Goal: Book appointment/travel/reservation

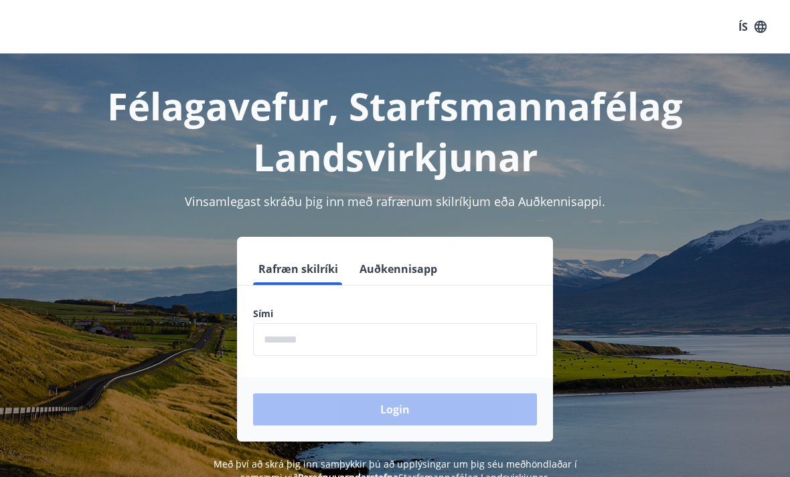
click at [396, 266] on button "Auðkennisapp" at bounding box center [398, 269] width 88 height 32
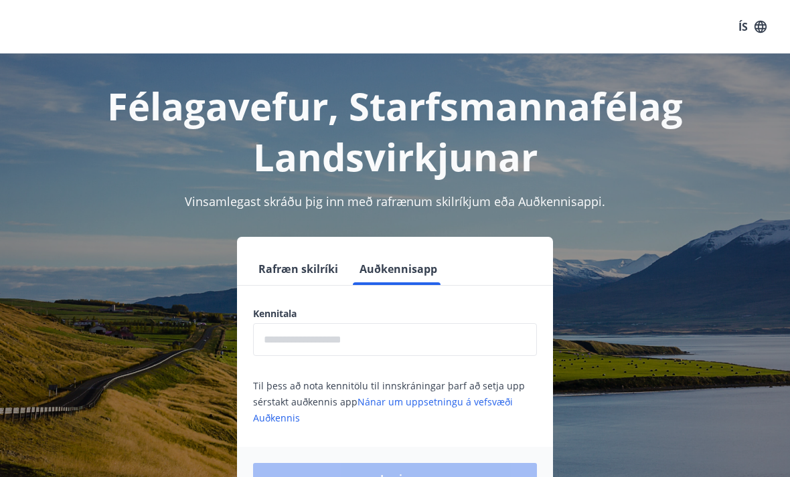
click at [333, 350] on input "text" at bounding box center [395, 339] width 284 height 33
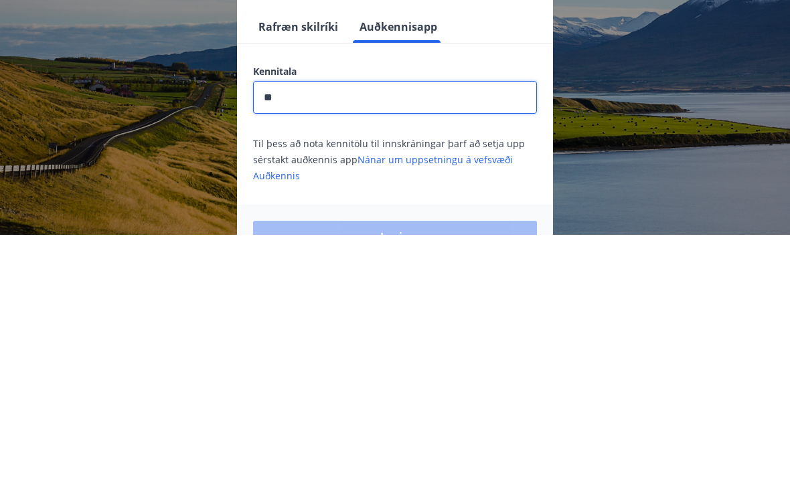
type input "*"
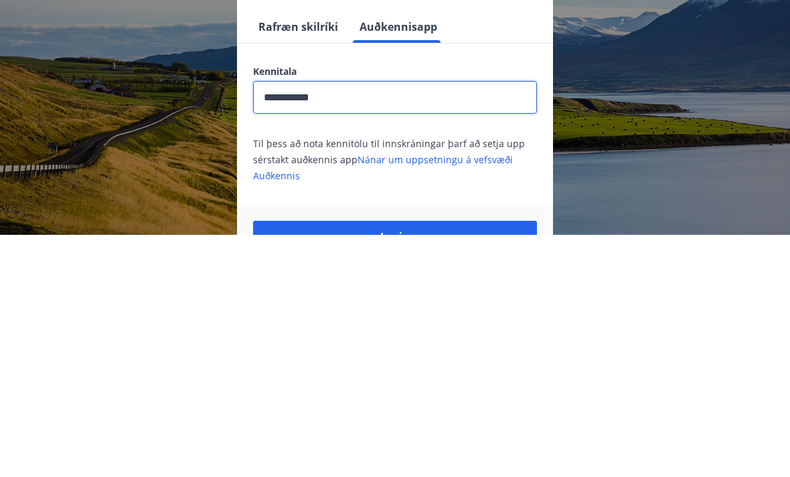
scroll to position [207, 0]
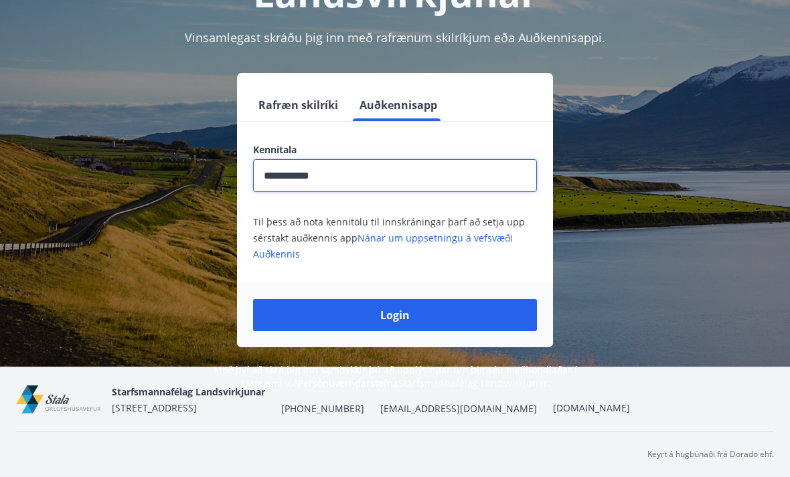
type input "**********"
click at [424, 299] on button "Login" at bounding box center [395, 315] width 284 height 32
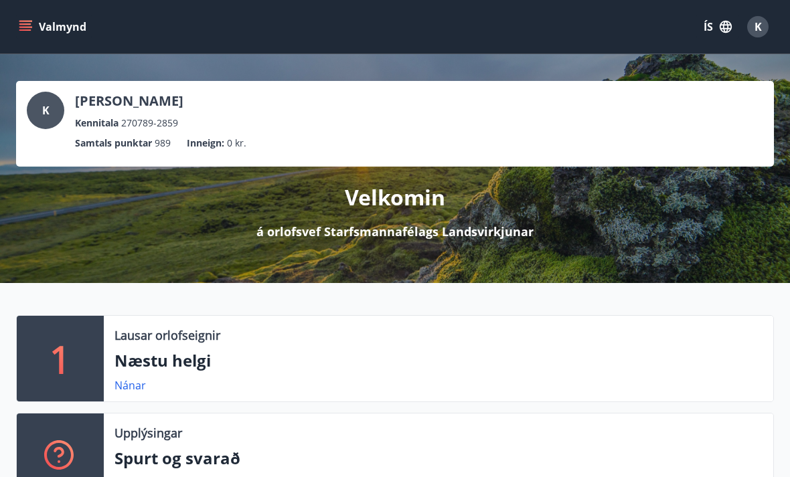
click at [62, 12] on div "Valmynd ÍS K" at bounding box center [394, 27] width 757 height 32
click at [56, 29] on button "Valmynd" at bounding box center [54, 27] width 76 height 24
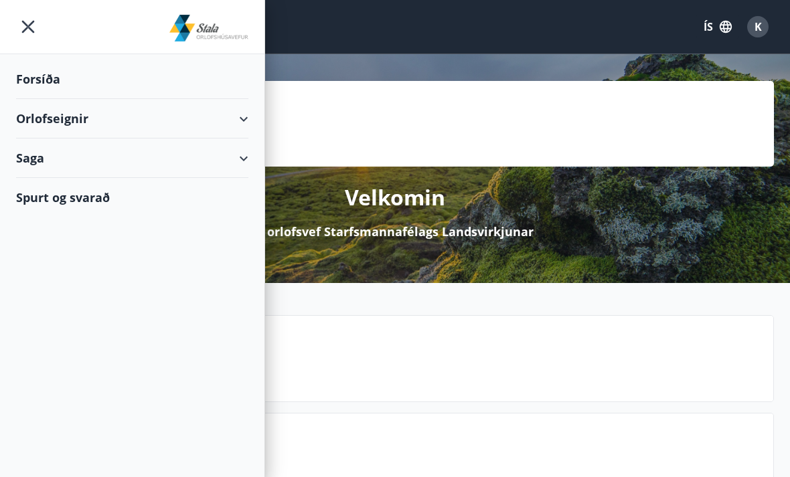
click at [239, 118] on div "Orlofseignir" at bounding box center [132, 118] width 232 height 39
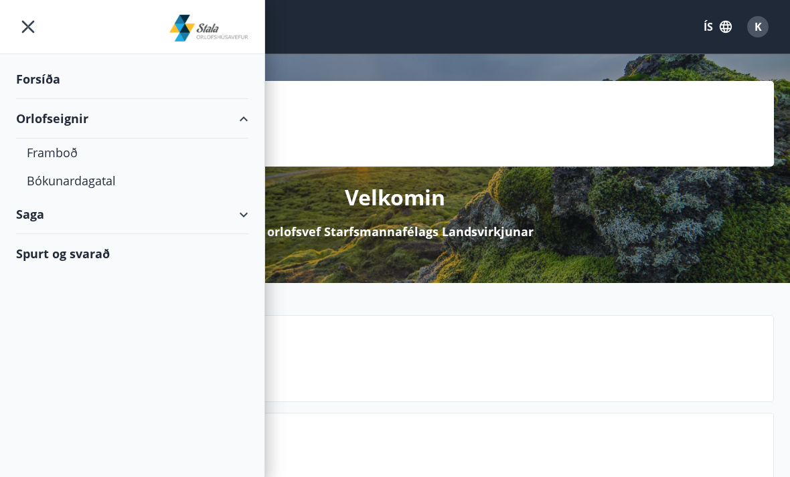
click at [100, 181] on div "Bókunardagatal" at bounding box center [132, 181] width 211 height 28
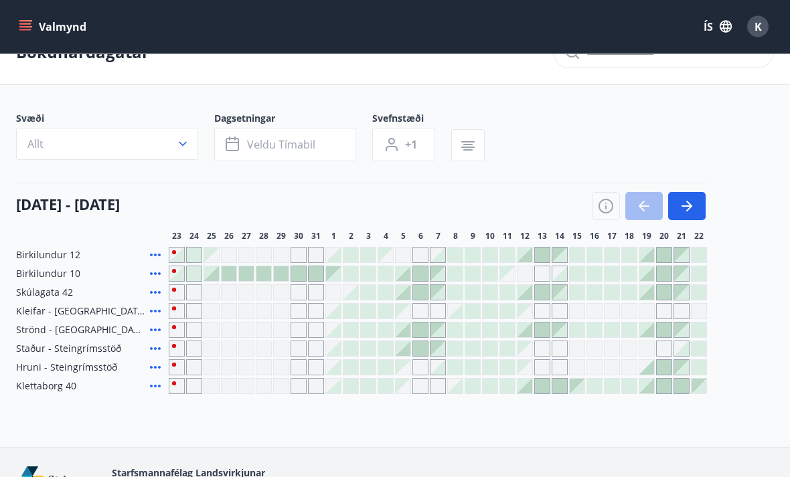
scroll to position [32, 0]
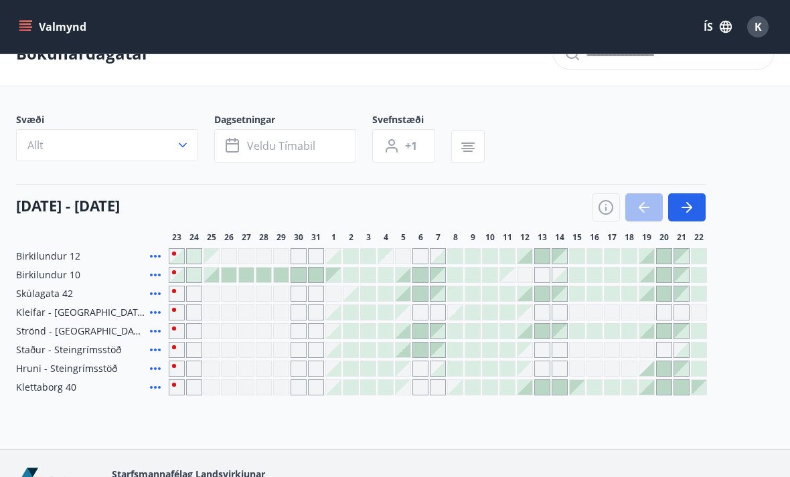
click at [690, 213] on icon "button" at bounding box center [687, 207] width 16 height 16
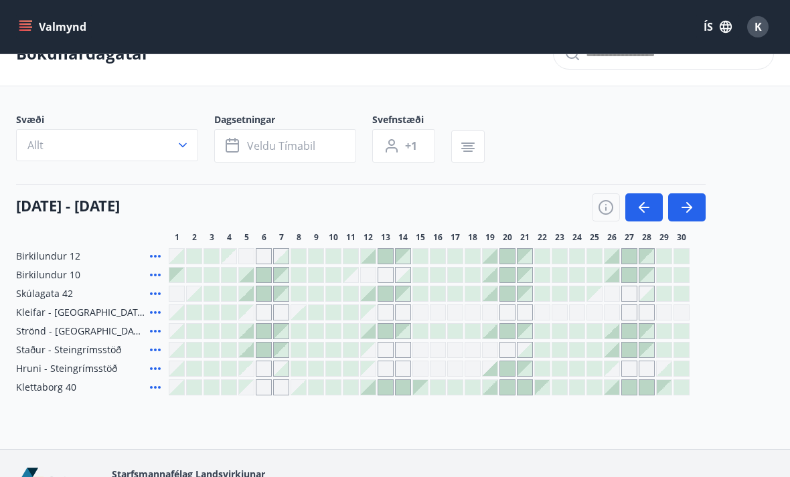
click at [691, 211] on icon "button" at bounding box center [687, 207] width 16 height 16
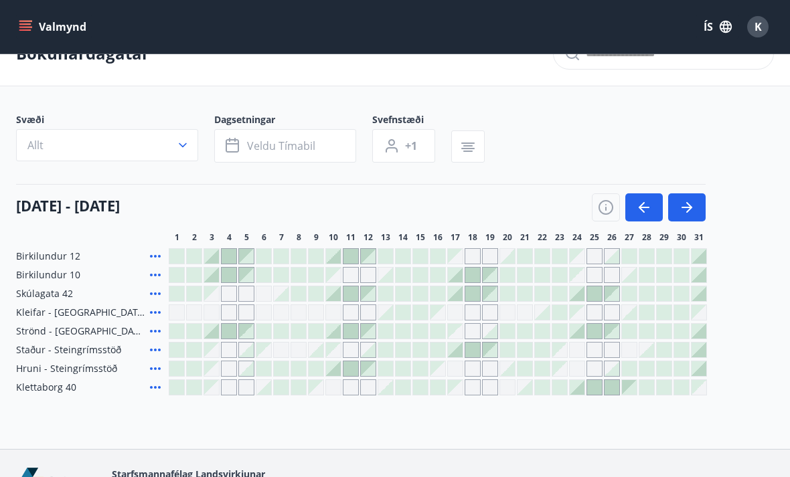
click at [699, 209] on button "button" at bounding box center [686, 207] width 37 height 28
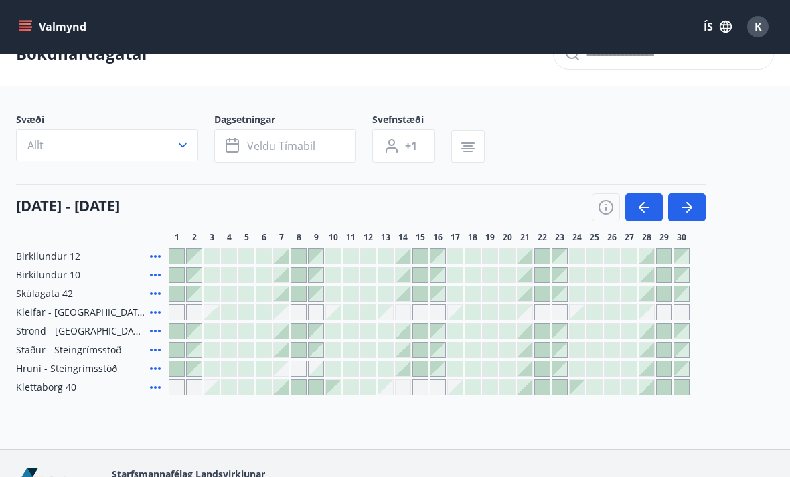
click at [694, 209] on icon "button" at bounding box center [687, 207] width 16 height 16
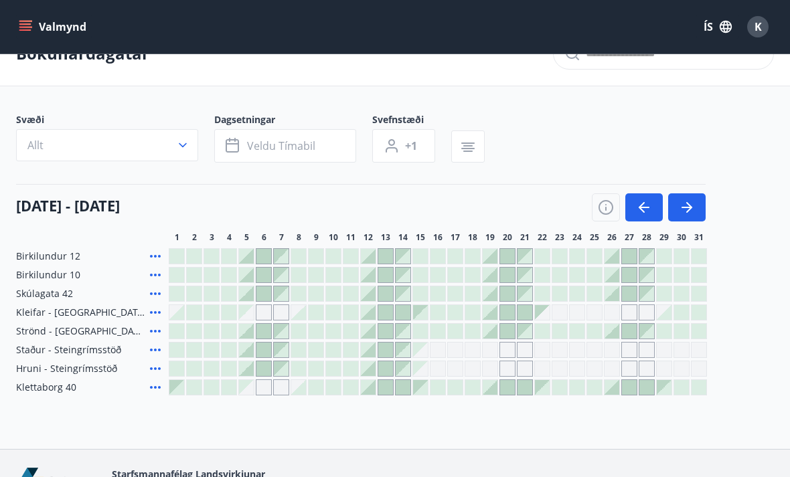
click at [698, 209] on button "button" at bounding box center [686, 207] width 37 height 28
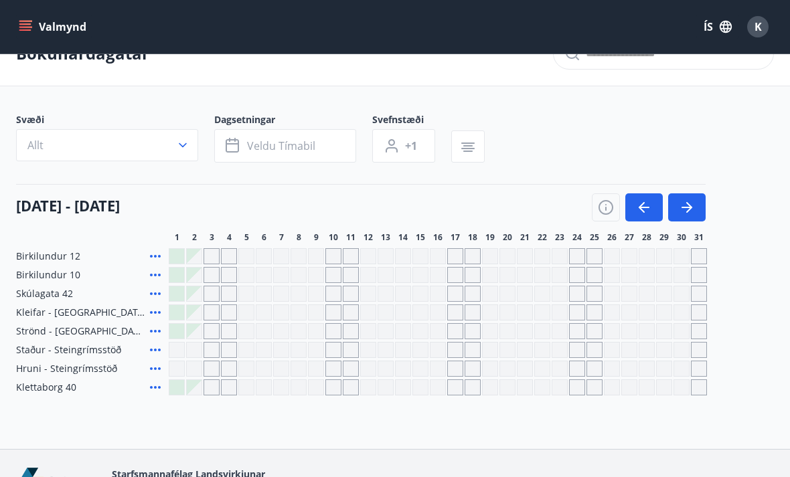
click at [641, 203] on icon "button" at bounding box center [644, 207] width 16 height 16
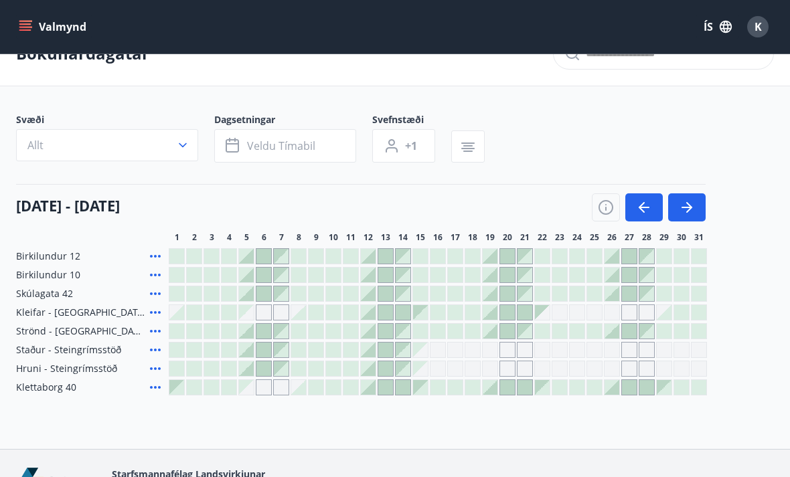
click at [692, 211] on icon "button" at bounding box center [687, 207] width 16 height 16
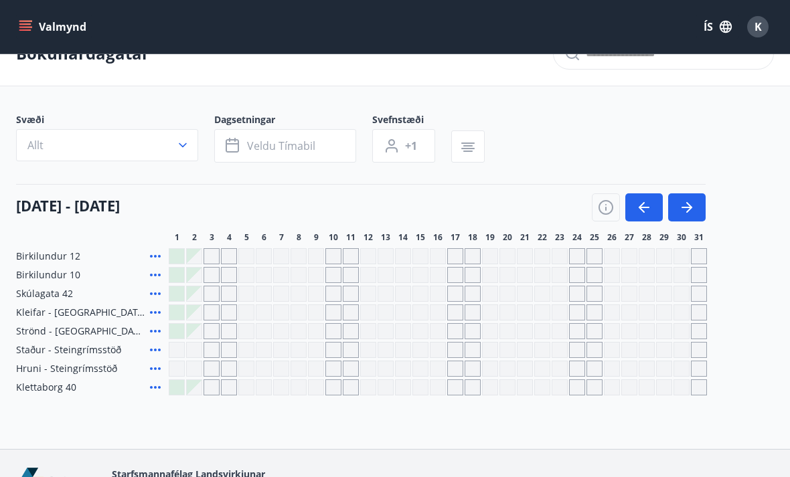
click at [644, 211] on icon "button" at bounding box center [644, 207] width 16 height 16
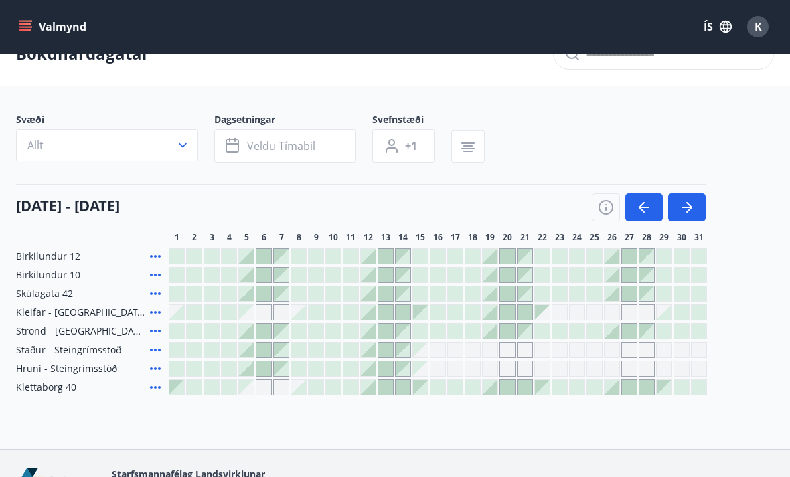
click at [644, 210] on icon "button" at bounding box center [644, 207] width 16 height 16
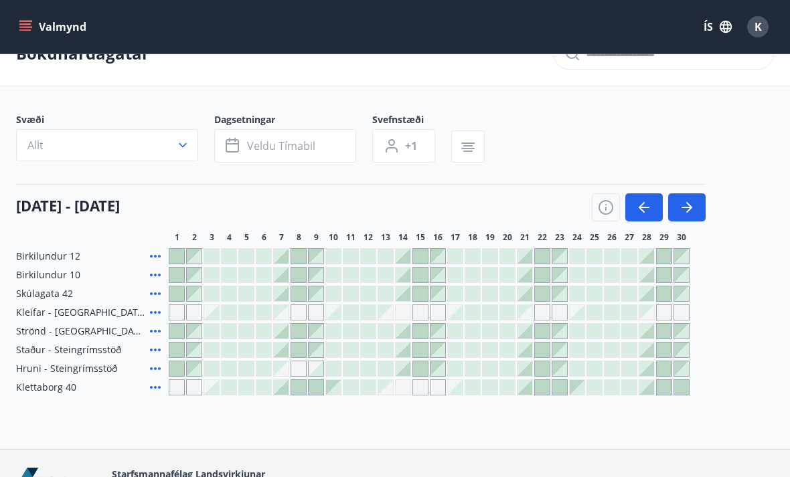
click at [652, 203] on button "button" at bounding box center [643, 207] width 37 height 28
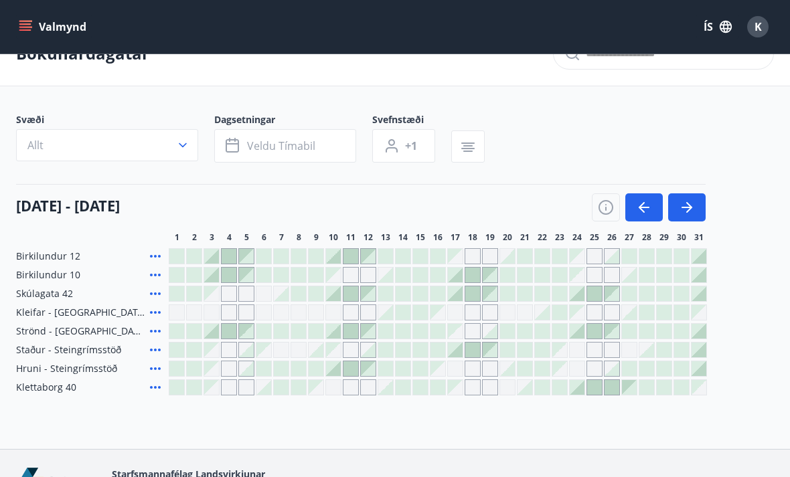
click at [692, 206] on icon "button" at bounding box center [687, 207] width 16 height 16
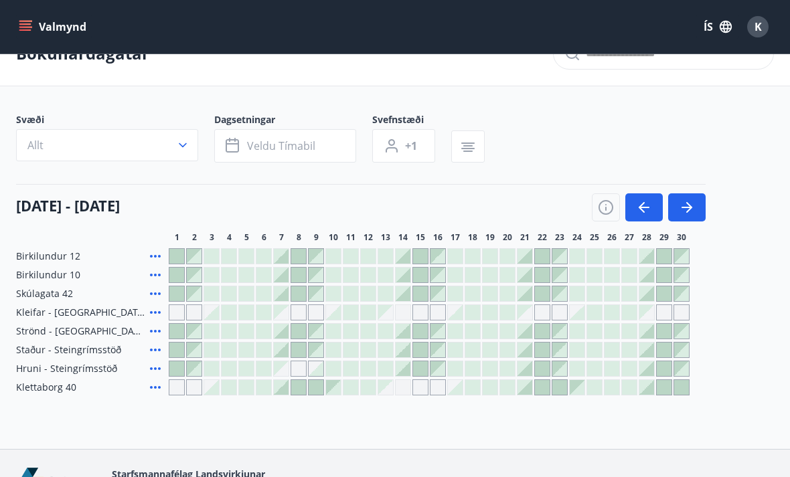
click at [696, 203] on button "button" at bounding box center [686, 207] width 37 height 28
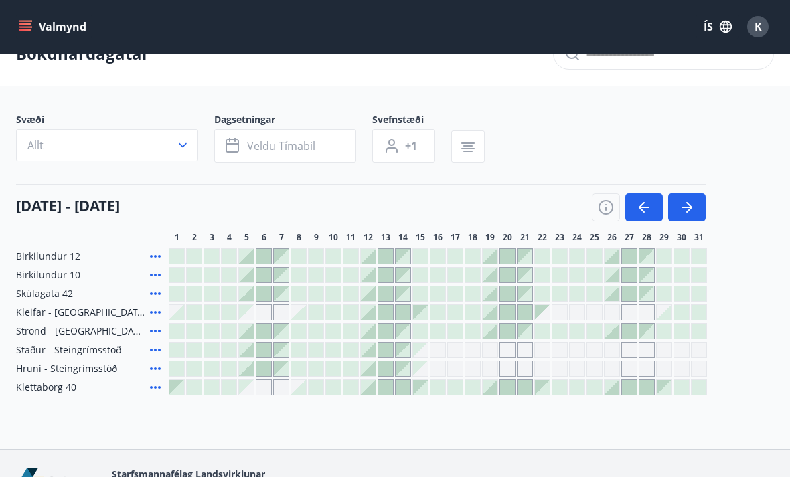
click at [650, 207] on icon "button" at bounding box center [644, 207] width 16 height 16
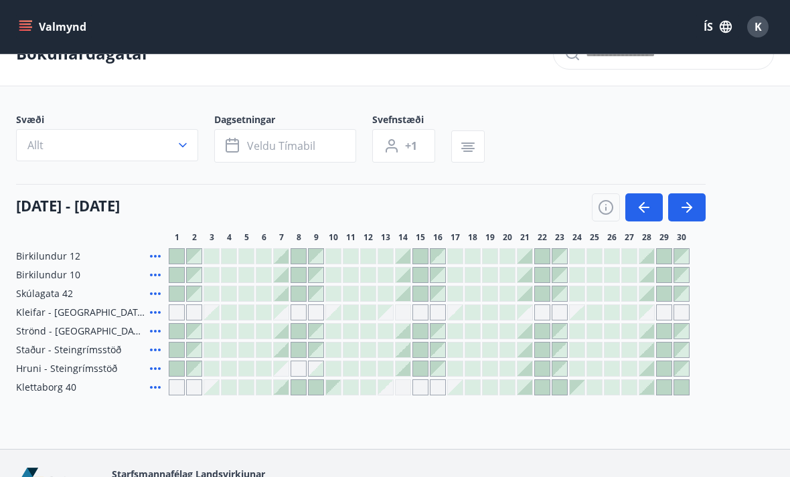
click at [648, 207] on icon "button" at bounding box center [643, 207] width 11 height 1
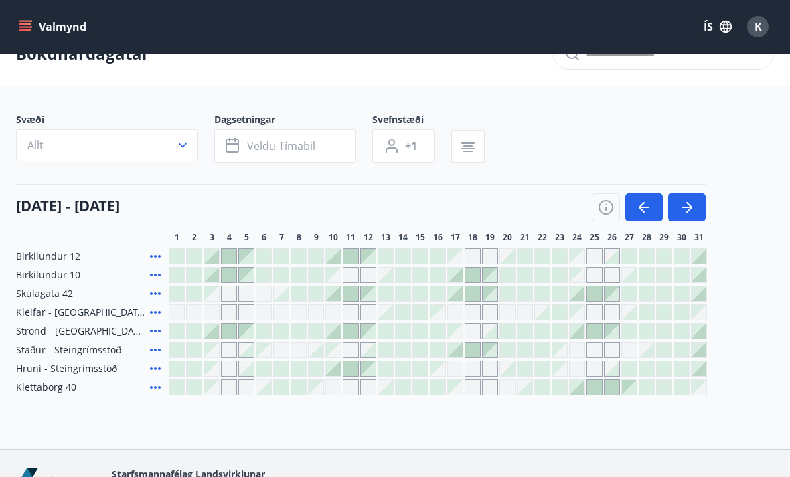
click at [693, 209] on icon "button" at bounding box center [687, 207] width 16 height 16
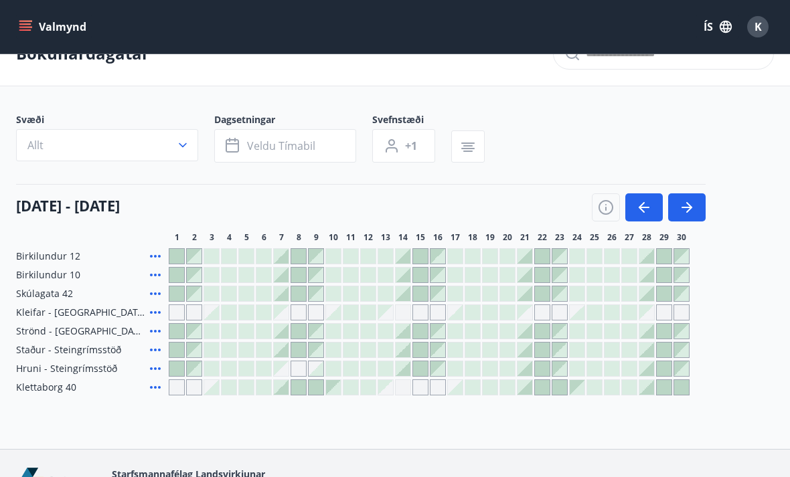
click at [697, 205] on button "button" at bounding box center [686, 207] width 37 height 28
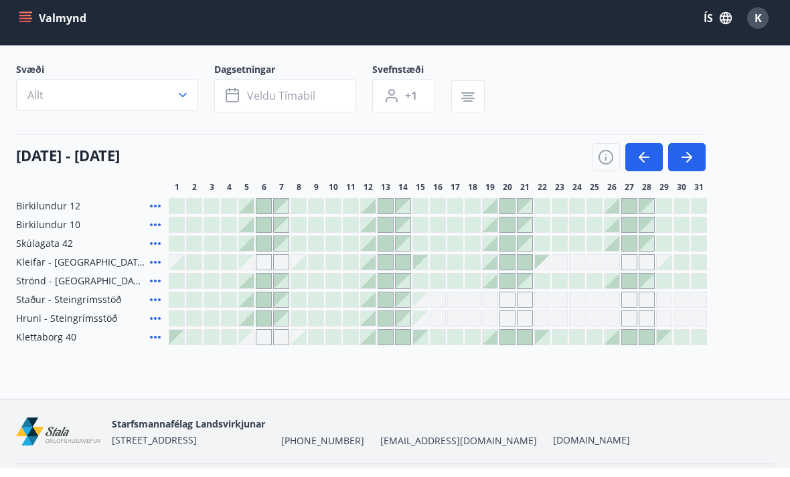
scroll to position [31, 0]
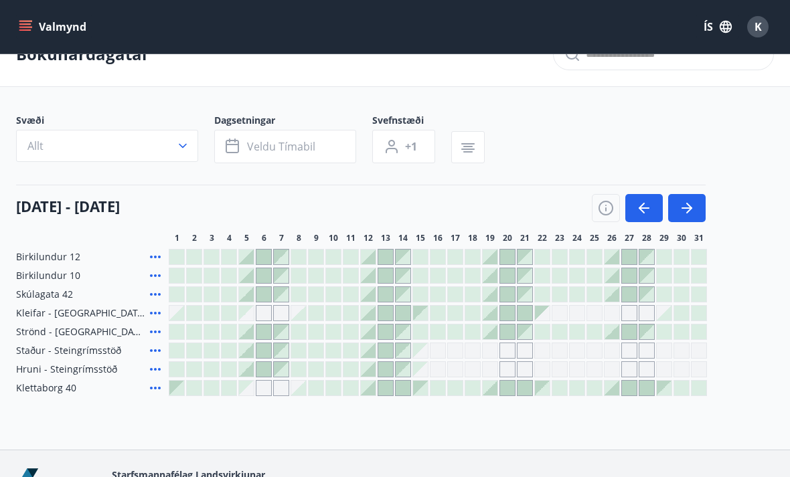
click at [670, 312] on div at bounding box center [663, 313] width 15 height 15
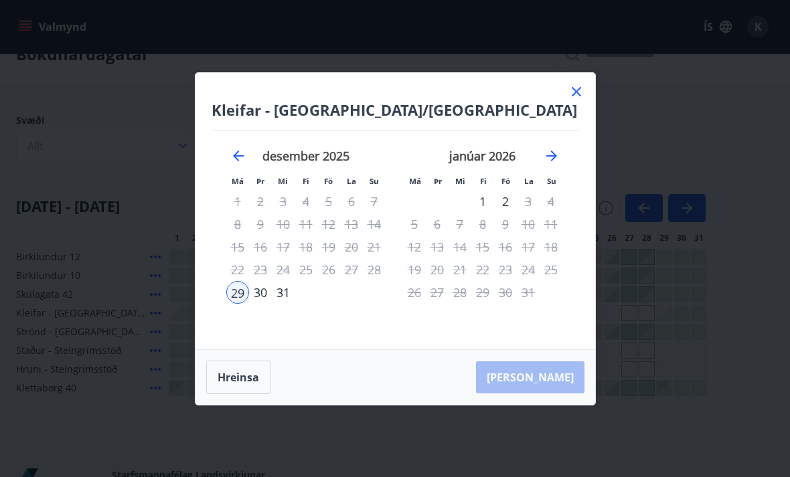
click at [571, 100] on icon at bounding box center [576, 92] width 16 height 16
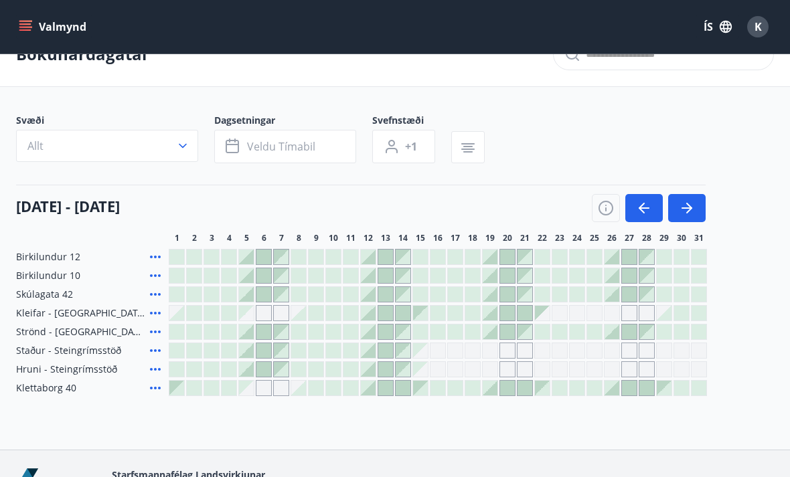
click at [565, 310] on div "Gráir dagar eru ekki bókanlegir" at bounding box center [559, 313] width 16 height 16
click at [380, 309] on div at bounding box center [385, 313] width 15 height 15
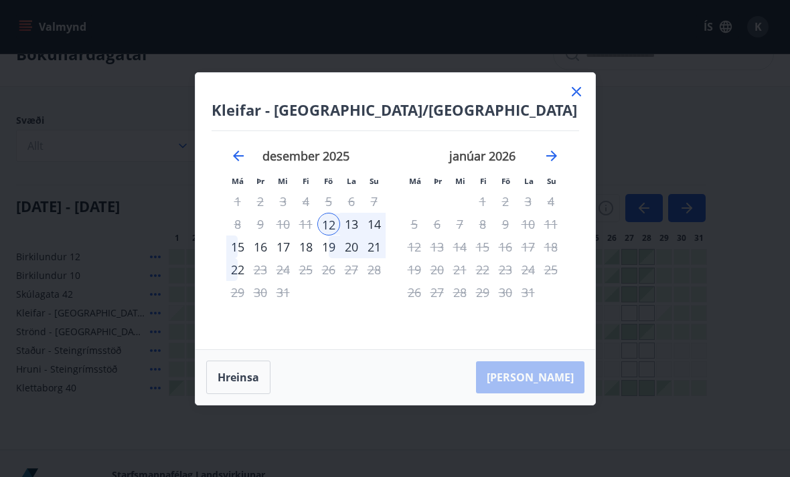
click at [573, 96] on icon at bounding box center [575, 91] width 9 height 9
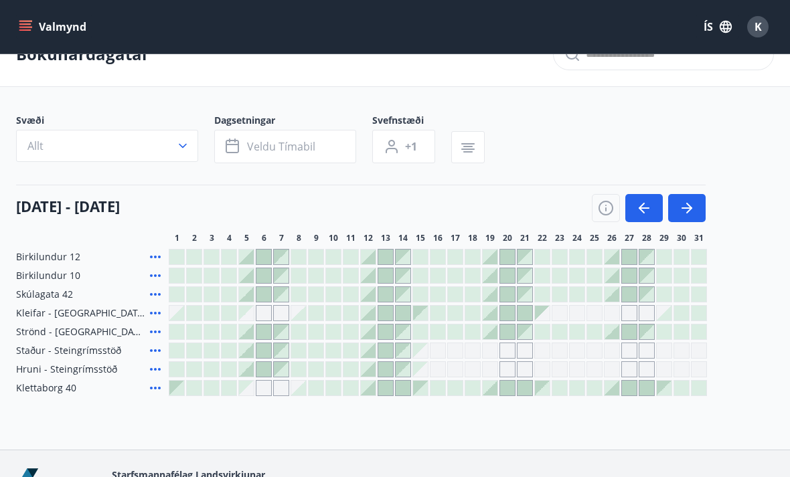
click at [670, 310] on div at bounding box center [663, 313] width 15 height 15
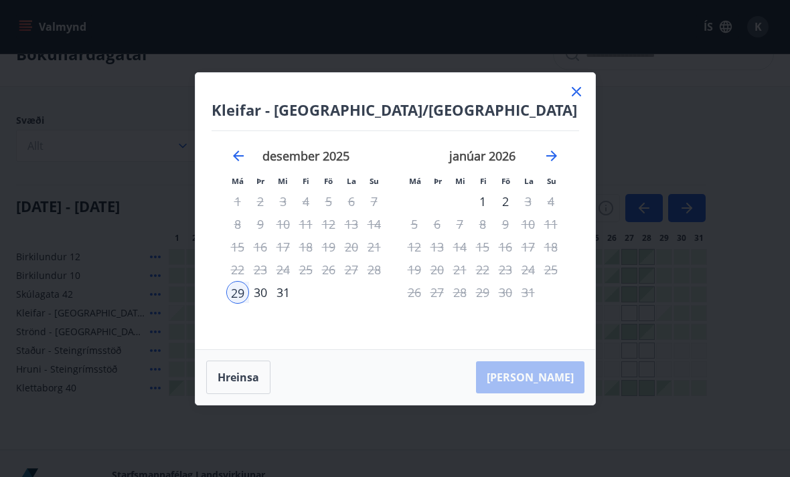
click at [538, 399] on div "Hreinsa Taka Frá" at bounding box center [394, 377] width 399 height 55
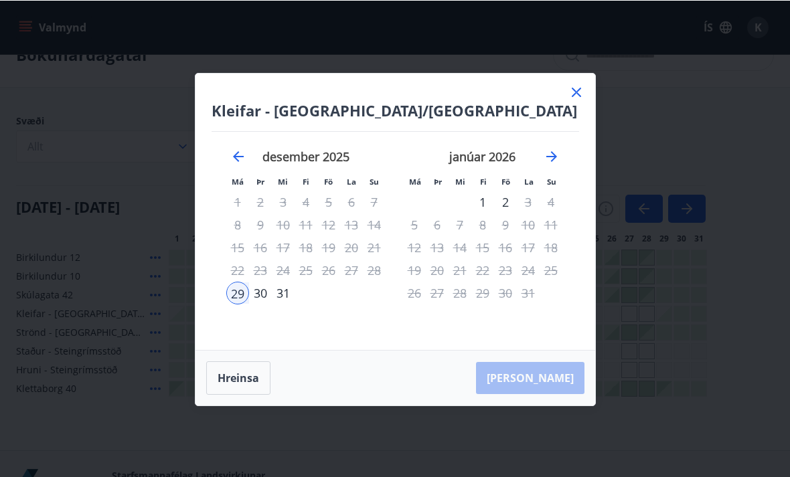
click at [258, 304] on div "30" at bounding box center [260, 292] width 23 height 23
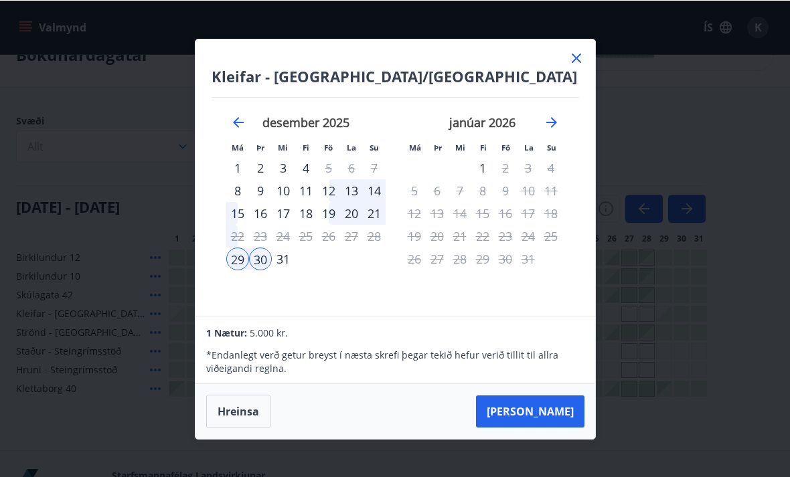
scroll to position [31, 0]
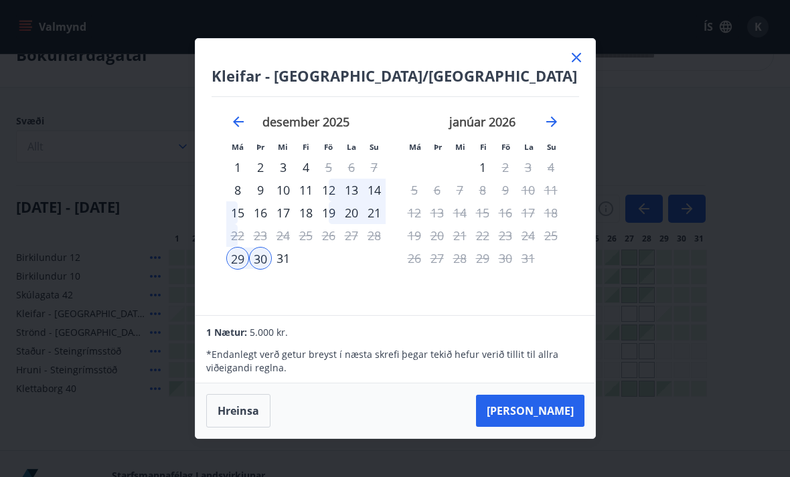
click at [270, 270] on div "30" at bounding box center [260, 258] width 23 height 23
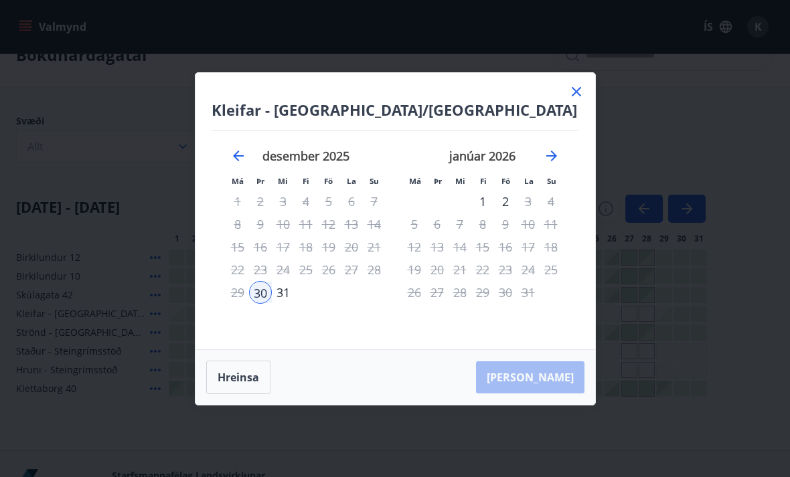
click at [217, 311] on div "nóvember 2025 1 2 3 4 5 6 7 8 9 10 11 12 13 14 15 16 17 18 19 20 21 22 23 24 25…" at bounding box center [394, 232] width 367 height 202
click at [216, 311] on div "nóvember 2025 1 2 3 4 5 6 7 8 9 10 11 12 13 14 15 16 17 18 19 20 21 22 23 24 25…" at bounding box center [394, 232] width 367 height 202
click at [276, 304] on div "31" at bounding box center [283, 292] width 23 height 23
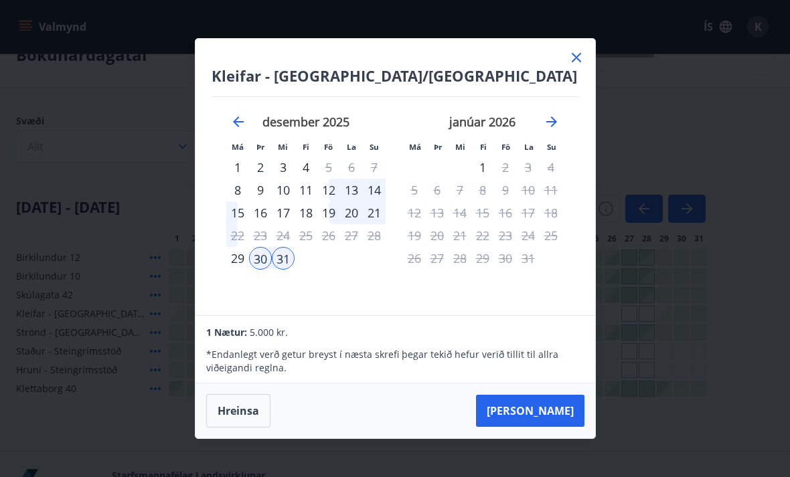
click at [477, 179] on div "1" at bounding box center [482, 167] width 23 height 23
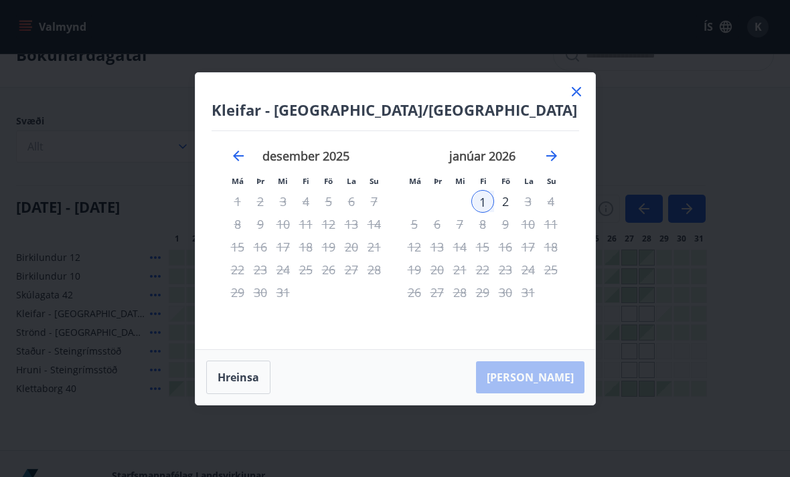
click at [502, 213] on div "2" at bounding box center [505, 201] width 23 height 23
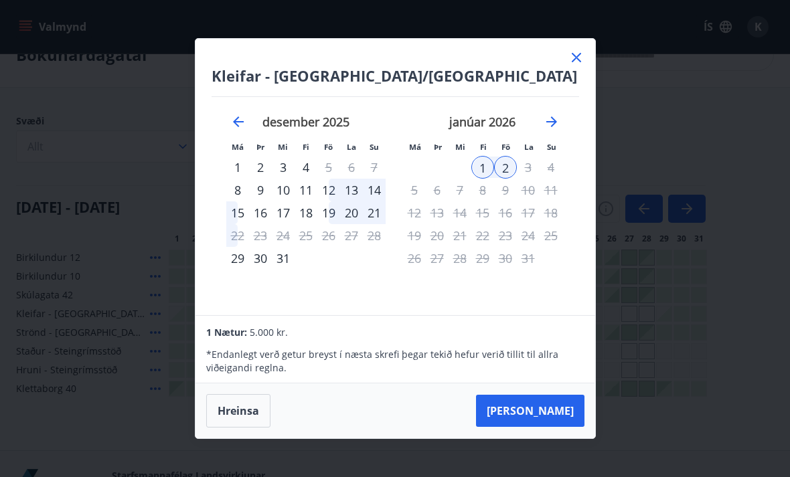
click at [262, 270] on div "30" at bounding box center [260, 258] width 23 height 23
click at [288, 270] on div "31" at bounding box center [283, 258] width 23 height 23
click at [471, 179] on div "1" at bounding box center [482, 167] width 23 height 23
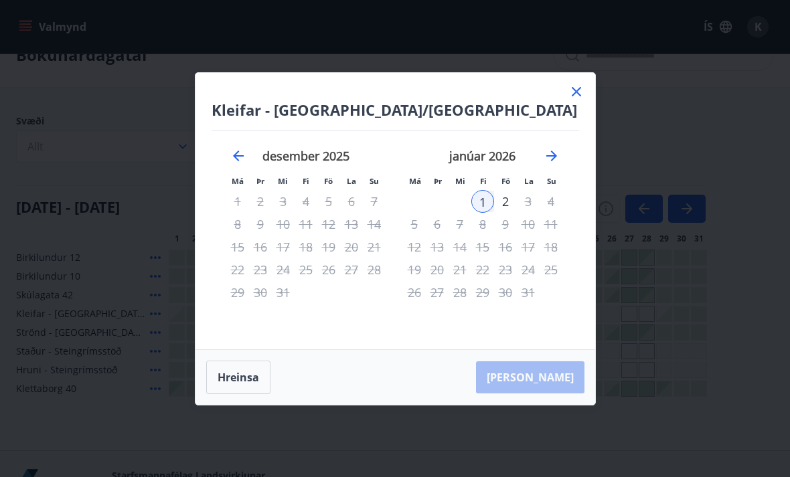
click at [292, 304] on div "31" at bounding box center [283, 292] width 23 height 23
click at [291, 304] on div "31" at bounding box center [283, 292] width 23 height 23
click at [255, 304] on div "30" at bounding box center [260, 292] width 23 height 23
click at [225, 384] on button "Hreinsa" at bounding box center [238, 377] width 64 height 33
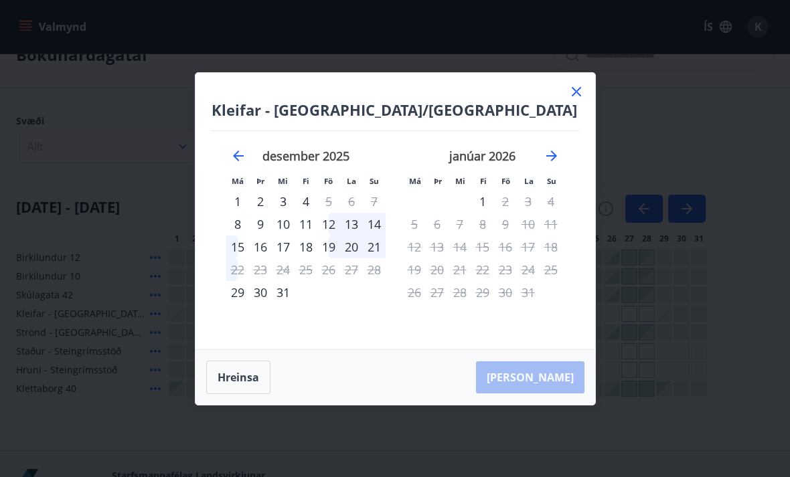
click at [258, 304] on div "30" at bounding box center [260, 292] width 23 height 23
click at [284, 304] on div "31" at bounding box center [283, 292] width 23 height 23
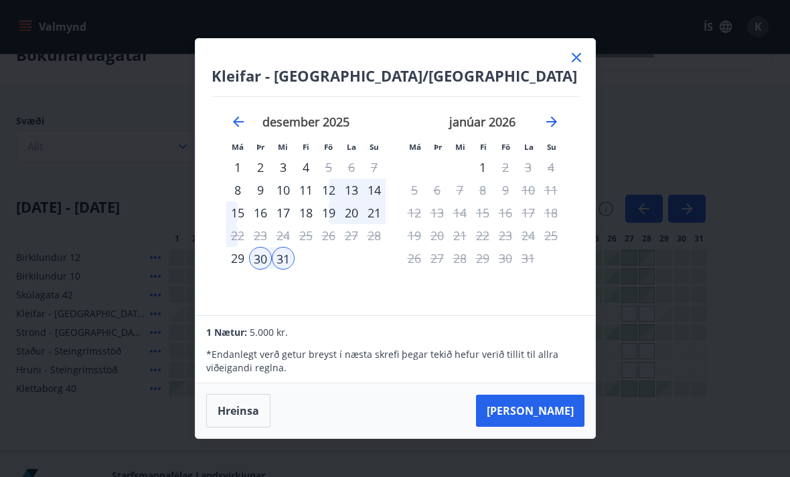
click at [248, 428] on button "Hreinsa" at bounding box center [238, 410] width 64 height 33
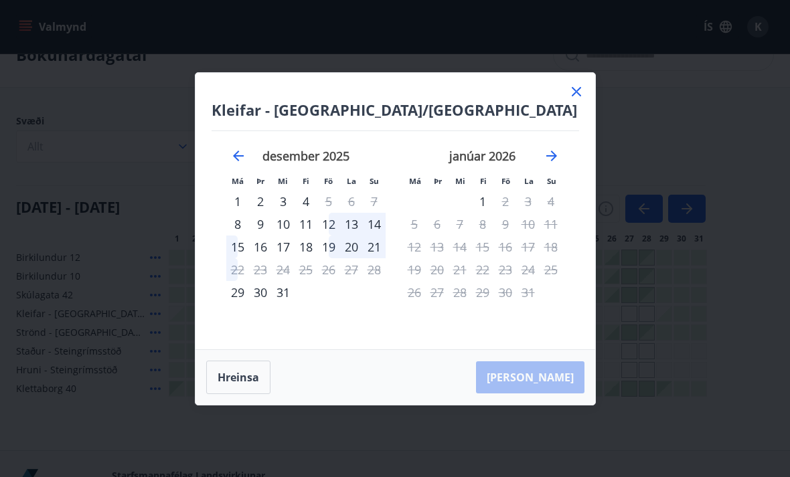
click at [250, 304] on div "30" at bounding box center [260, 292] width 23 height 23
click at [507, 213] on div "2" at bounding box center [505, 201] width 23 height 23
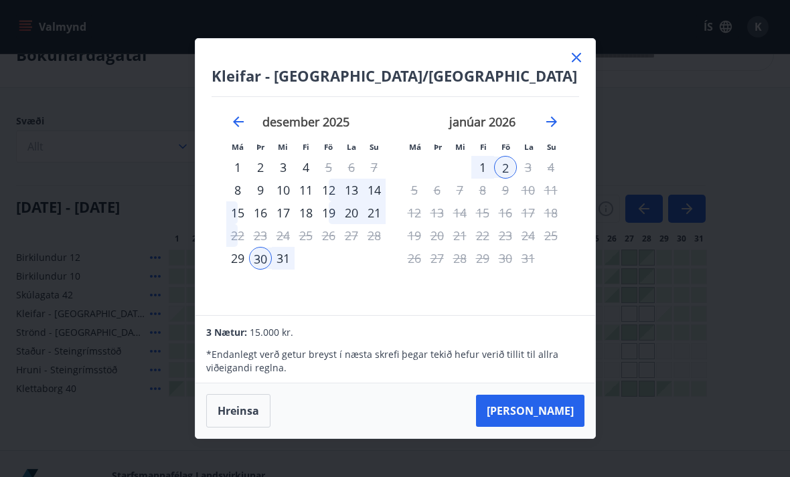
click at [252, 428] on button "Hreinsa" at bounding box center [238, 410] width 64 height 33
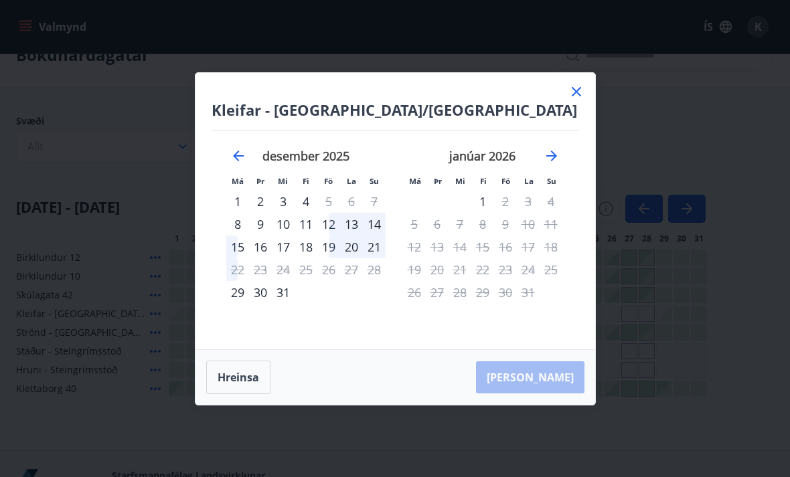
click at [353, 281] on div "27" at bounding box center [351, 269] width 23 height 23
click at [244, 258] on div "15" at bounding box center [237, 247] width 23 height 23
click at [344, 258] on div "20" at bounding box center [351, 247] width 23 height 23
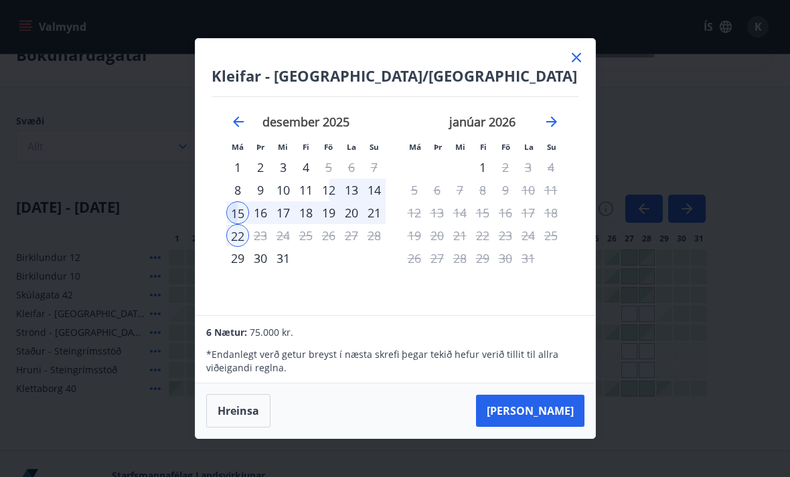
click at [242, 428] on button "Hreinsa" at bounding box center [238, 410] width 64 height 33
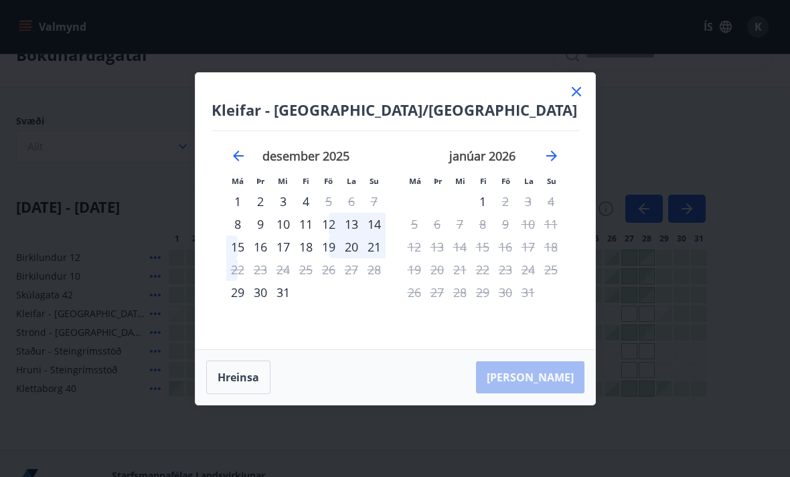
click at [237, 304] on div "29" at bounding box center [237, 292] width 23 height 23
click at [497, 213] on div "2" at bounding box center [505, 201] width 23 height 23
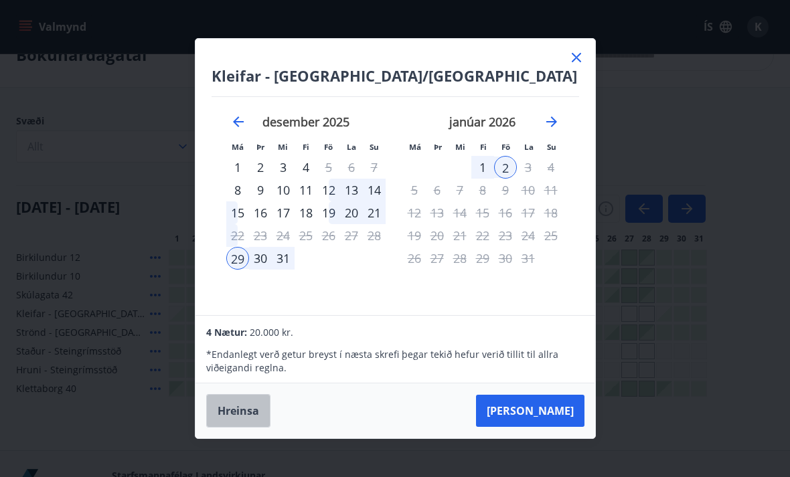
click at [236, 428] on button "Hreinsa" at bounding box center [238, 410] width 64 height 33
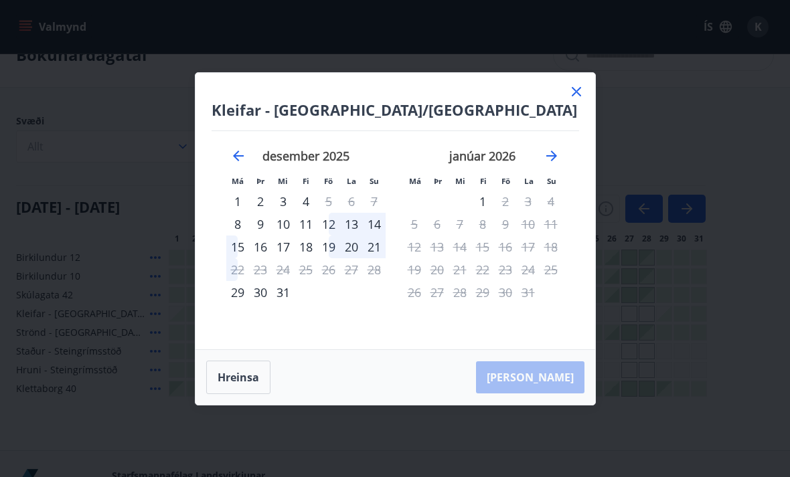
click at [239, 394] on button "Hreinsa" at bounding box center [238, 377] width 64 height 33
click at [241, 394] on button "Hreinsa" at bounding box center [238, 377] width 64 height 33
click at [240, 394] on button "Hreinsa" at bounding box center [238, 377] width 64 height 33
click at [235, 394] on button "Hreinsa" at bounding box center [238, 377] width 64 height 33
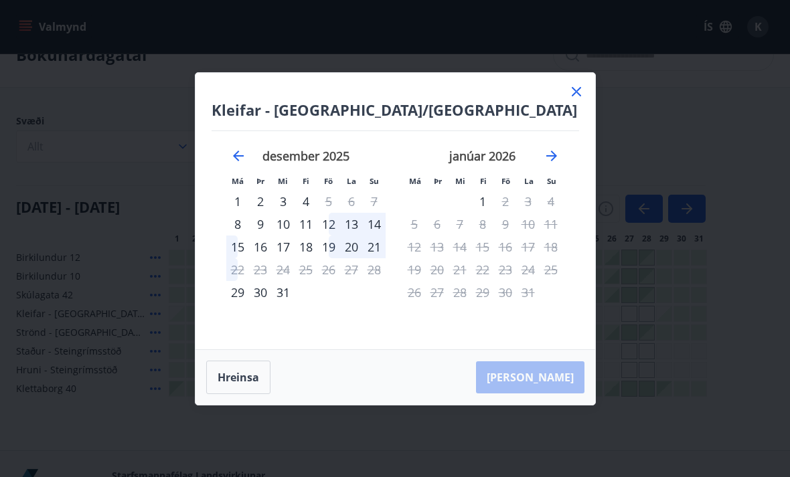
click at [242, 391] on button "Hreinsa" at bounding box center [238, 377] width 64 height 33
click at [237, 394] on button "Hreinsa" at bounding box center [238, 377] width 64 height 33
click at [252, 394] on button "Hreinsa" at bounding box center [238, 377] width 64 height 33
click at [252, 393] on button "Hreinsa" at bounding box center [238, 377] width 64 height 33
click at [248, 387] on button "Hreinsa" at bounding box center [238, 377] width 64 height 33
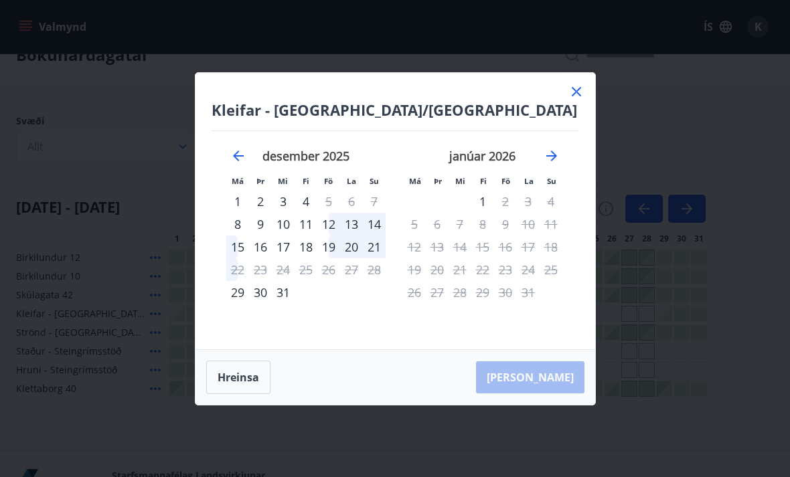
click at [247, 386] on button "Hreinsa" at bounding box center [238, 377] width 64 height 33
click at [262, 304] on div "30" at bounding box center [260, 292] width 23 height 23
click at [503, 213] on div "2" at bounding box center [505, 201] width 23 height 23
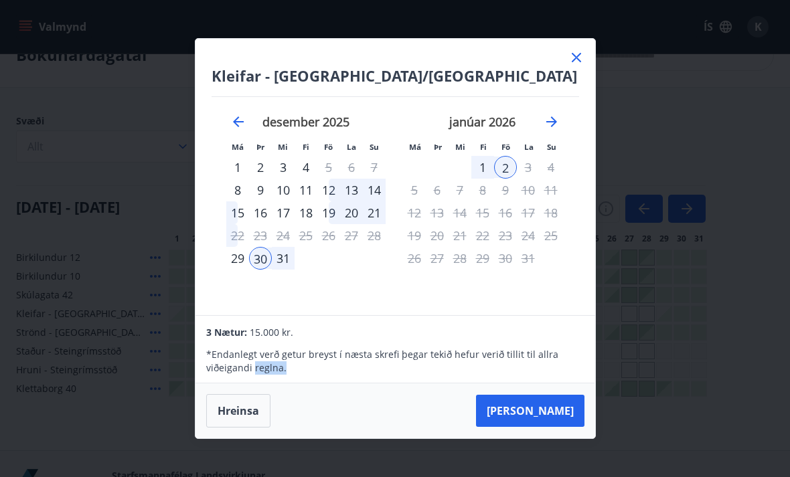
click at [241, 411] on div "Hreinsa Taka Frá" at bounding box center [394, 410] width 399 height 55
click at [233, 428] on button "Hreinsa" at bounding box center [238, 410] width 64 height 33
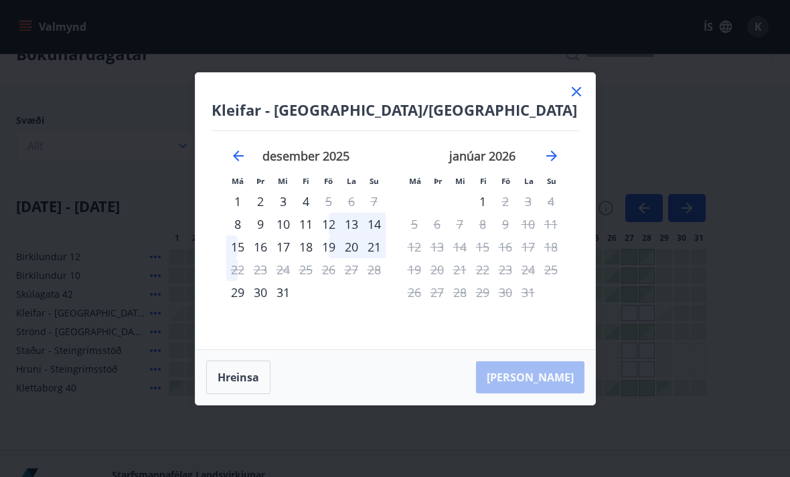
click at [232, 437] on div "Kleifar - Drangsnes/Hólmavík Má Þr Mi Fi Fö La Su Má Þr Mi Fi Fö La Su nóvember…" at bounding box center [395, 238] width 790 height 477
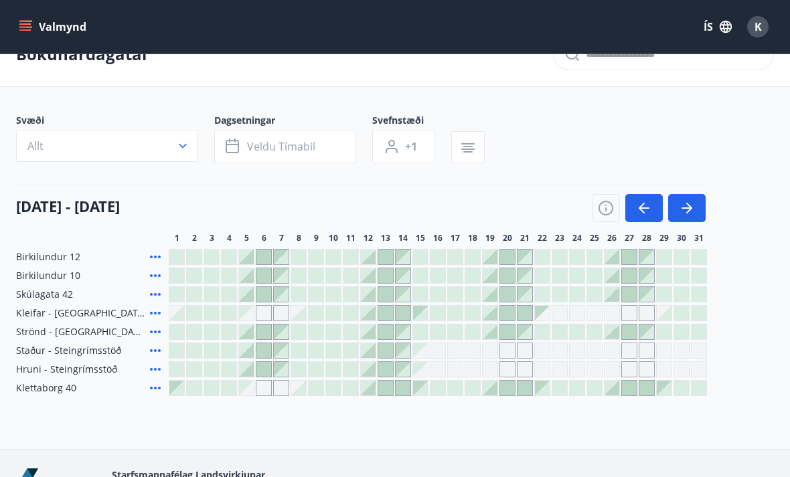
click at [244, 435] on div "Bókunardagatal Svæði Allt Dagsetningar Veldu tímabil Svefnstæði +1 01 desember …" at bounding box center [395, 236] width 790 height 428
click at [55, 392] on span "Klettaborg 40" at bounding box center [46, 387] width 60 height 13
click at [157, 387] on icon at bounding box center [155, 388] width 16 height 16
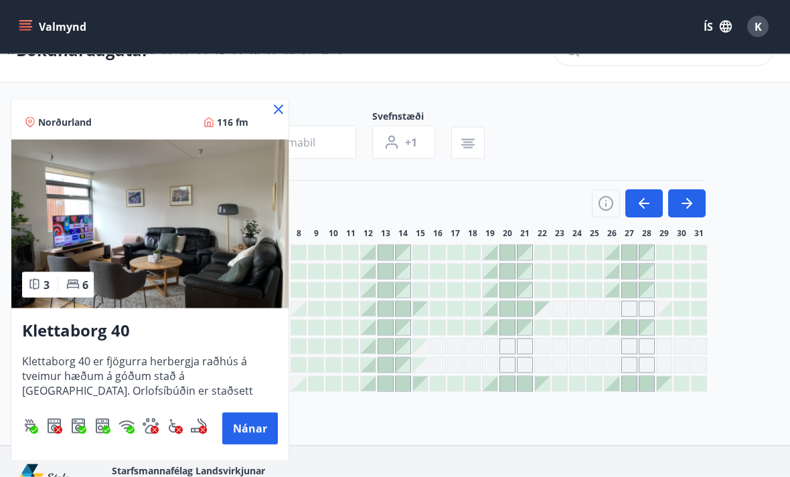
scroll to position [74, 0]
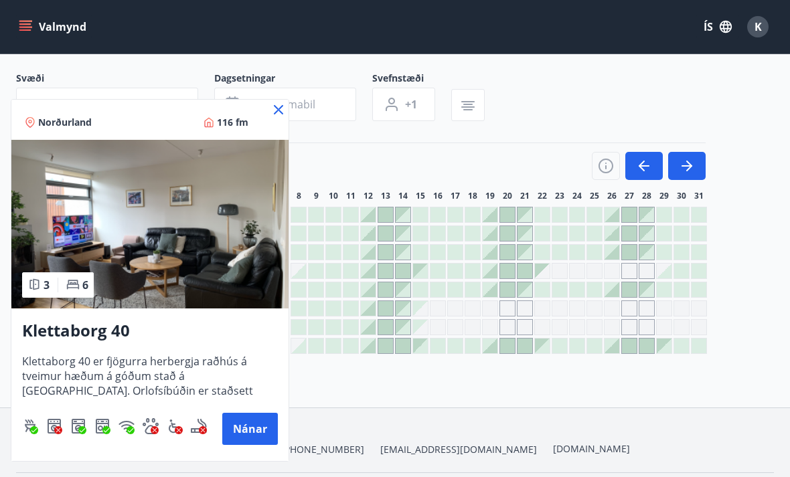
click at [268, 100] on div "Norðurland 116 fm" at bounding box center [149, 120] width 277 height 40
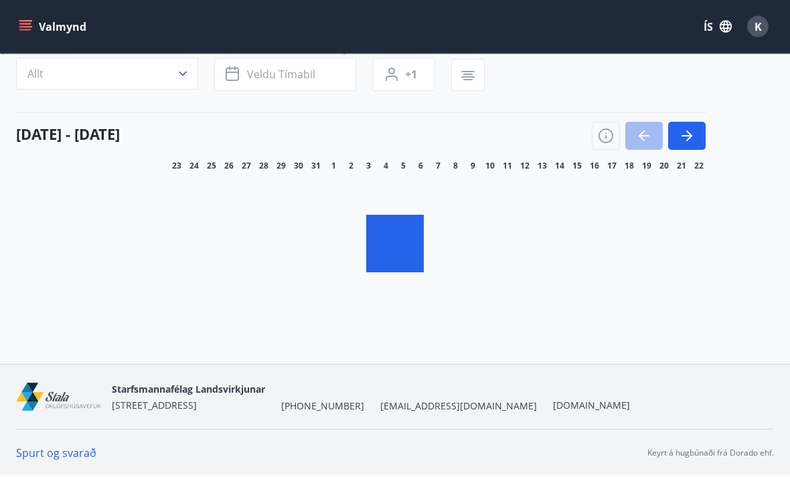
scroll to position [51, 0]
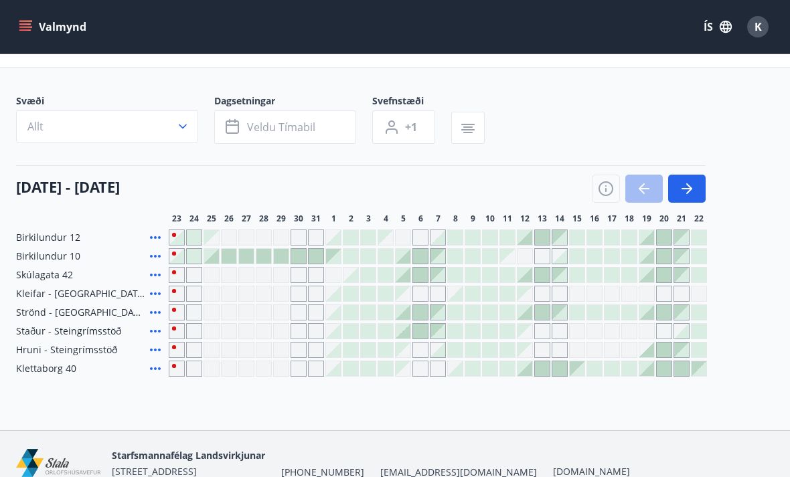
click at [699, 191] on button "button" at bounding box center [686, 189] width 37 height 28
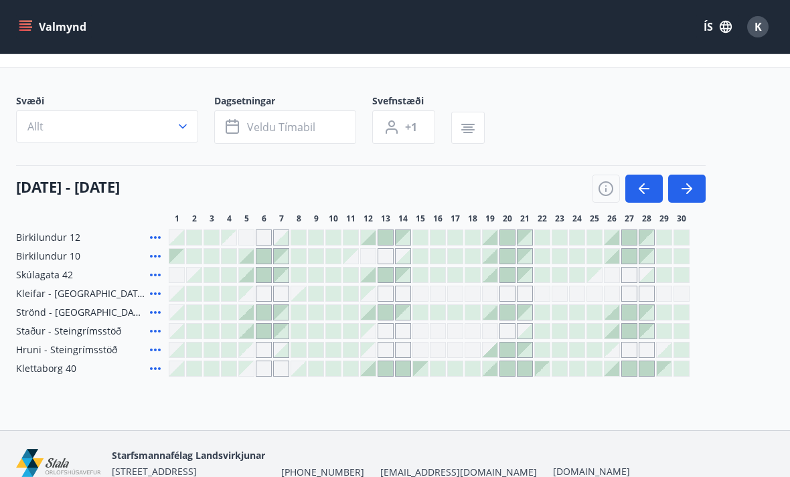
click at [699, 190] on button "button" at bounding box center [686, 189] width 37 height 28
click at [691, 187] on icon "button" at bounding box center [689, 188] width 6 height 11
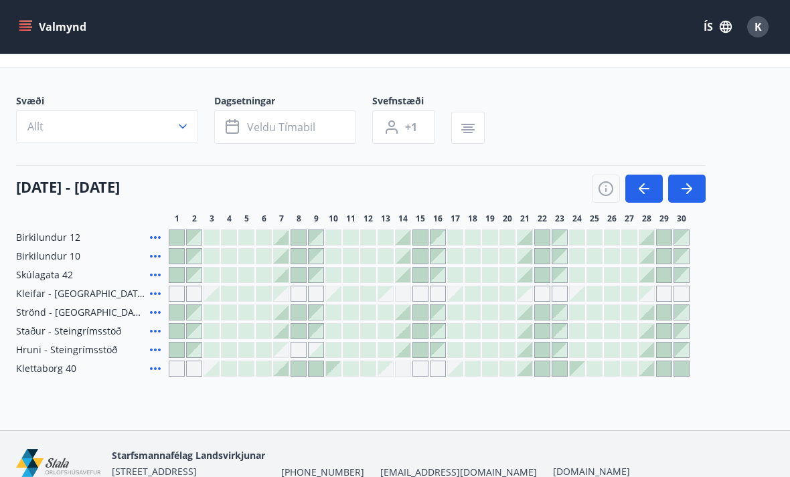
click at [691, 187] on icon "button" at bounding box center [687, 189] width 16 height 16
click at [691, 189] on icon "button" at bounding box center [689, 188] width 6 height 11
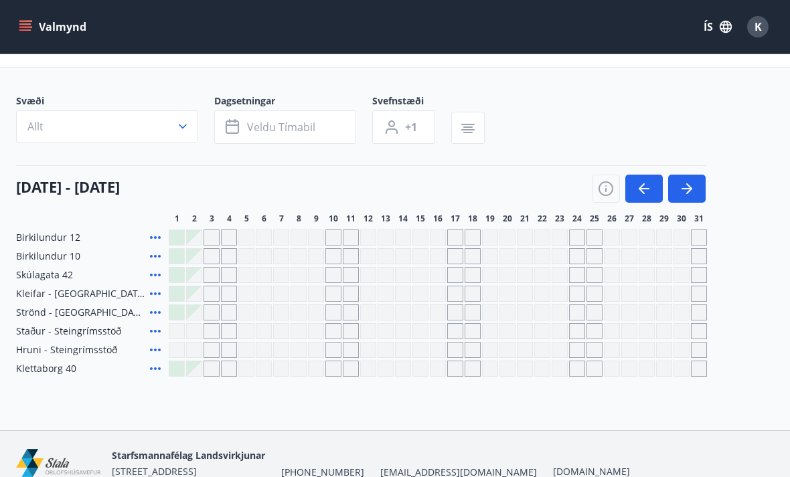
click at [690, 188] on icon "button" at bounding box center [689, 188] width 6 height 11
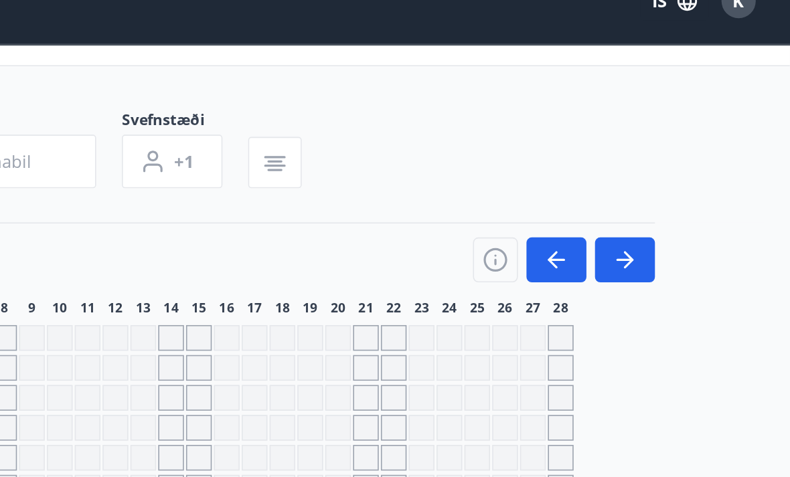
click at [625, 175] on button "button" at bounding box center [643, 189] width 37 height 28
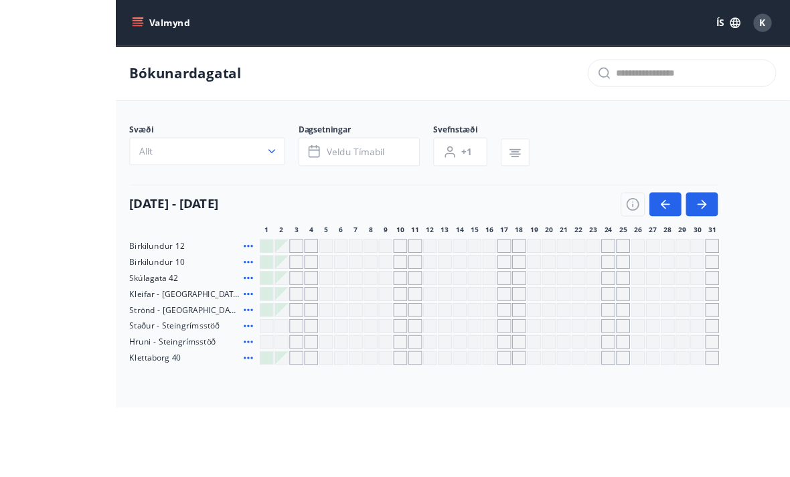
scroll to position [37, 0]
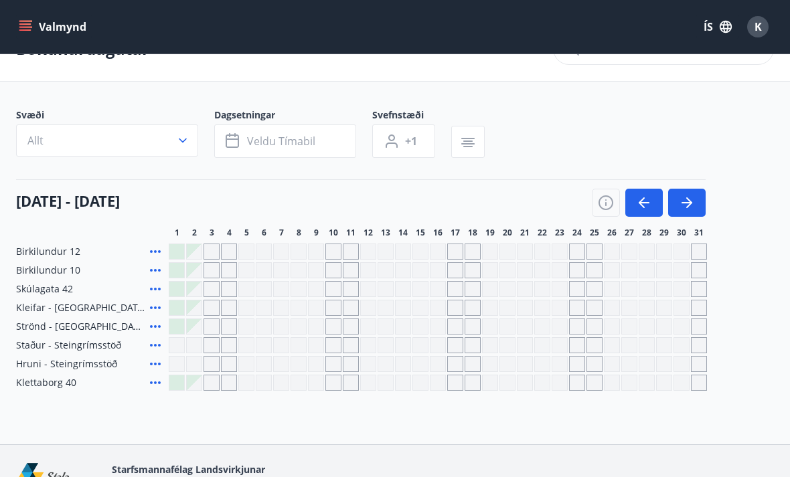
click at [653, 206] on button "button" at bounding box center [643, 203] width 37 height 28
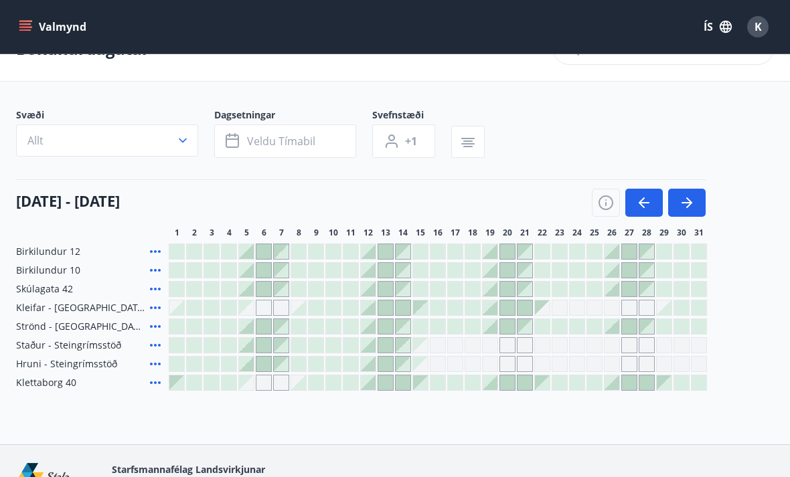
click at [659, 386] on div at bounding box center [663, 382] width 15 height 15
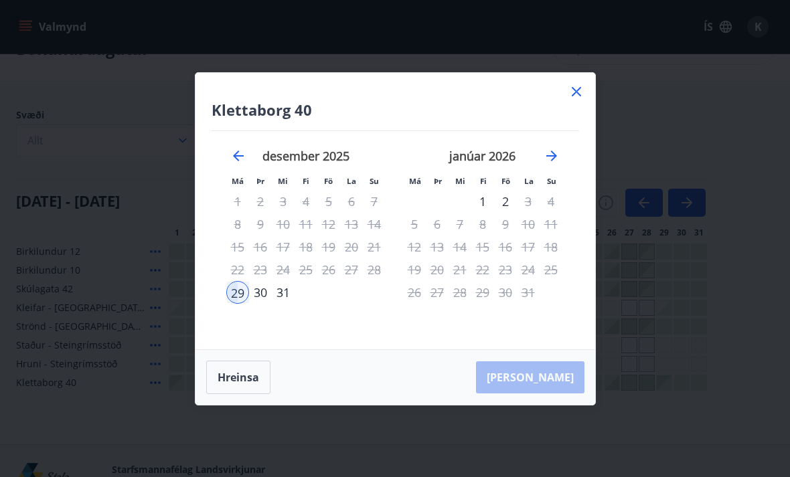
click at [241, 394] on button "Hreinsa" at bounding box center [238, 377] width 64 height 33
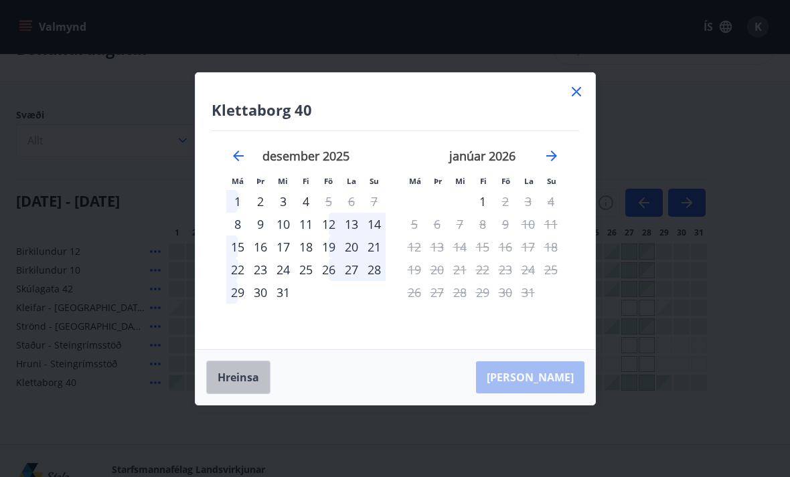
click at [237, 394] on button "Hreinsa" at bounding box center [238, 377] width 64 height 33
click at [238, 394] on button "Hreinsa" at bounding box center [238, 377] width 64 height 33
click at [237, 394] on button "Hreinsa" at bounding box center [238, 377] width 64 height 33
click at [244, 394] on button "Hreinsa" at bounding box center [238, 377] width 64 height 33
click at [257, 304] on div "30" at bounding box center [260, 292] width 23 height 23
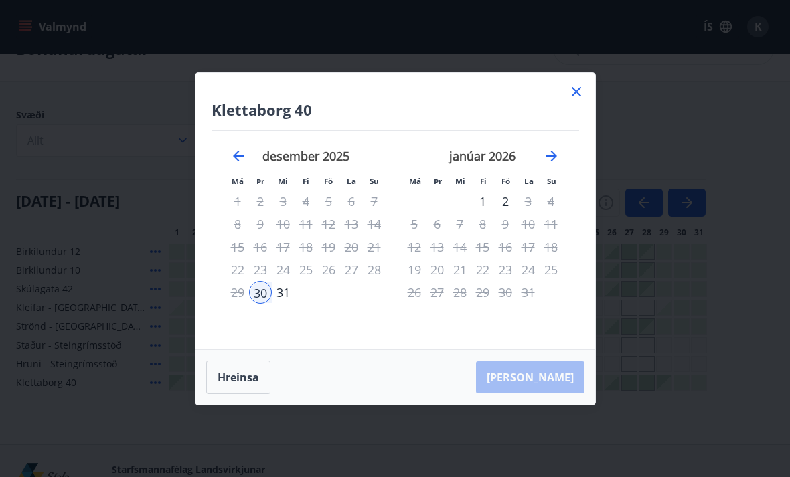
click at [512, 213] on div "2" at bounding box center [505, 201] width 23 height 23
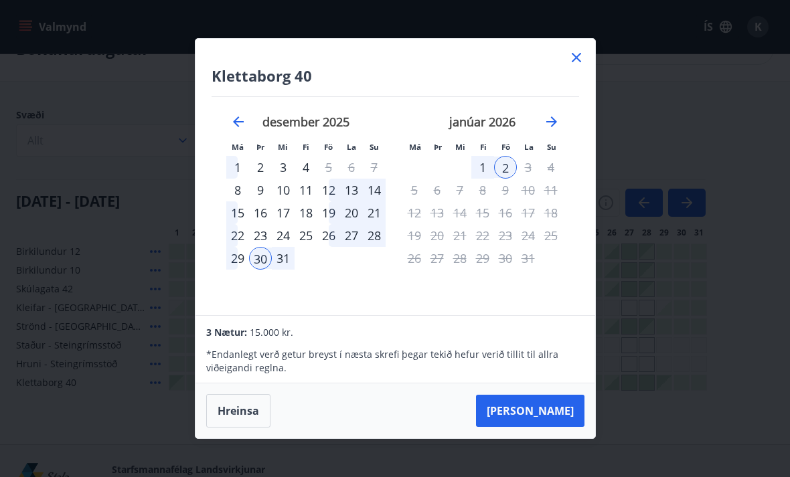
click at [243, 428] on button "Hreinsa" at bounding box center [238, 410] width 64 height 33
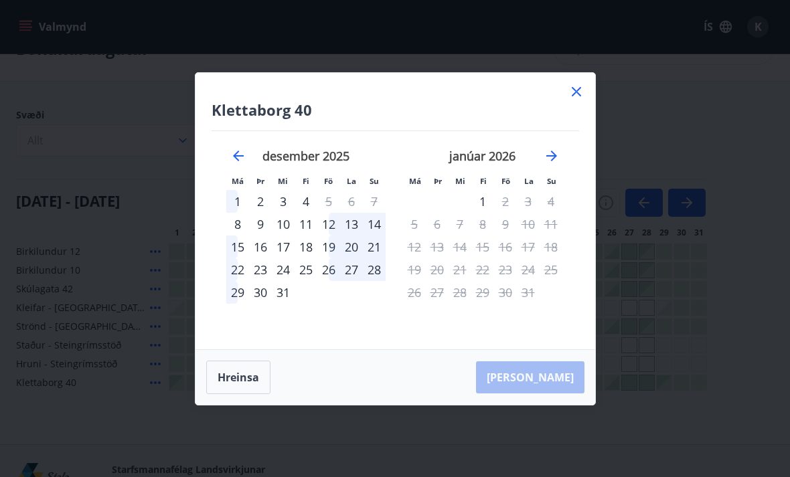
click at [237, 304] on div "29" at bounding box center [237, 292] width 23 height 23
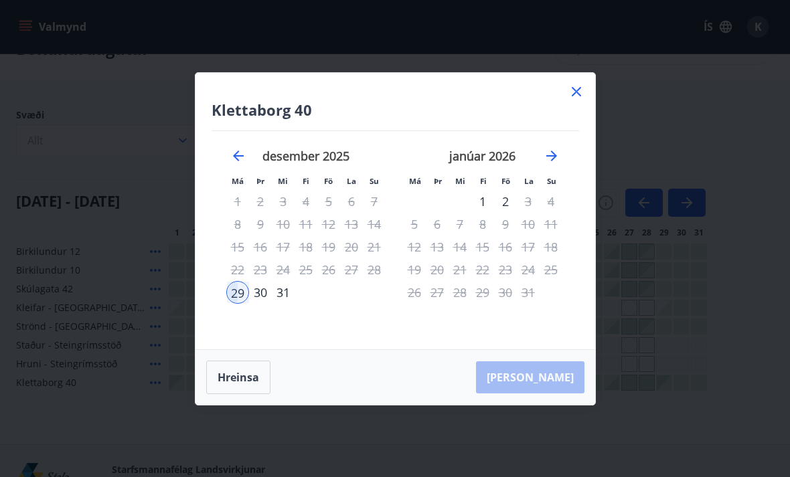
click at [510, 213] on div "2" at bounding box center [505, 201] width 23 height 23
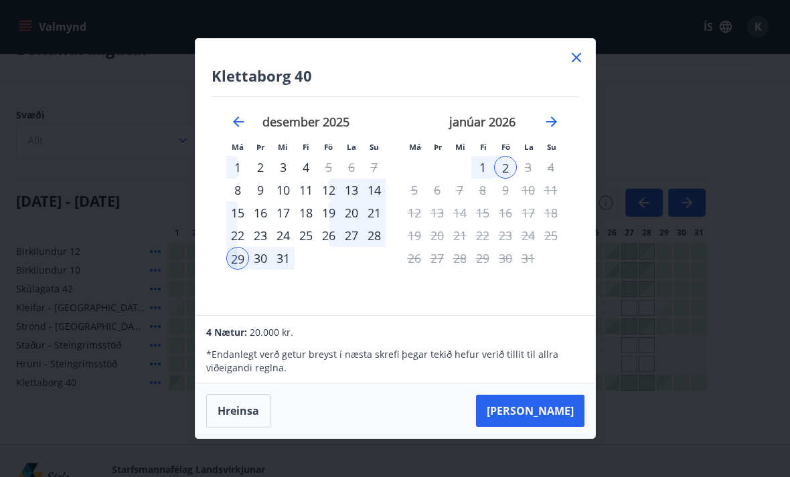
click at [582, 66] on icon at bounding box center [576, 58] width 16 height 16
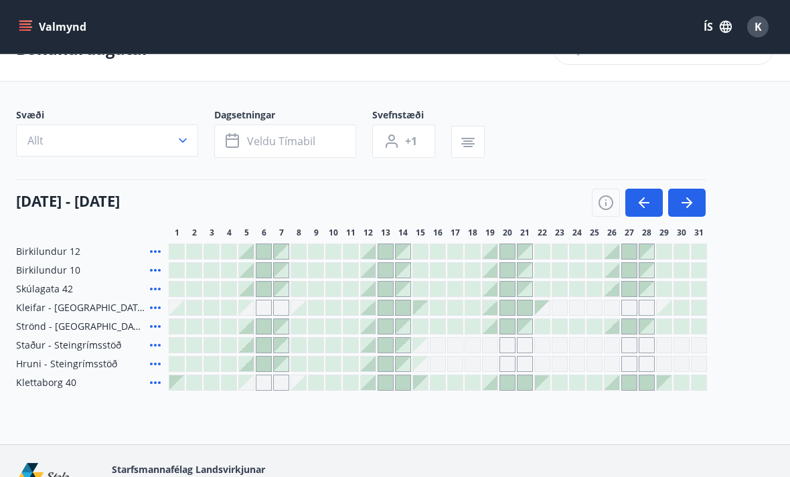
click at [654, 304] on div "Gráir dagar eru ekki bókanlegir" at bounding box center [646, 308] width 16 height 16
click at [676, 305] on div at bounding box center [681, 307] width 15 height 15
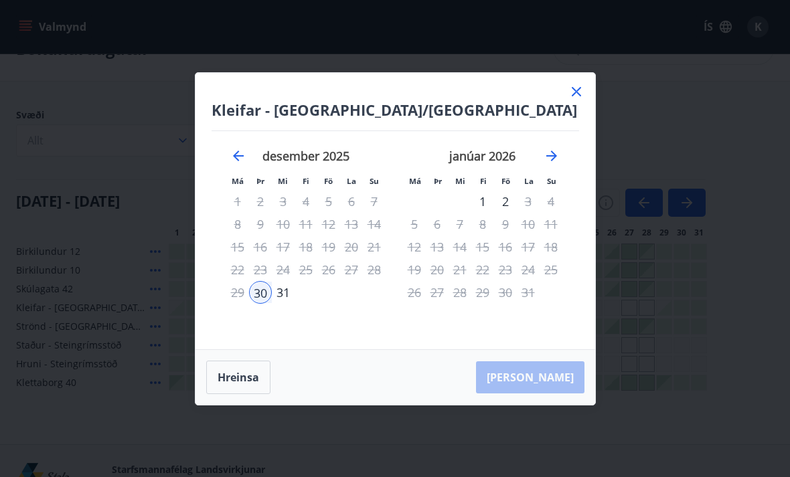
click at [253, 394] on button "Hreinsa" at bounding box center [238, 377] width 64 height 33
click at [242, 304] on div "29" at bounding box center [237, 292] width 23 height 23
click at [503, 213] on div "2" at bounding box center [505, 201] width 23 height 23
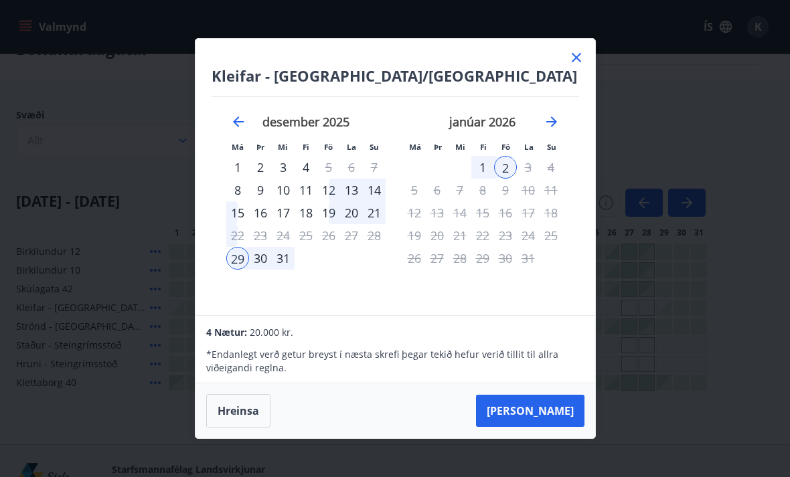
click at [579, 66] on icon at bounding box center [576, 58] width 16 height 16
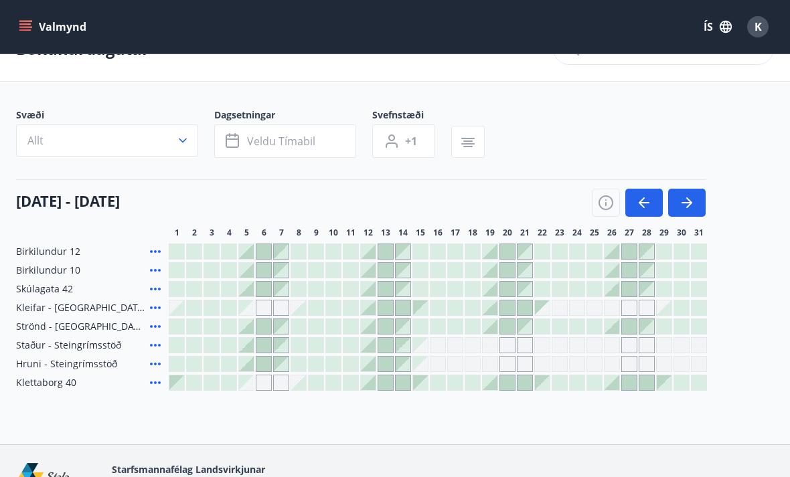
click at [657, 272] on div at bounding box center [663, 270] width 15 height 15
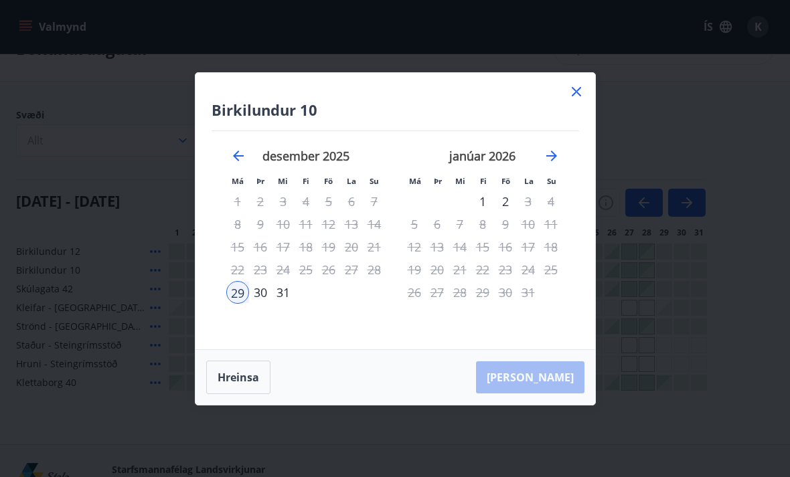
click at [246, 393] on button "Hreinsa" at bounding box center [238, 377] width 64 height 33
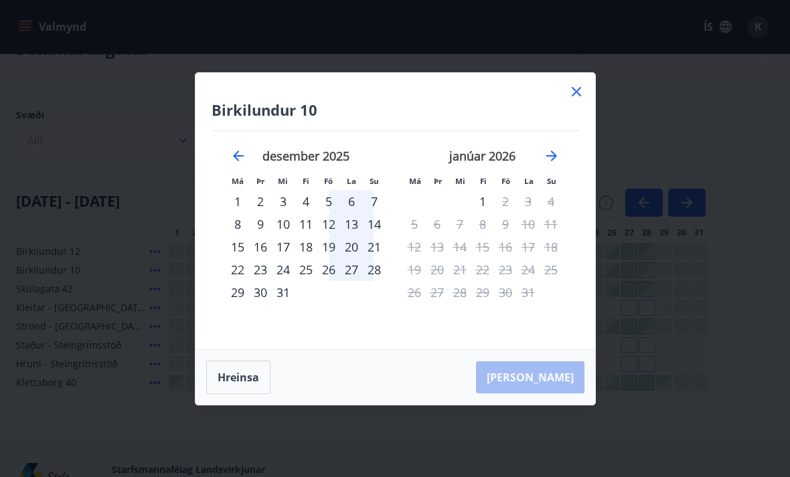
click at [242, 304] on div "29" at bounding box center [237, 292] width 23 height 23
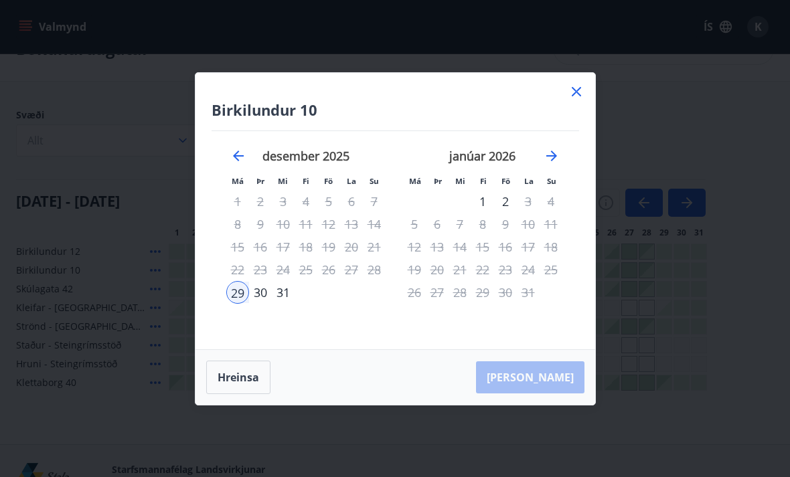
click at [511, 213] on div "2" at bounding box center [505, 201] width 23 height 23
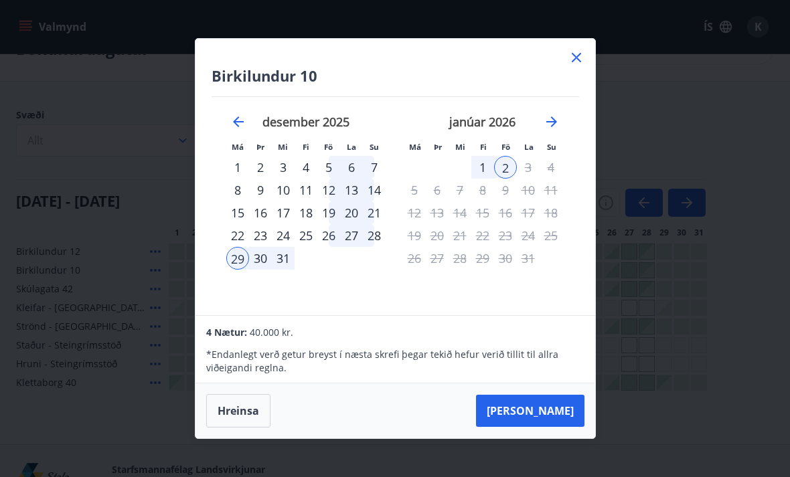
click at [575, 86] on h4 "Birkilundur 10" at bounding box center [394, 76] width 367 height 20
click at [569, 86] on h4 "Birkilundur 10" at bounding box center [394, 76] width 367 height 20
click at [578, 66] on icon at bounding box center [576, 58] width 16 height 16
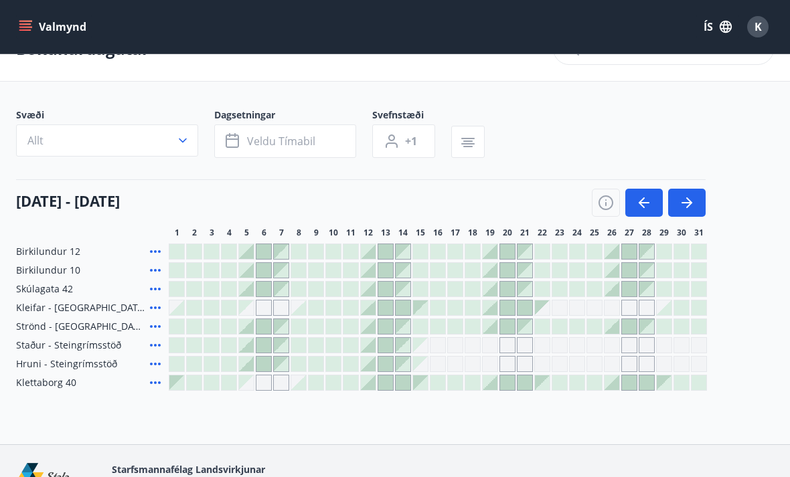
click at [650, 273] on div at bounding box center [646, 270] width 15 height 15
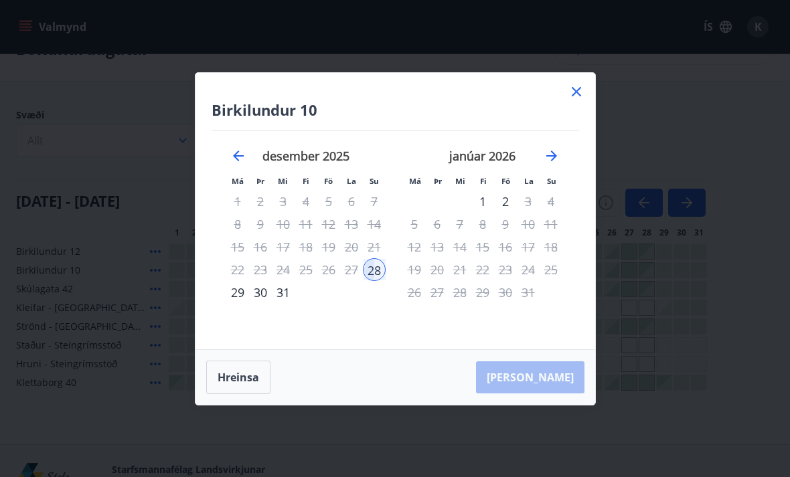
click at [242, 394] on button "Hreinsa" at bounding box center [238, 377] width 64 height 33
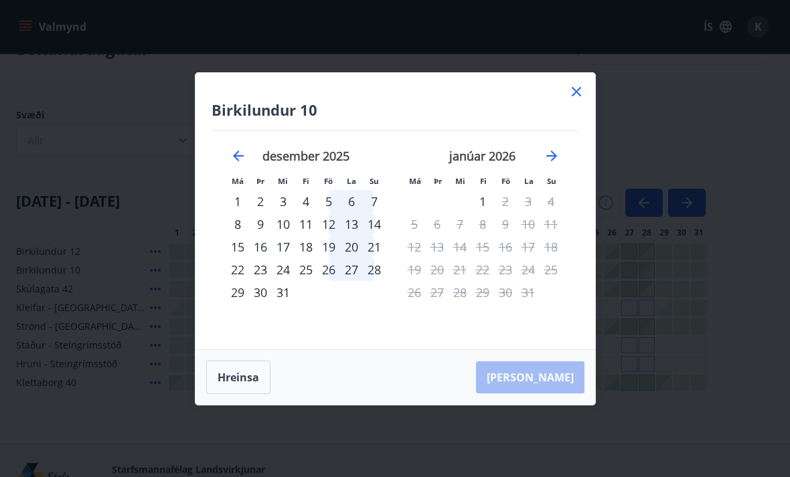
click at [242, 304] on div "29" at bounding box center [237, 292] width 23 height 23
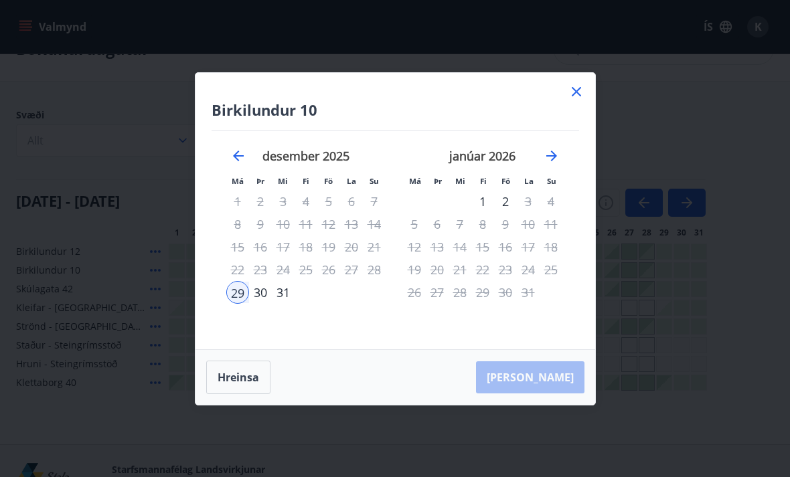
click at [507, 213] on div "2" at bounding box center [505, 201] width 23 height 23
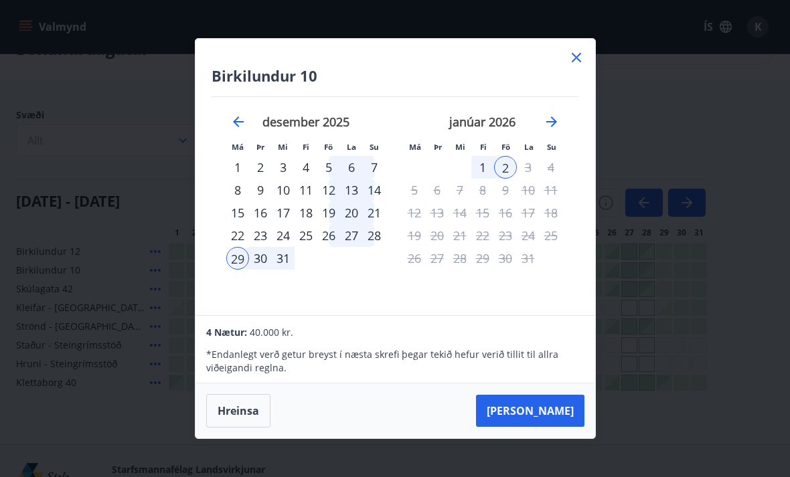
click at [581, 66] on icon at bounding box center [576, 58] width 16 height 16
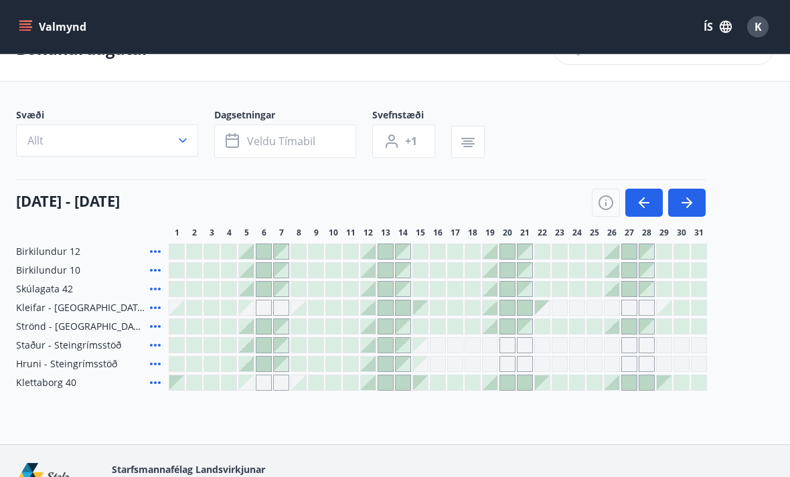
click at [160, 308] on icon at bounding box center [155, 307] width 11 height 3
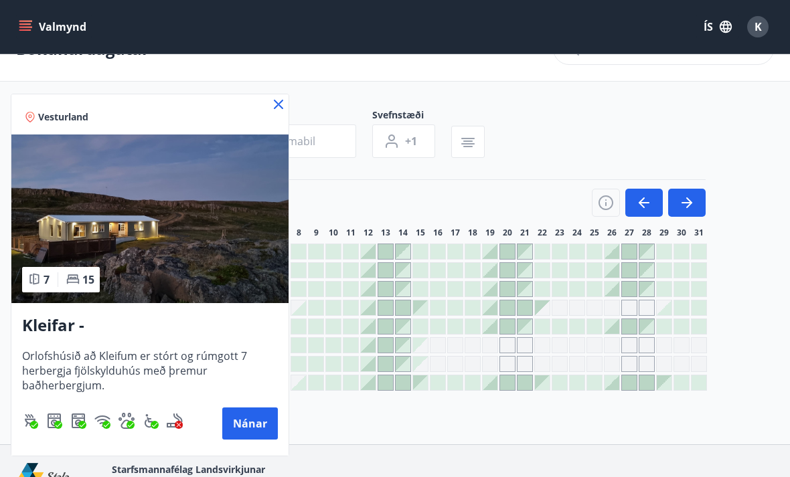
click at [278, 106] on icon at bounding box center [278, 104] width 16 height 16
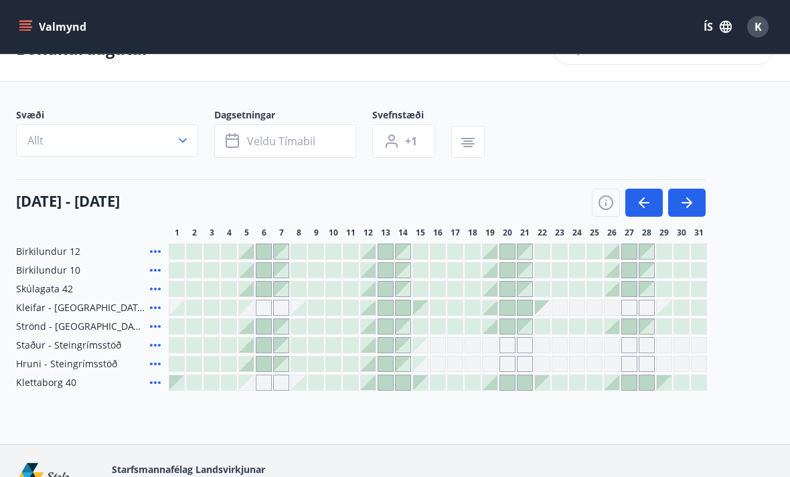
click at [668, 308] on div at bounding box center [663, 307] width 15 height 15
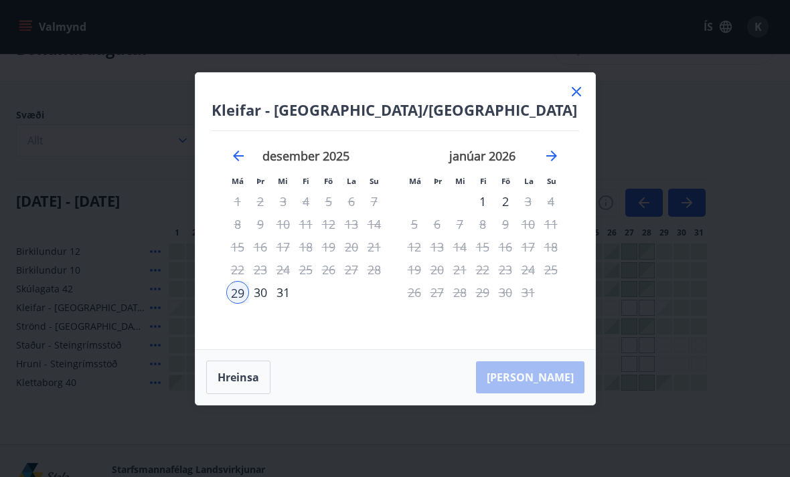
click at [231, 394] on button "Hreinsa" at bounding box center [238, 377] width 64 height 33
click at [236, 304] on div "29" at bounding box center [237, 292] width 23 height 23
click at [507, 213] on div "2" at bounding box center [505, 201] width 23 height 23
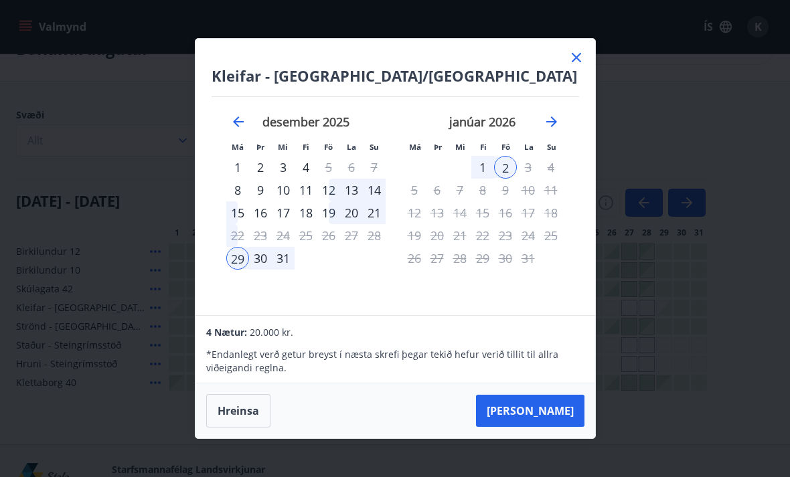
click at [556, 427] on button "Taka Frá" at bounding box center [530, 411] width 108 height 32
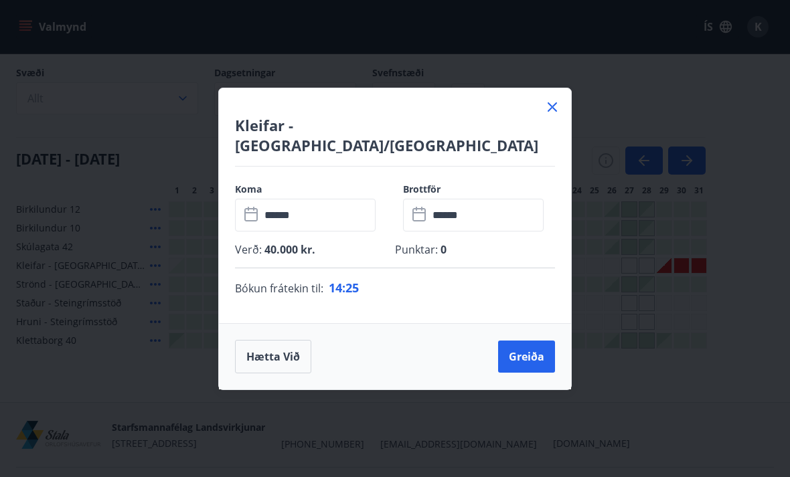
scroll to position [80, 0]
click at [348, 201] on input "******" at bounding box center [317, 215] width 115 height 33
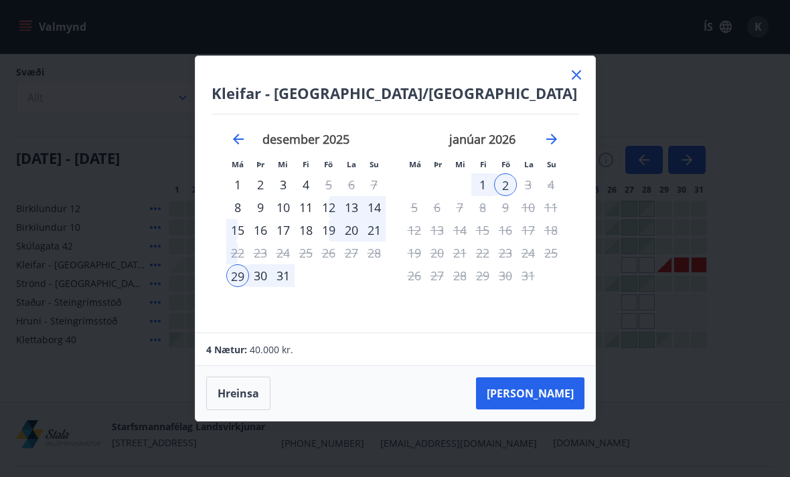
click at [250, 394] on button "Hreinsa" at bounding box center [238, 393] width 64 height 33
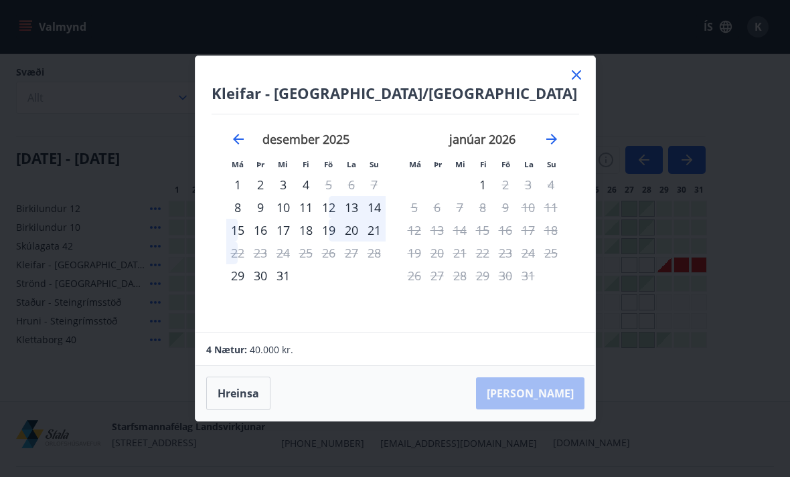
click at [239, 276] on div "29" at bounding box center [237, 275] width 23 height 23
click at [509, 186] on div "2" at bounding box center [505, 184] width 23 height 23
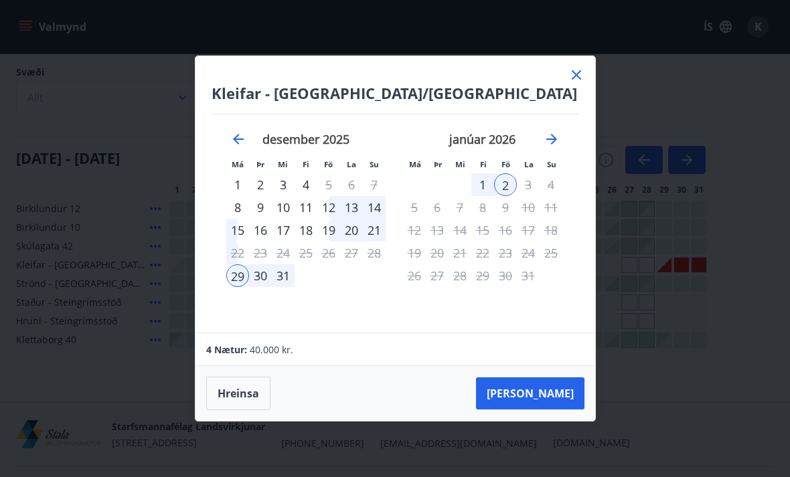
click at [565, 403] on button "Taka Frá" at bounding box center [530, 393] width 108 height 32
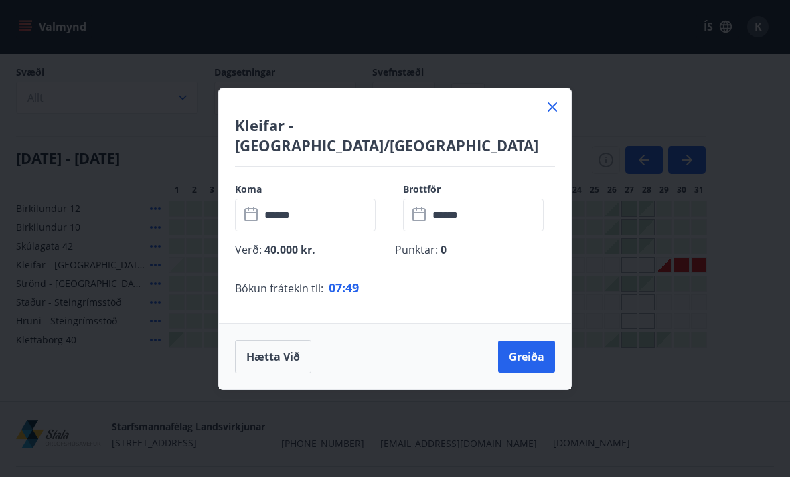
click at [535, 352] on button "Greiða" at bounding box center [526, 357] width 57 height 32
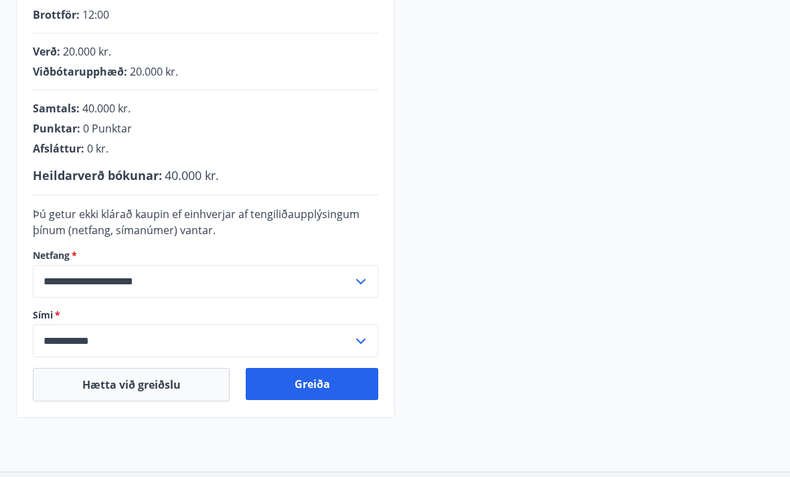
scroll to position [304, 0]
click at [347, 381] on button "Greiða" at bounding box center [312, 384] width 132 height 32
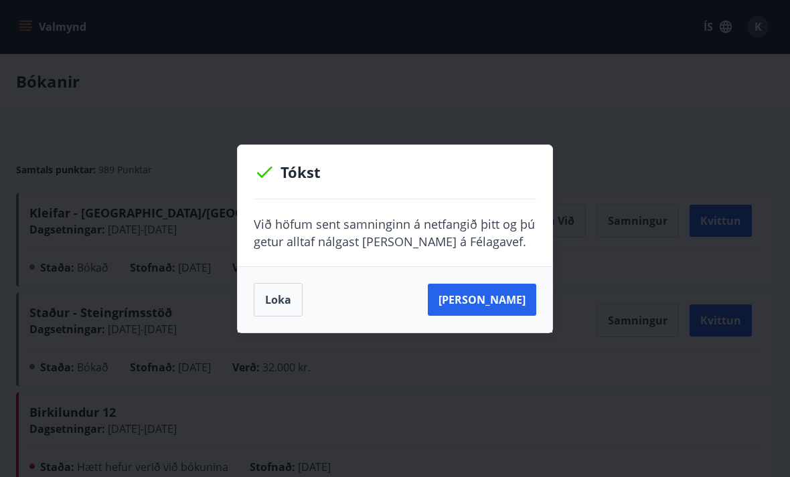
click at [501, 295] on button "Sjá samning" at bounding box center [482, 300] width 108 height 32
click at [505, 296] on button "Sjá samning" at bounding box center [482, 300] width 108 height 32
click at [284, 298] on button "Loka" at bounding box center [278, 299] width 49 height 33
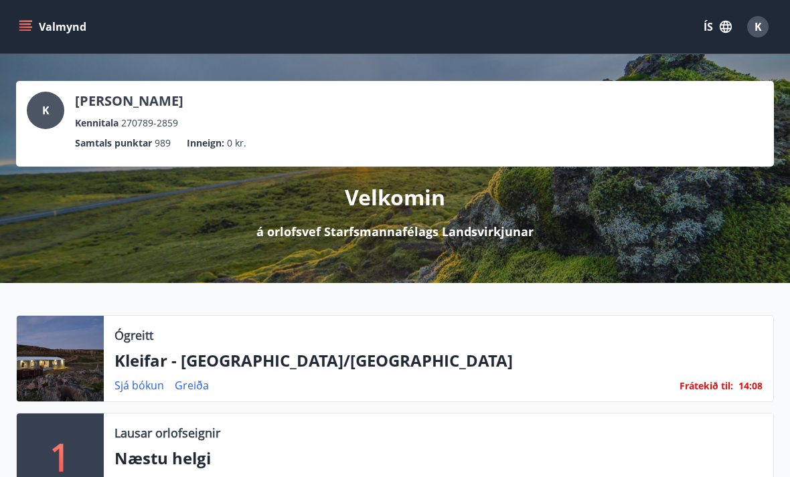
click at [26, 20] on icon "menu" at bounding box center [25, 26] width 13 height 13
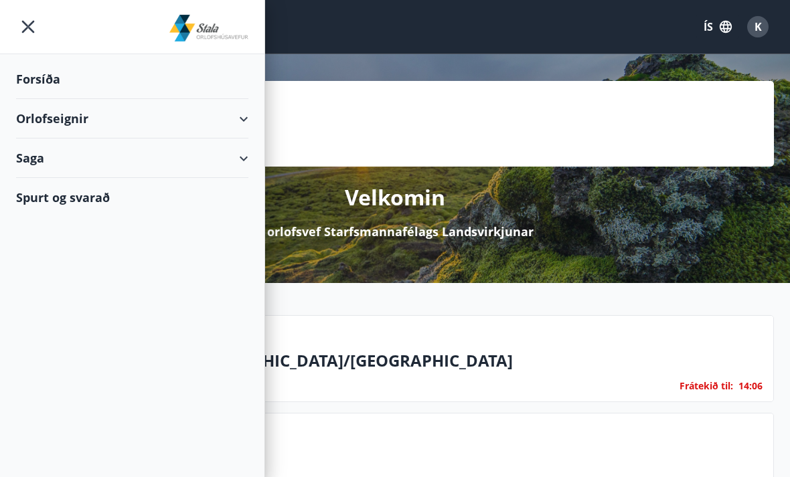
click at [107, 198] on div "Spurt og svarað" at bounding box center [132, 197] width 232 height 39
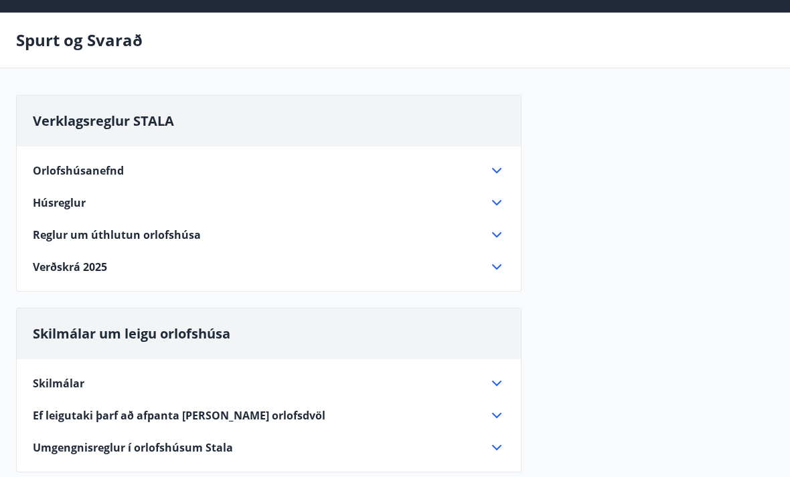
scroll to position [42, 0]
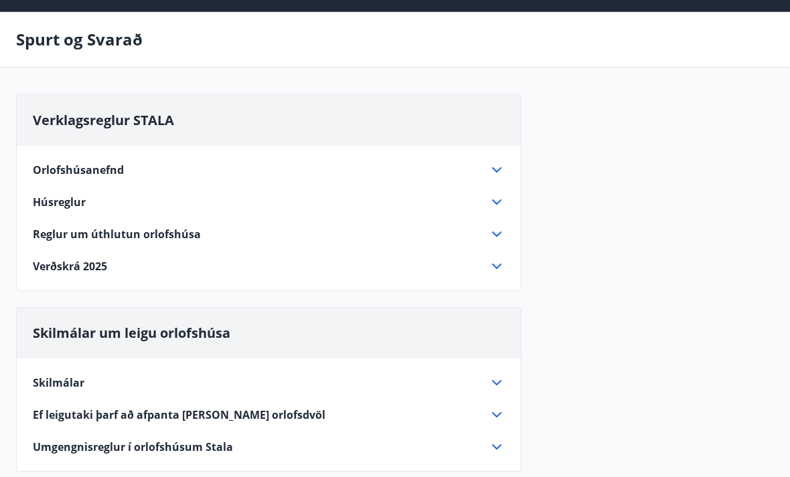
click at [498, 268] on icon at bounding box center [496, 266] width 9 height 5
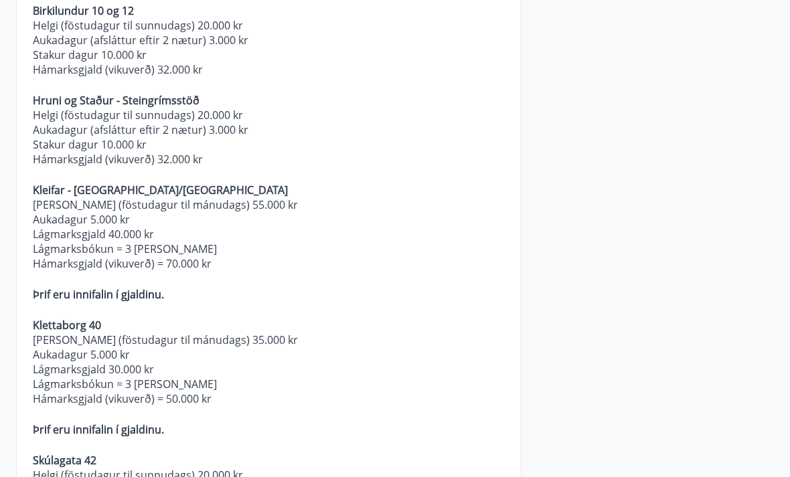
scroll to position [318, 0]
click at [612, 0] on div "Verklagsreglur STALA Orlofshúsanefnd Starfssvið orlofshúsanefndar er að sjá um …" at bounding box center [394, 325] width 757 height 1012
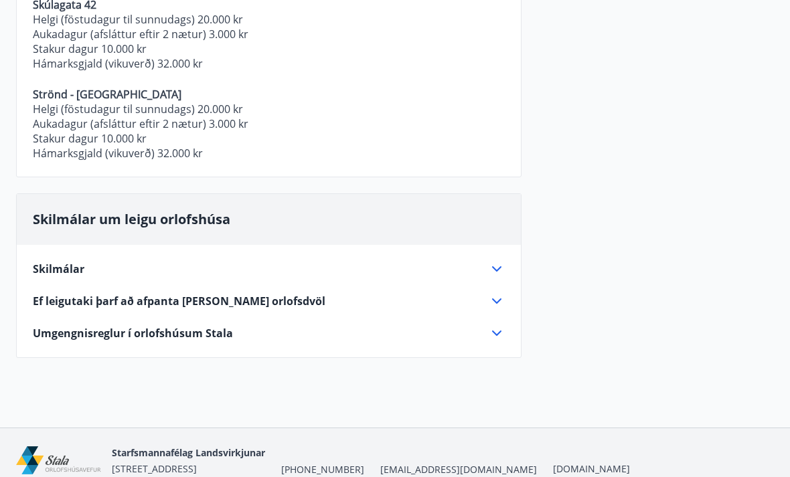
scroll to position [782, 0]
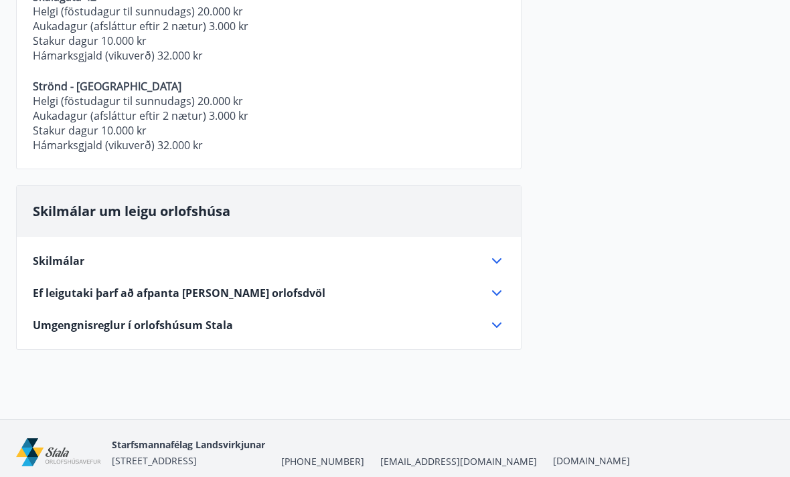
click at [499, 250] on div "Skilmálar Nú er eingöngu hægt að velja valkostinn „Dregið af launum“, en ekki l…" at bounding box center [269, 286] width 504 height 96
click at [502, 255] on icon at bounding box center [496, 262] width 16 height 16
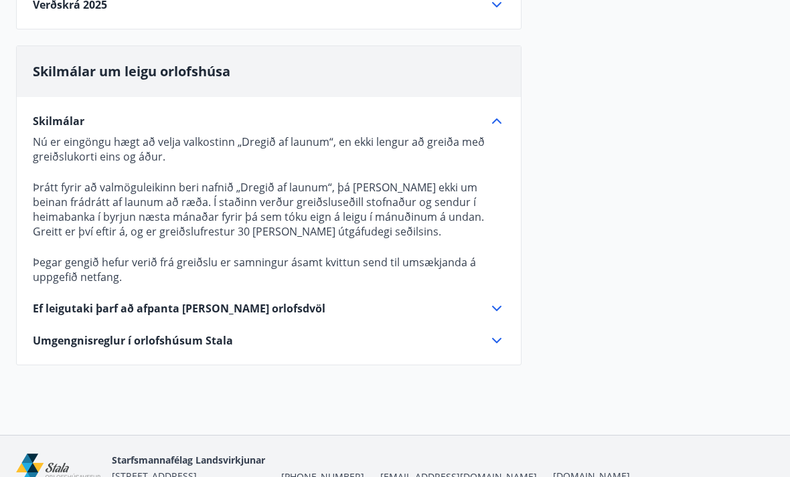
scroll to position [302, 0]
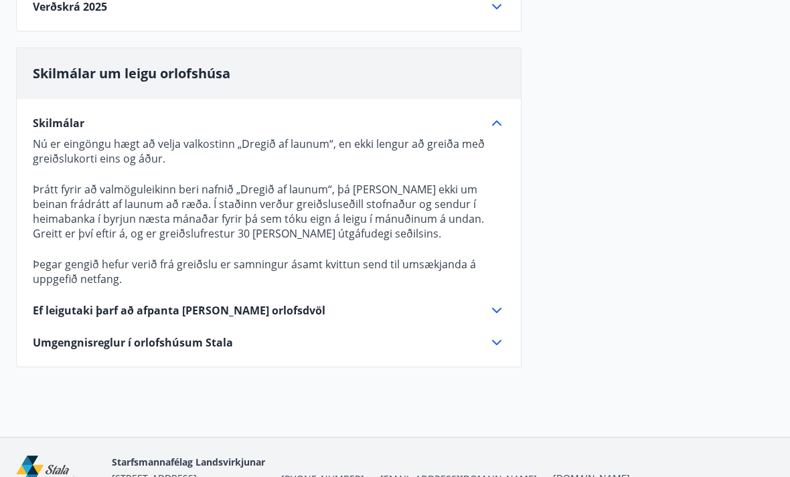
click at [504, 309] on icon at bounding box center [496, 310] width 16 height 16
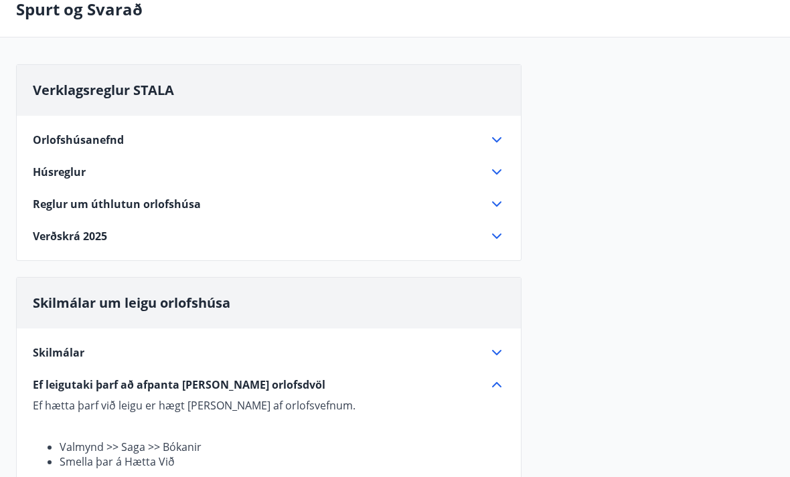
scroll to position [0, 0]
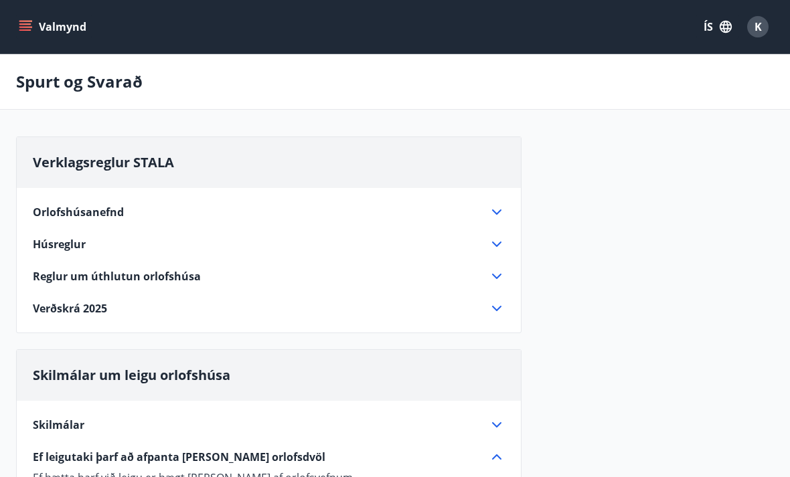
click at [494, 312] on icon at bounding box center [496, 308] width 16 height 16
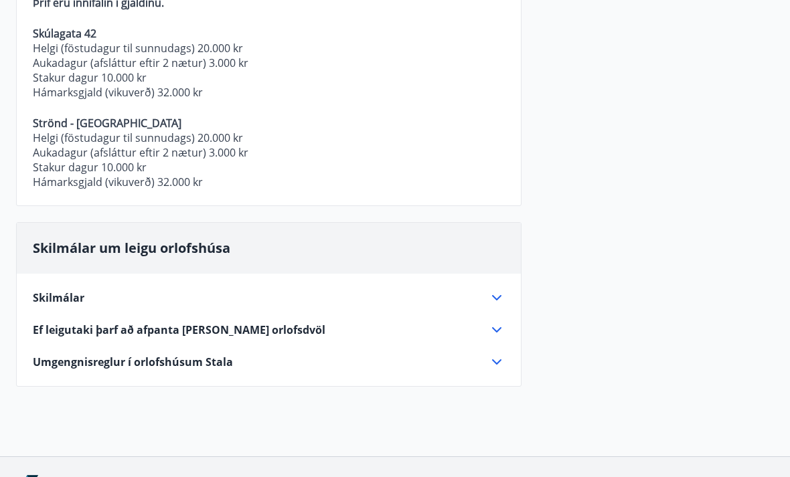
scroll to position [794, 0]
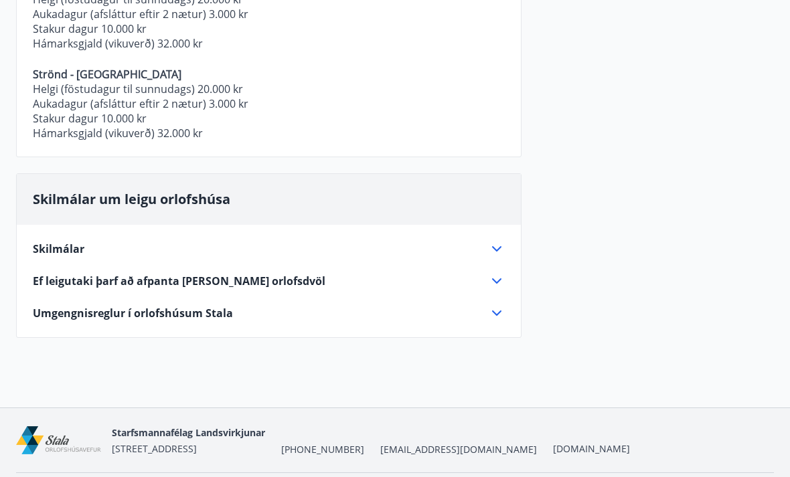
click at [507, 245] on div "Skilmálar Nú er eingöngu hægt að velja valkostinn „Dregið af launum“, en ekki l…" at bounding box center [269, 273] width 504 height 96
click at [503, 242] on icon at bounding box center [496, 249] width 16 height 16
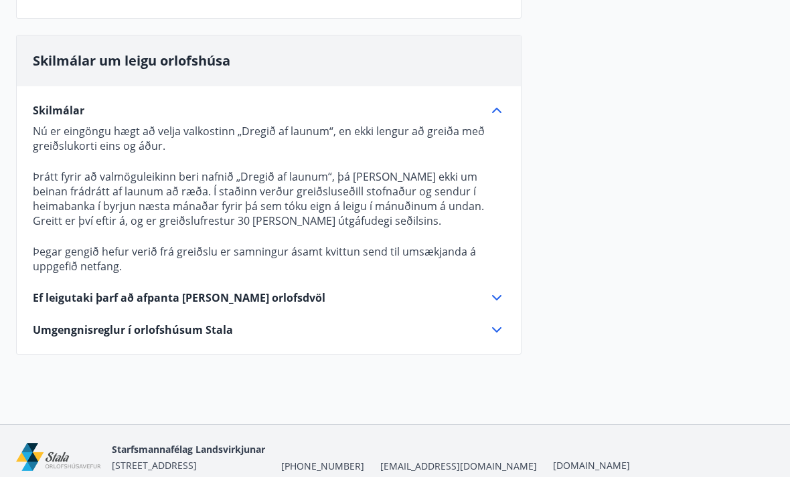
scroll to position [314, 0]
click at [501, 302] on icon at bounding box center [496, 298] width 16 height 16
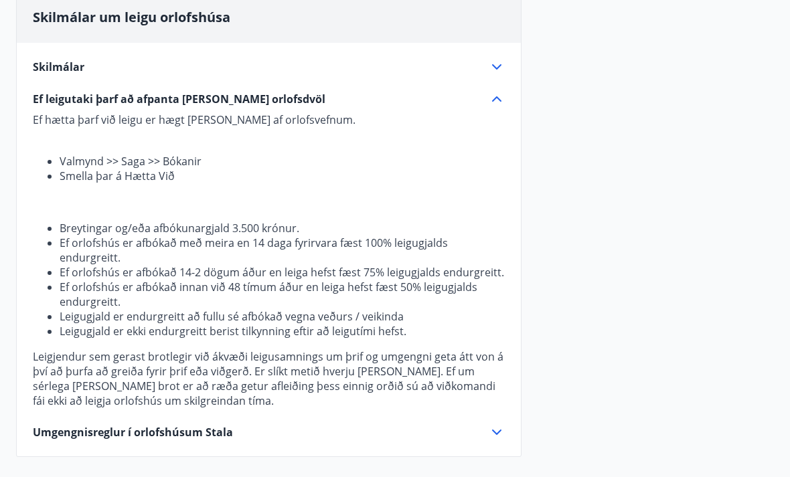
scroll to position [359, 0]
click at [262, 431] on div "Umgengnisreglur í orlofshúsum Stala" at bounding box center [261, 431] width 456 height 15
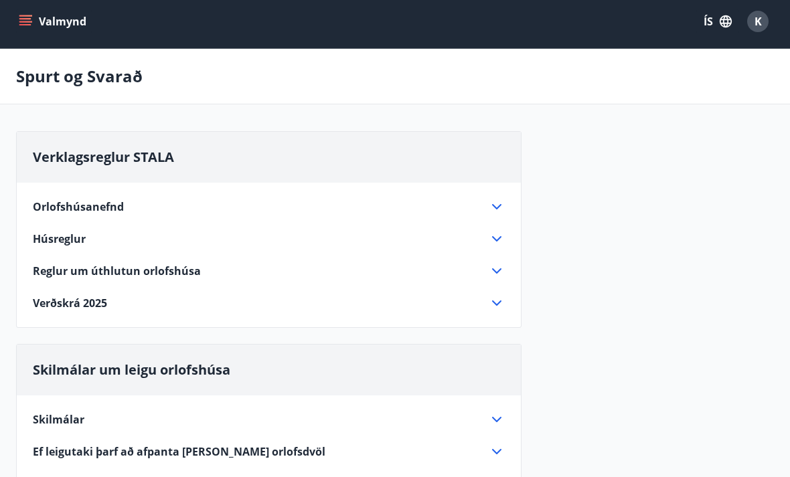
scroll to position [0, 0]
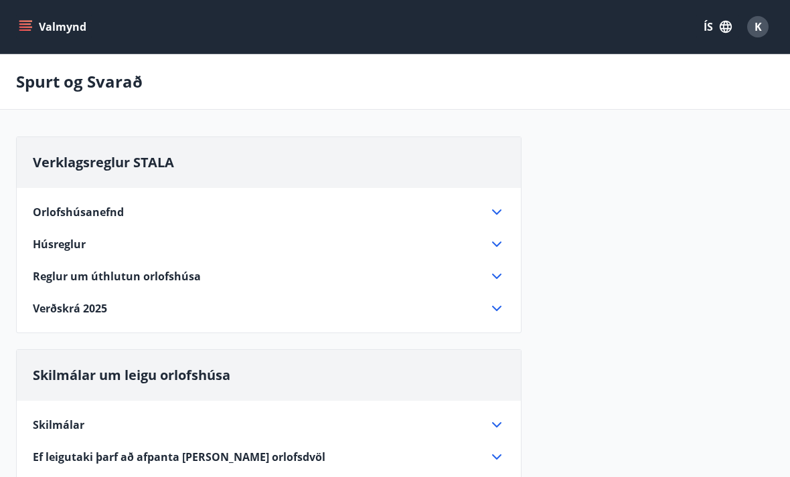
click at [30, 21] on icon "menu" at bounding box center [26, 21] width 15 height 1
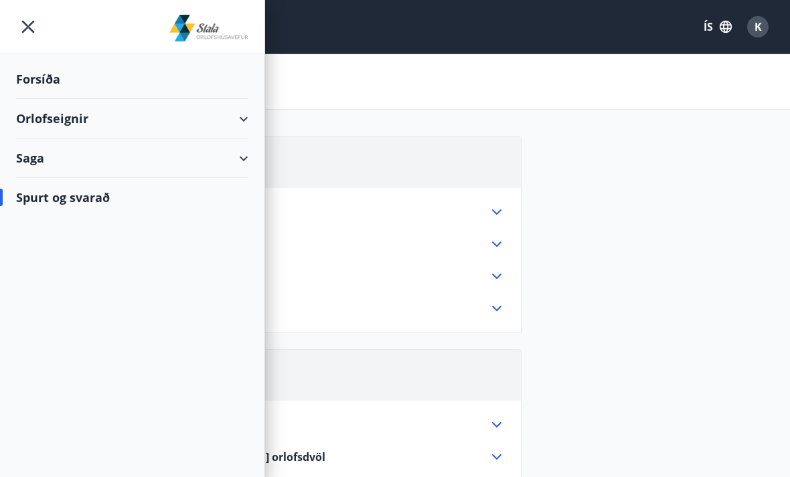
click at [245, 127] on div "Orlofseignir" at bounding box center [132, 118] width 232 height 39
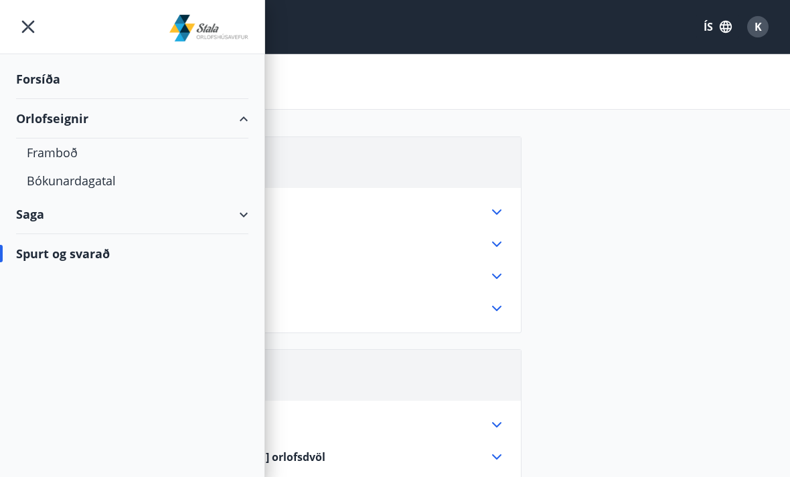
click at [64, 155] on div "Framboð" at bounding box center [132, 153] width 211 height 28
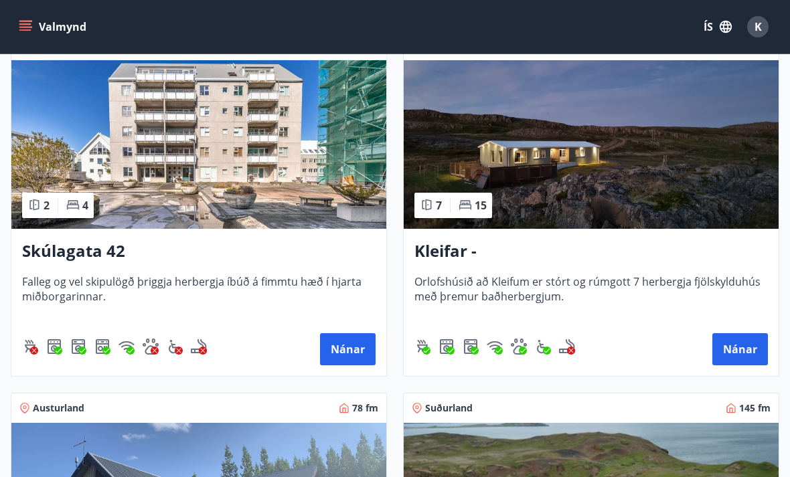
click at [629, 253] on h3 "Kleifar - [GEOGRAPHIC_DATA]/[GEOGRAPHIC_DATA]" at bounding box center [590, 252] width 353 height 24
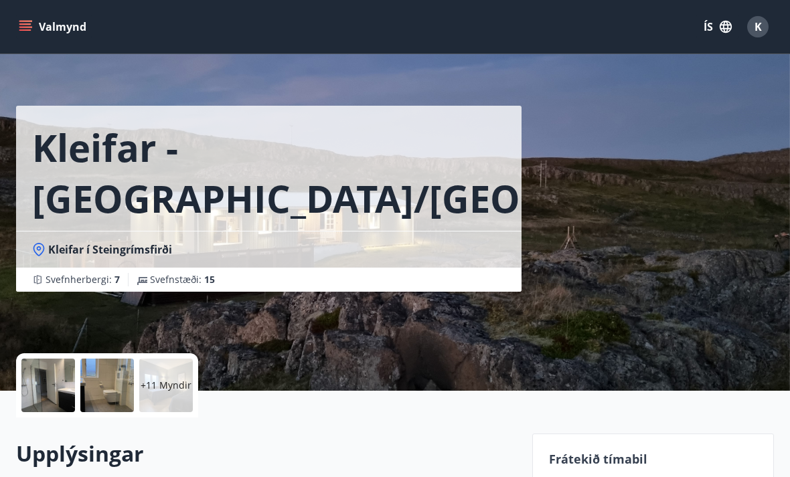
scroll to position [42, 0]
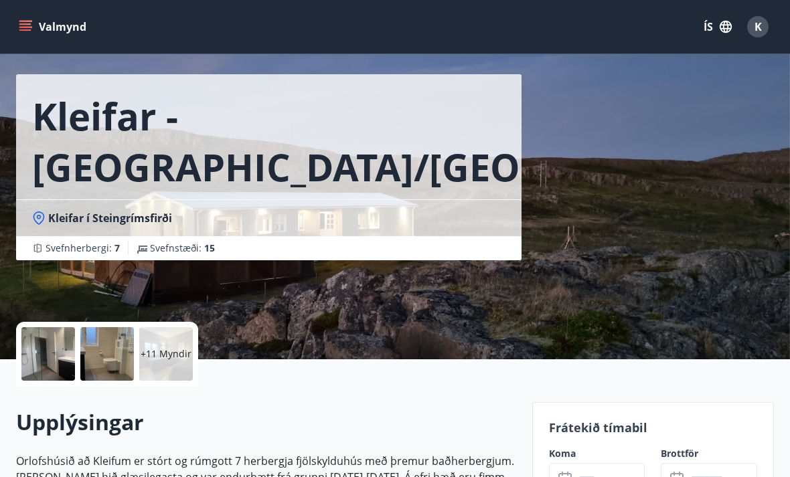
click at [62, 347] on div at bounding box center [48, 354] width 54 height 54
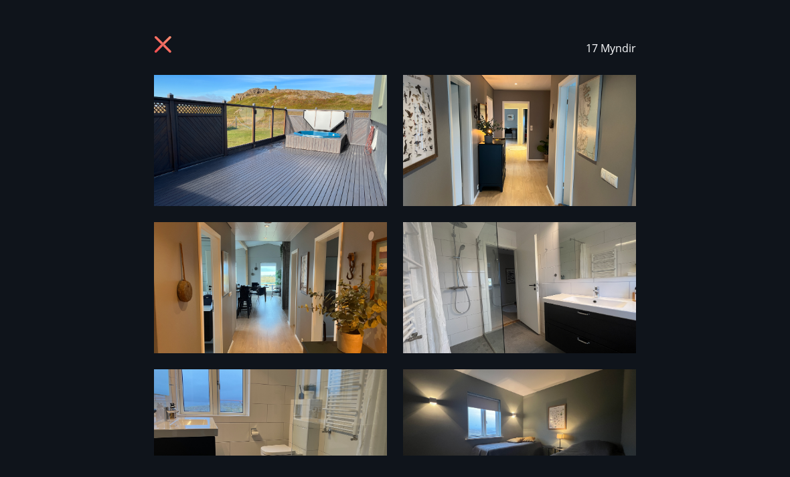
click at [353, 163] on img at bounding box center [270, 140] width 233 height 131
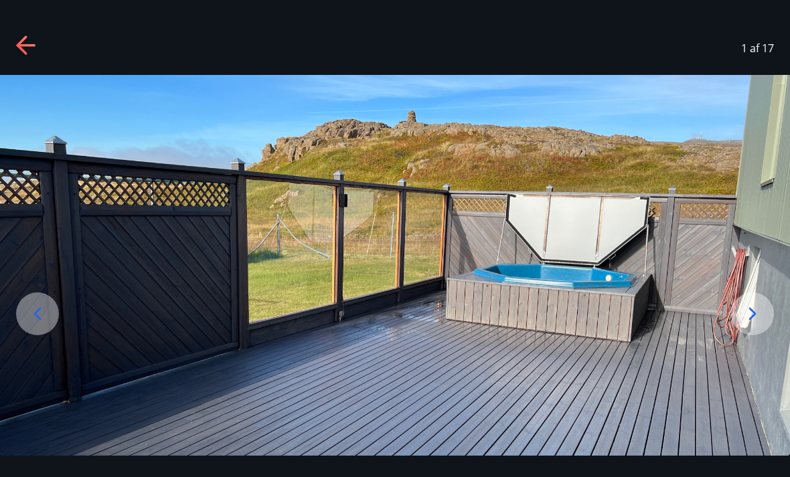
scroll to position [0, 0]
click at [753, 325] on icon at bounding box center [751, 313] width 21 height 21
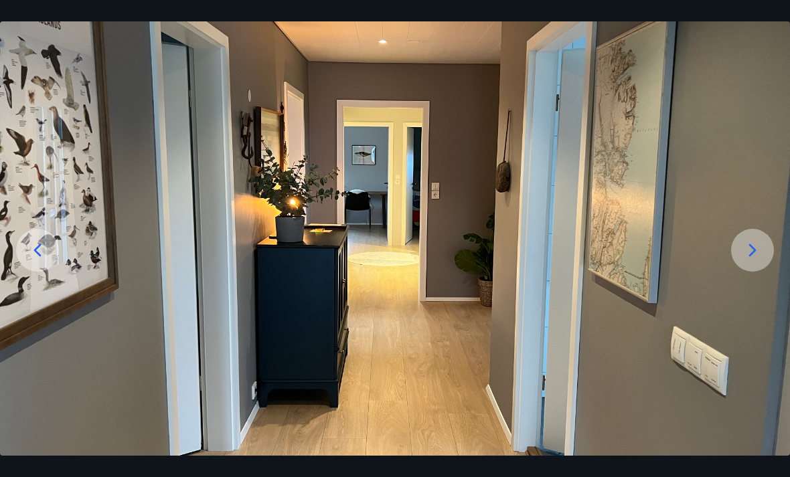
scroll to position [64, 0]
click at [751, 256] on icon at bounding box center [752, 250] width 7 height 13
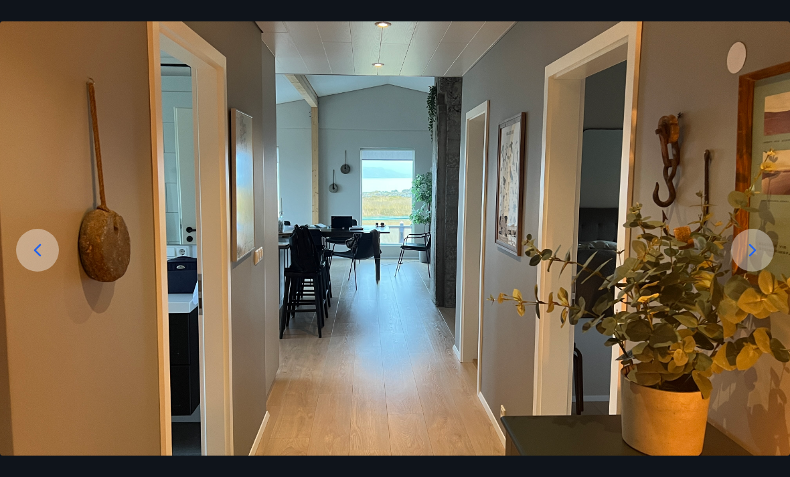
click at [751, 256] on icon at bounding box center [752, 250] width 7 height 13
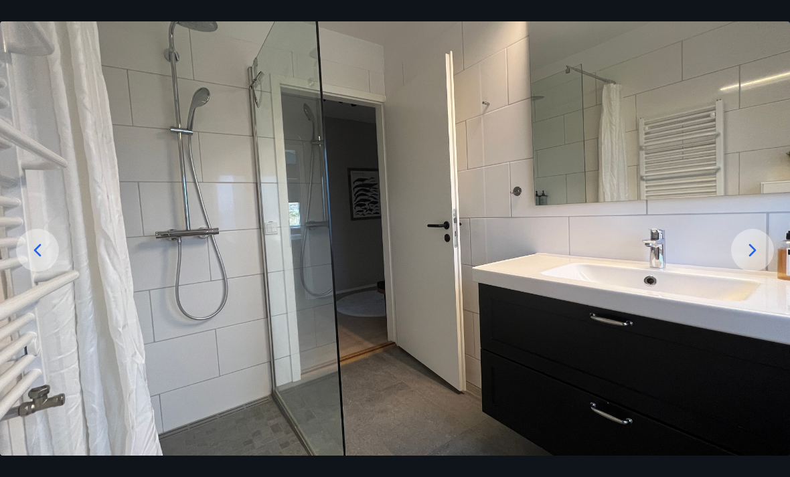
click at [749, 261] on icon at bounding box center [751, 250] width 21 height 21
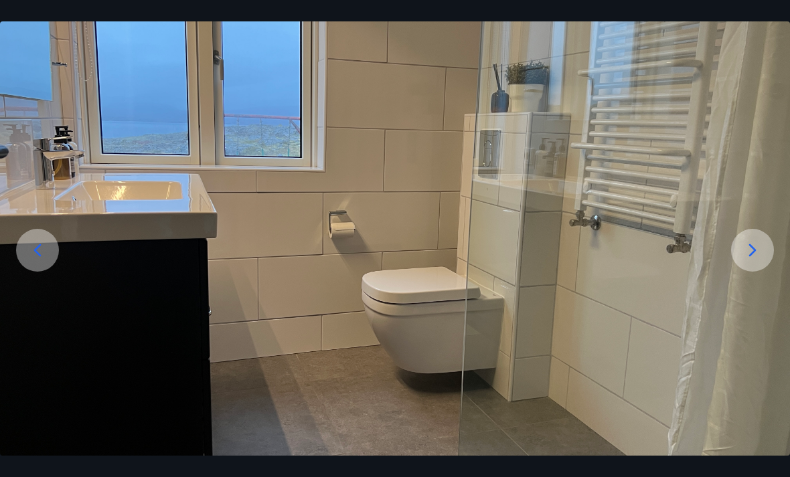
click at [751, 256] on icon at bounding box center [752, 250] width 7 height 13
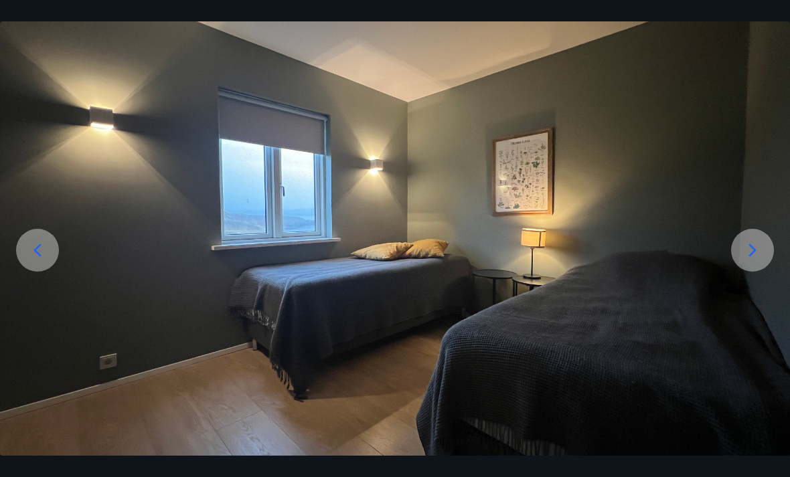
click at [750, 256] on icon at bounding box center [752, 250] width 7 height 13
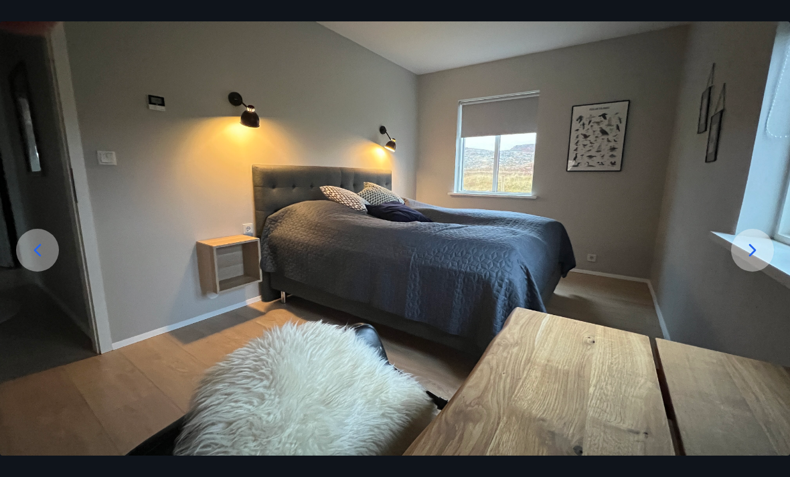
click at [753, 256] on icon at bounding box center [752, 250] width 7 height 13
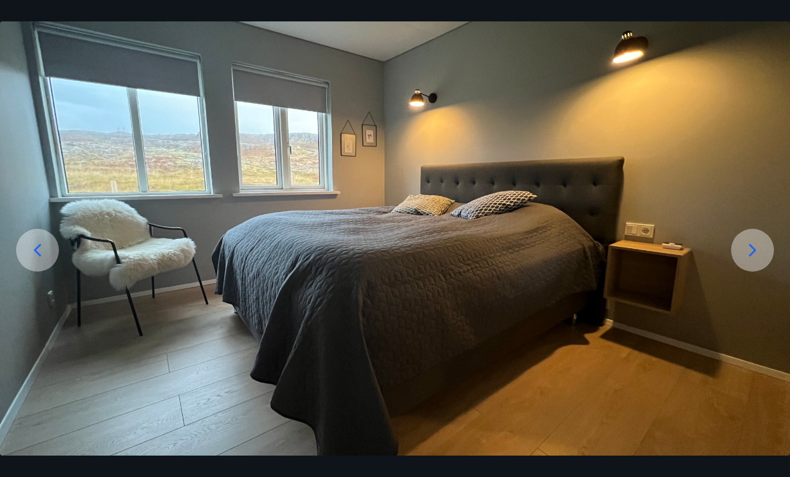
click at [751, 256] on icon at bounding box center [752, 250] width 7 height 13
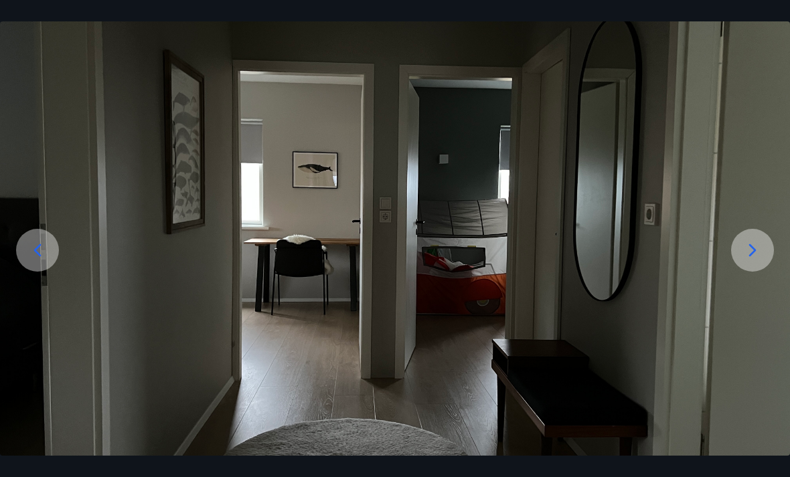
click at [751, 261] on icon at bounding box center [751, 250] width 21 height 21
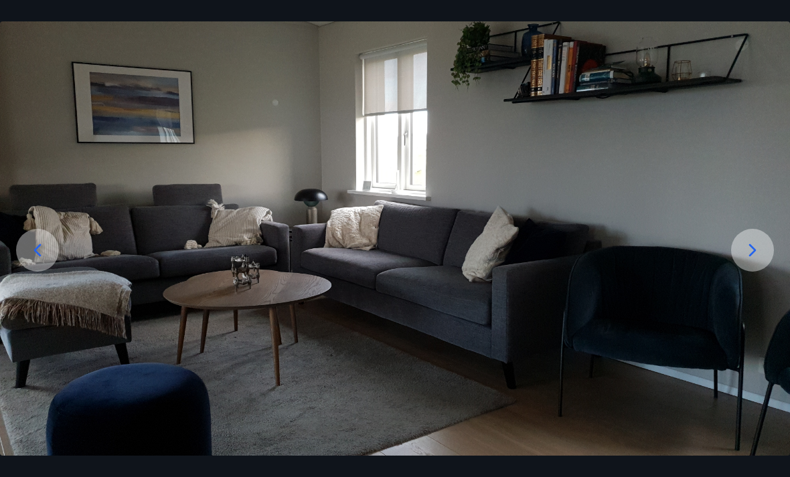
click at [751, 261] on icon at bounding box center [751, 250] width 21 height 21
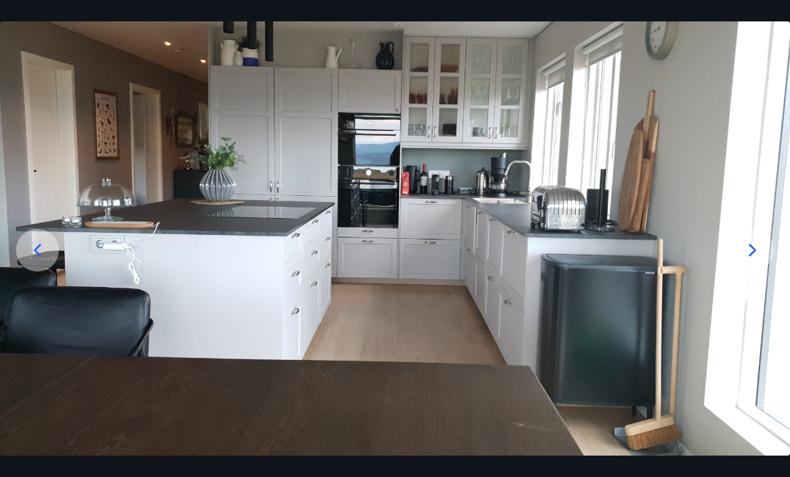
click at [753, 261] on icon at bounding box center [751, 250] width 21 height 21
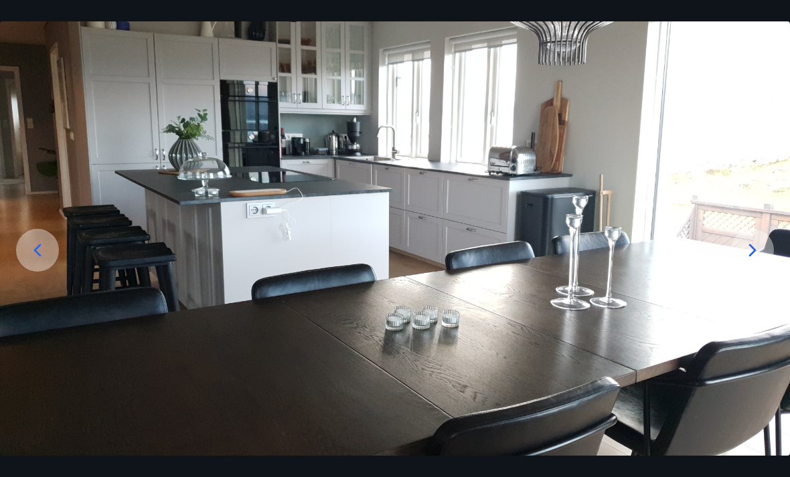
click at [751, 261] on icon at bounding box center [751, 250] width 21 height 21
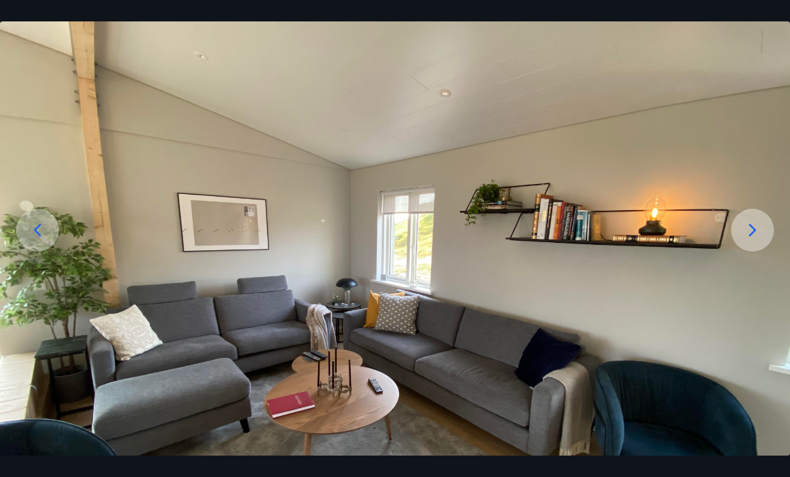
scroll to position [74, 0]
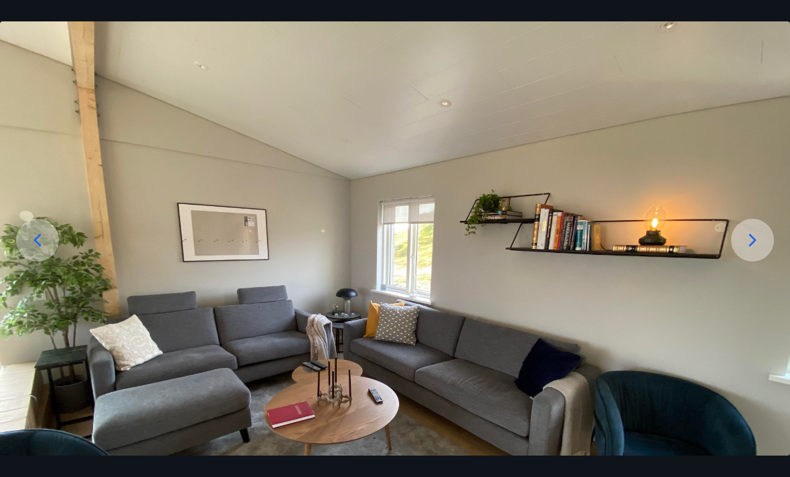
click at [757, 251] on icon at bounding box center [751, 240] width 21 height 21
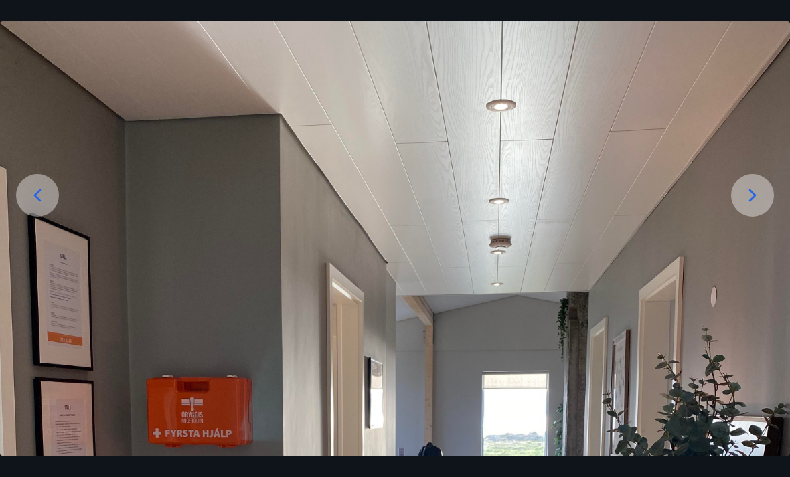
click at [762, 206] on icon at bounding box center [751, 195] width 21 height 21
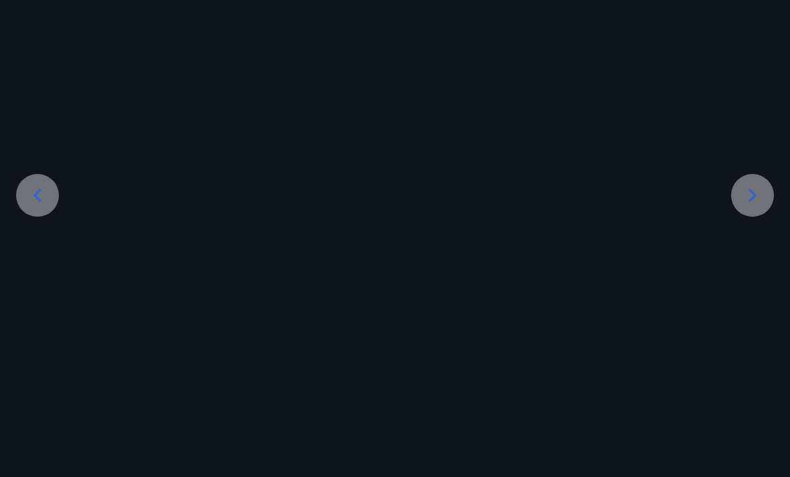
scroll to position [64, 0]
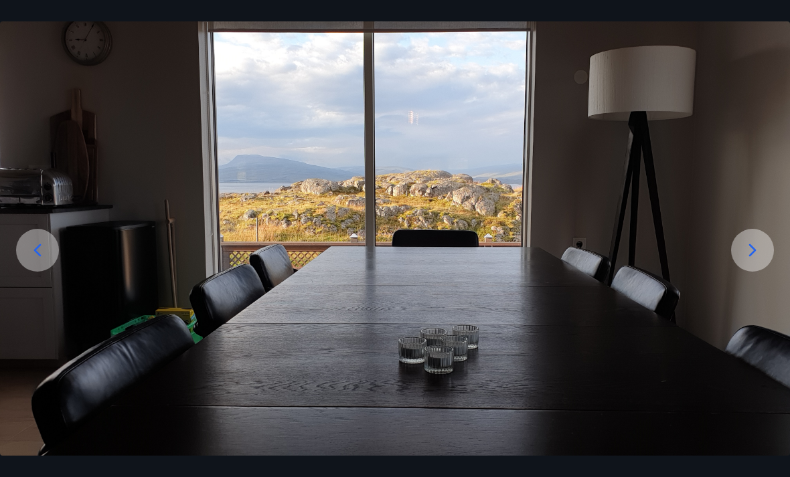
click at [751, 261] on icon at bounding box center [751, 250] width 21 height 21
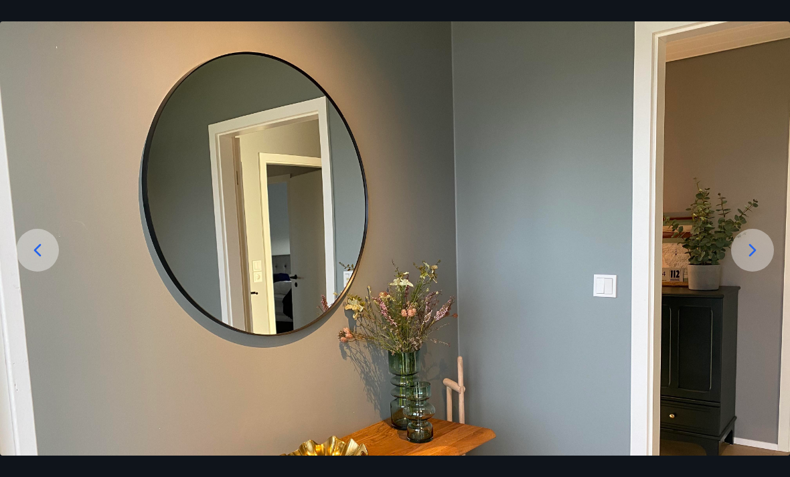
click at [754, 261] on icon at bounding box center [751, 250] width 21 height 21
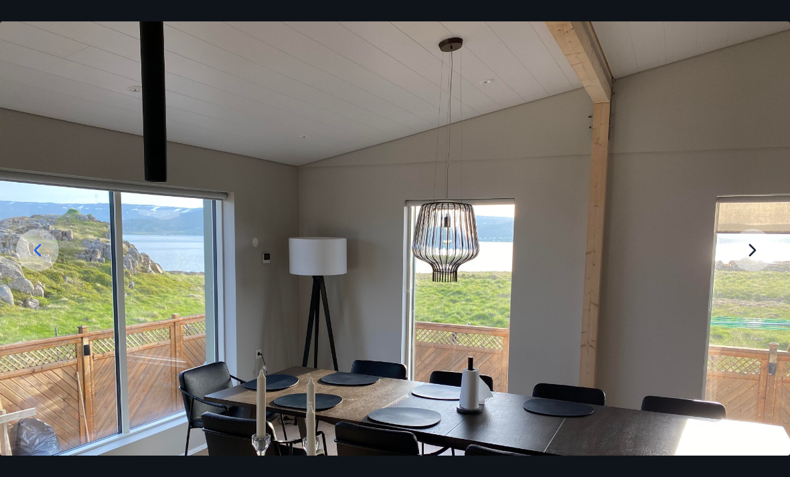
scroll to position [62, 0]
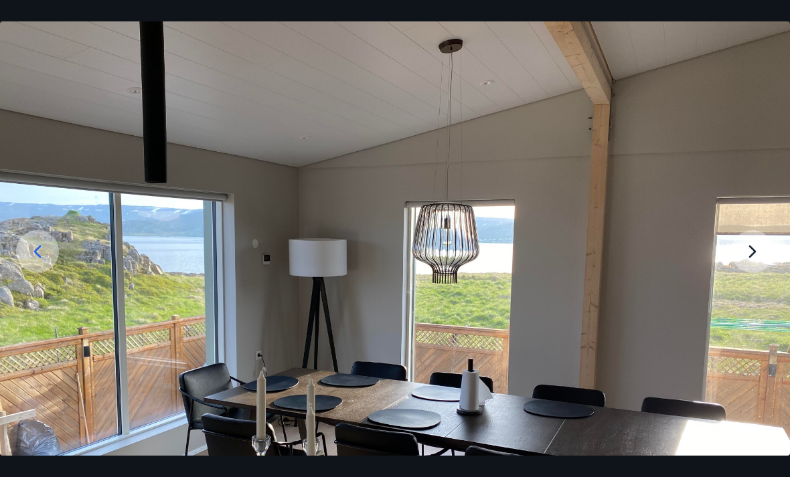
click at [755, 272] on img at bounding box center [395, 309] width 790 height 592
click at [755, 269] on img at bounding box center [395, 309] width 790 height 592
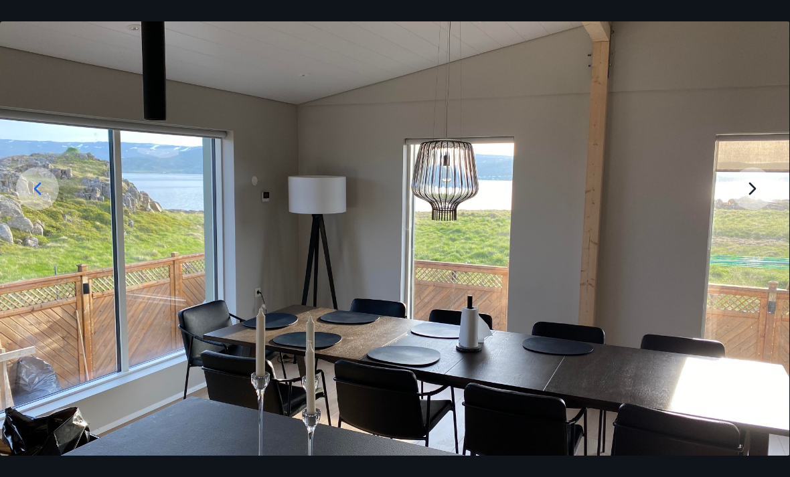
scroll to position [128, 0]
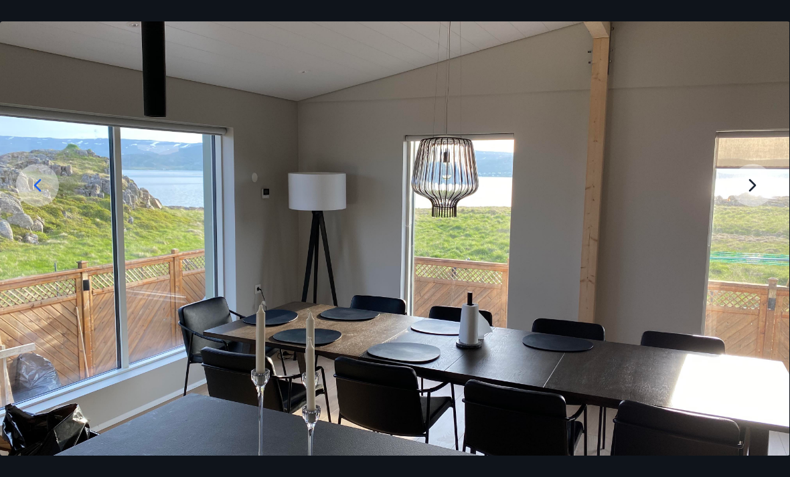
click at [751, 210] on img at bounding box center [394, 242] width 790 height 592
click at [753, 203] on img at bounding box center [394, 242] width 790 height 592
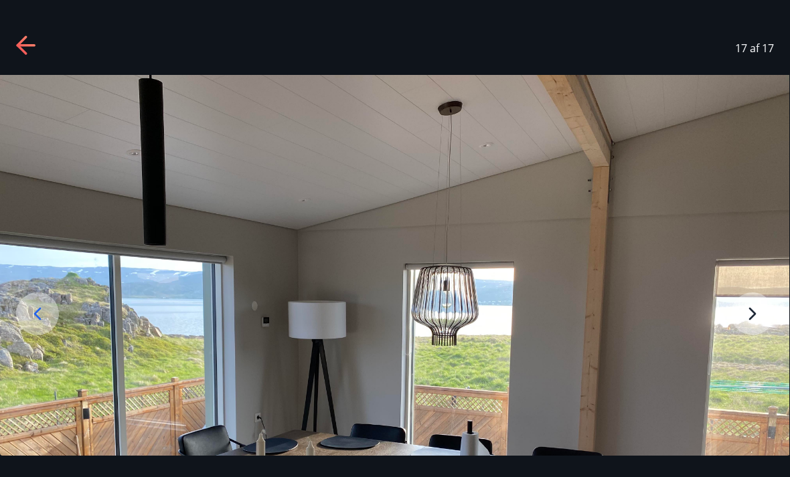
scroll to position [0, 0]
click at [746, 330] on img at bounding box center [394, 371] width 790 height 592
click at [31, 51] on icon at bounding box center [26, 45] width 21 height 21
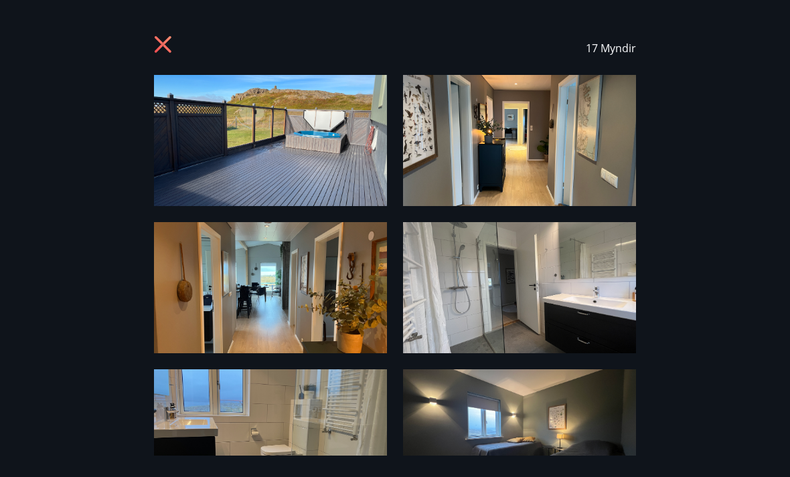
click at [166, 46] on icon at bounding box center [163, 44] width 17 height 17
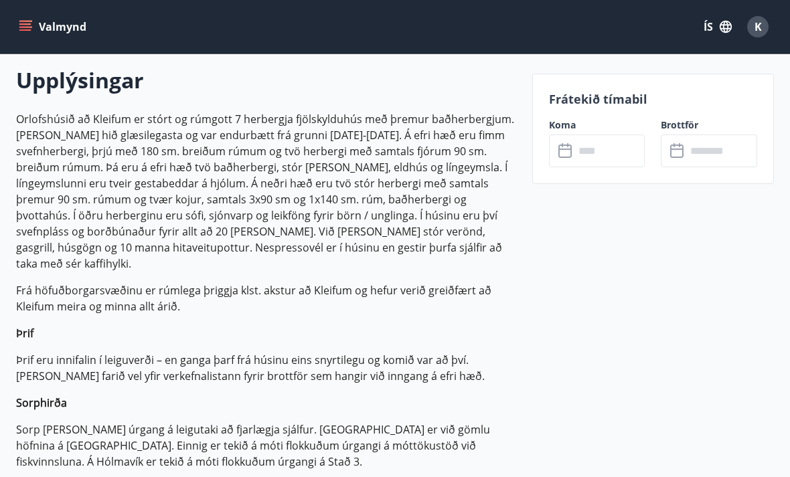
scroll to position [385, 0]
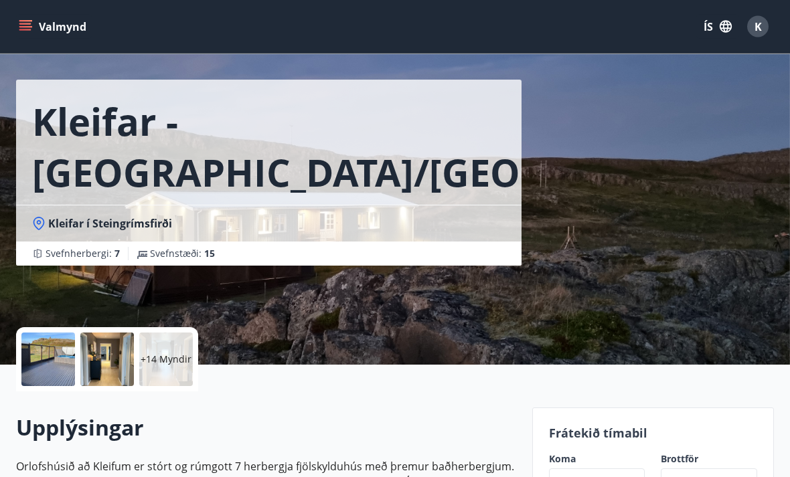
scroll to position [37, 0]
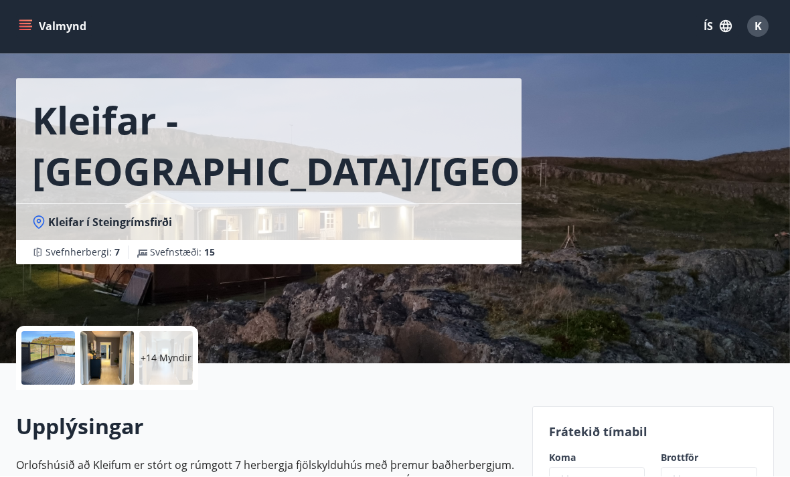
click at [778, 181] on div "Kleifar - [GEOGRAPHIC_DATA]/Hólmavík Kleifar í Steingrímsfirði Svefnherbergi : …" at bounding box center [395, 163] width 790 height 401
click at [183, 368] on div "+14 Myndir" at bounding box center [166, 359] width 54 height 54
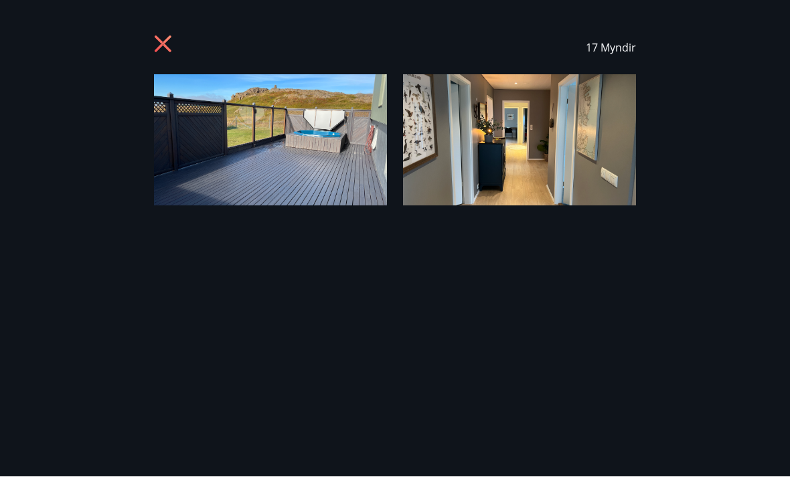
scroll to position [38, 0]
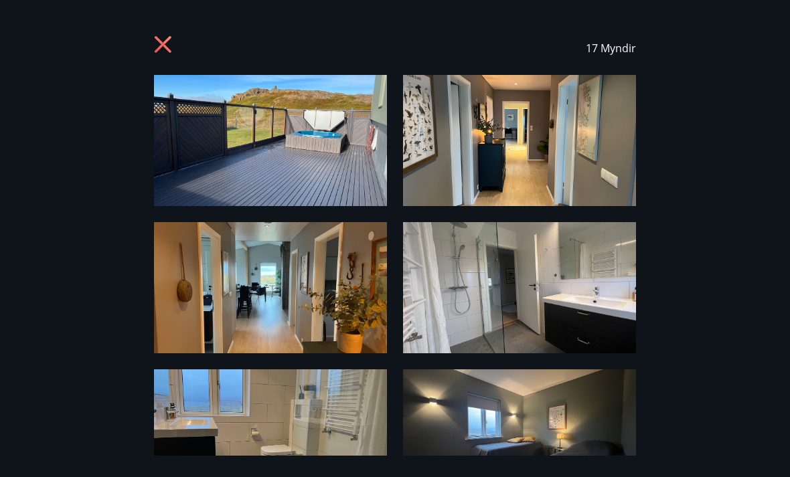
click at [328, 171] on img at bounding box center [270, 140] width 233 height 131
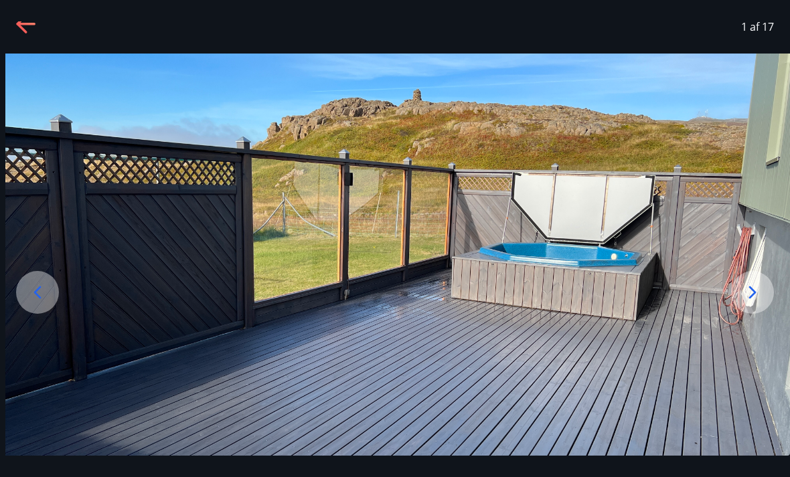
scroll to position [21, 0]
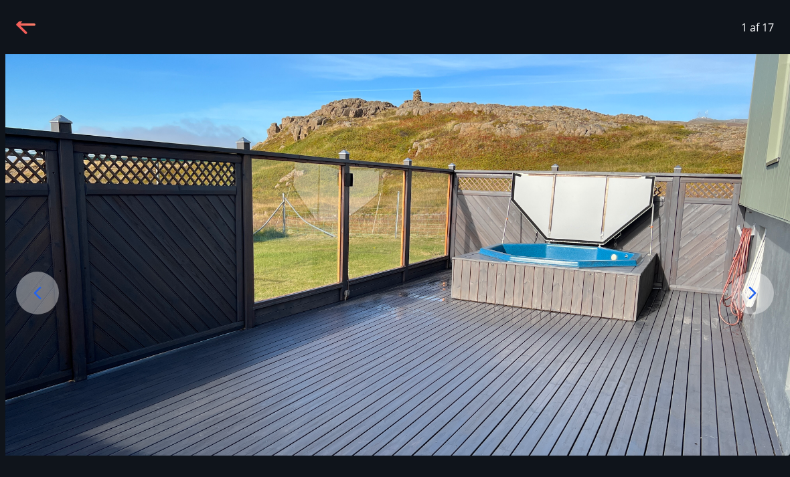
click at [745, 304] on icon at bounding box center [751, 292] width 21 height 21
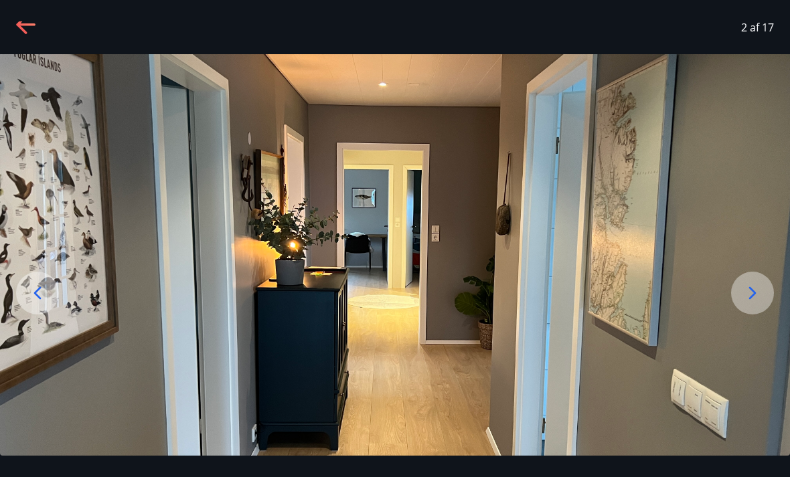
click at [741, 308] on div at bounding box center [752, 293] width 43 height 43
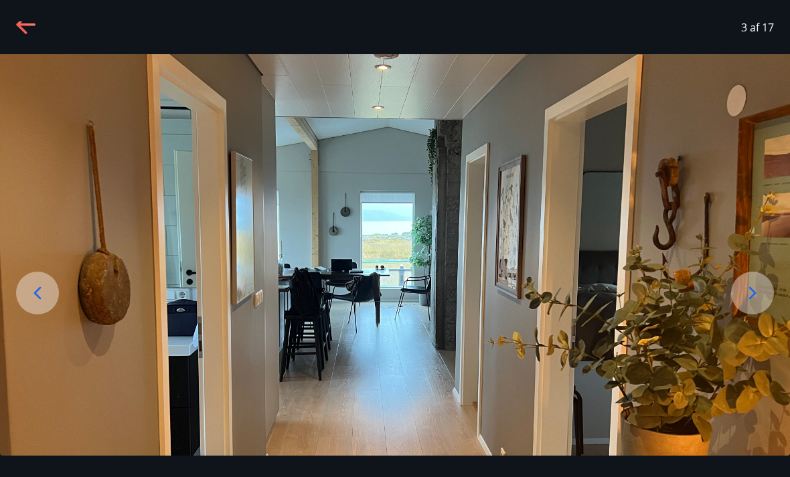
click at [745, 304] on icon at bounding box center [751, 292] width 21 height 21
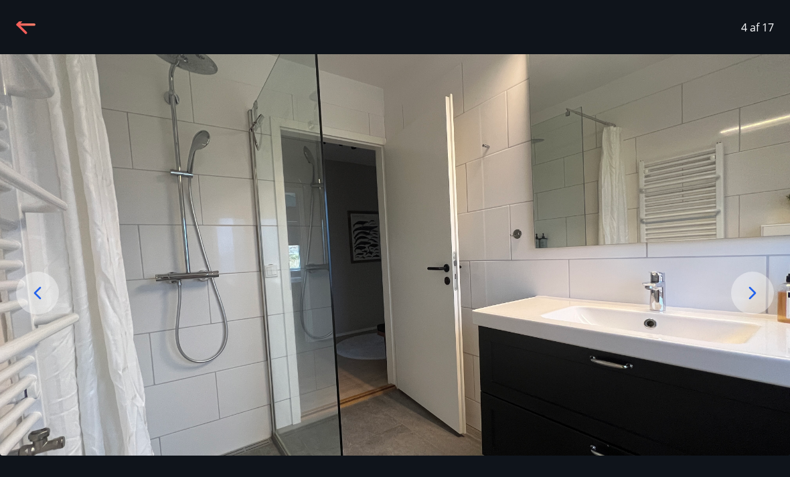
click at [744, 304] on icon at bounding box center [751, 292] width 21 height 21
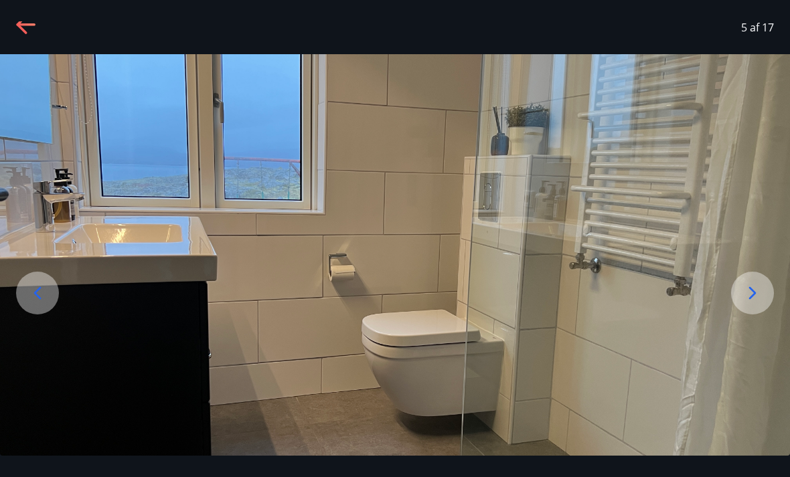
click at [12, 29] on div "5 af 17" at bounding box center [395, 28] width 790 height 54
click at [29, 27] on icon at bounding box center [26, 25] width 21 height 21
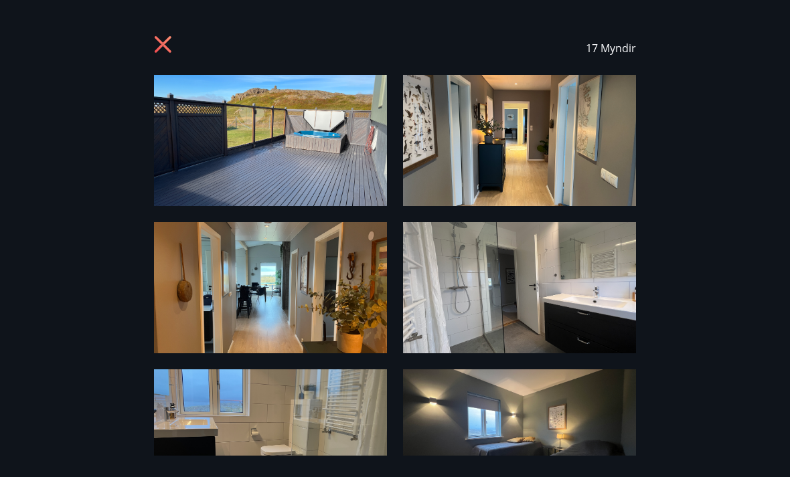
scroll to position [0, 0]
click at [155, 39] on icon at bounding box center [164, 45] width 21 height 21
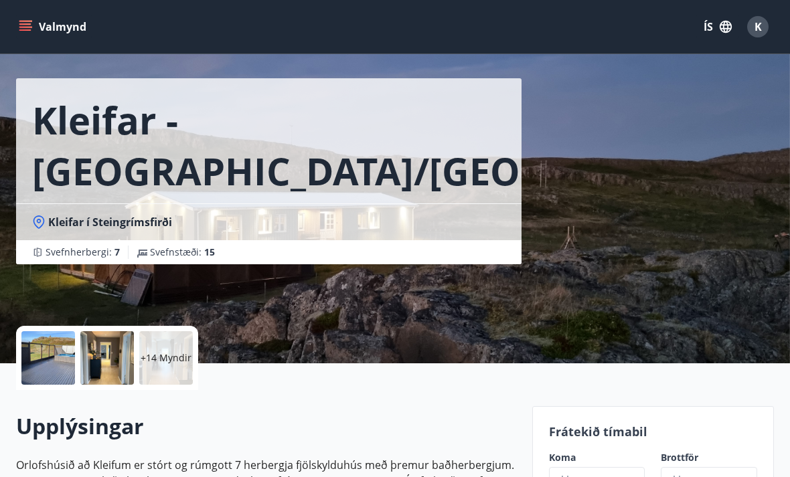
click at [161, 50] on div "Valmynd ÍS K" at bounding box center [395, 27] width 790 height 54
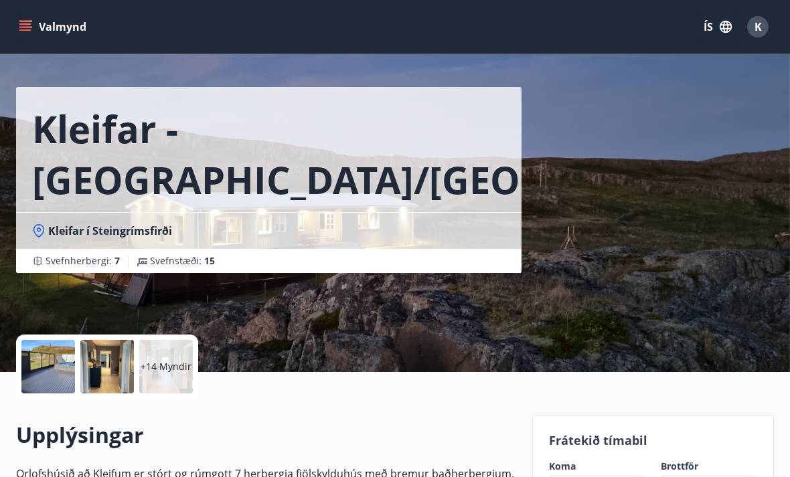
scroll to position [31, 0]
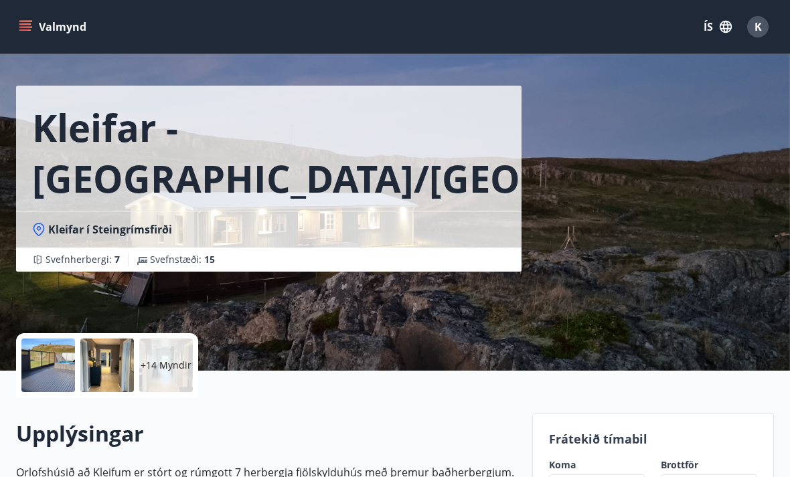
click at [697, 282] on div "Kleifar - [GEOGRAPHIC_DATA]/Hólmavík Kleifar í Steingrímsfirði Svefnherbergi : …" at bounding box center [394, 169] width 757 height 401
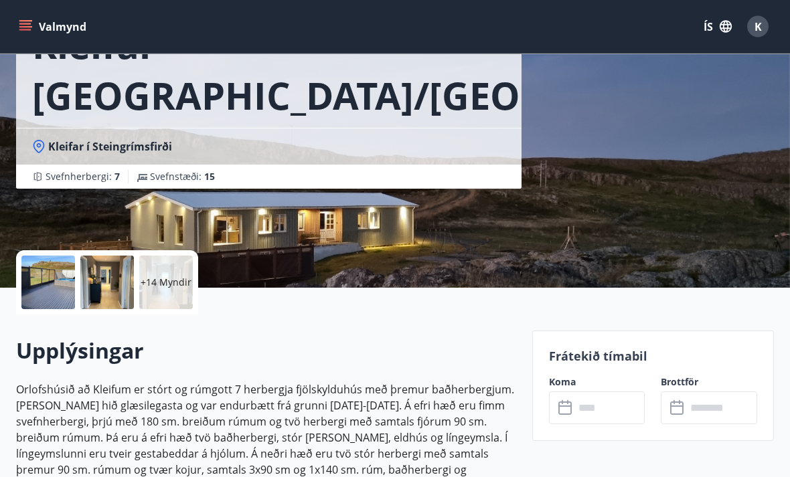
scroll to position [114, 0]
click at [168, 294] on div "+14 Myndir" at bounding box center [166, 283] width 54 height 54
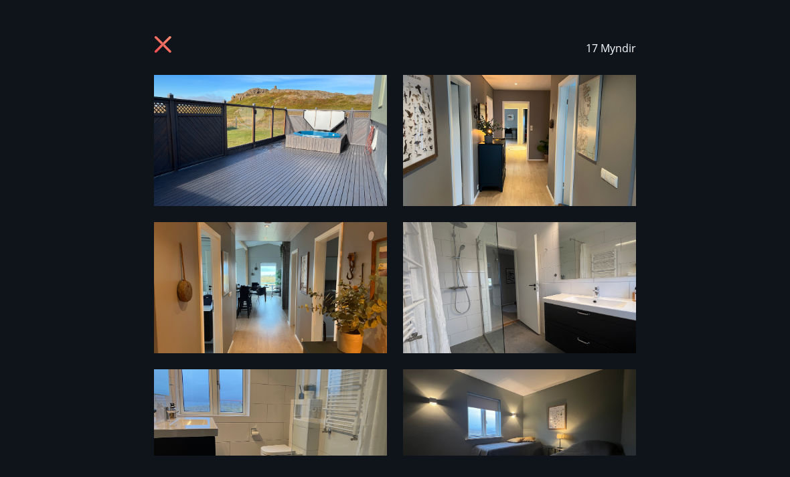
click at [258, 149] on img at bounding box center [270, 140] width 233 height 131
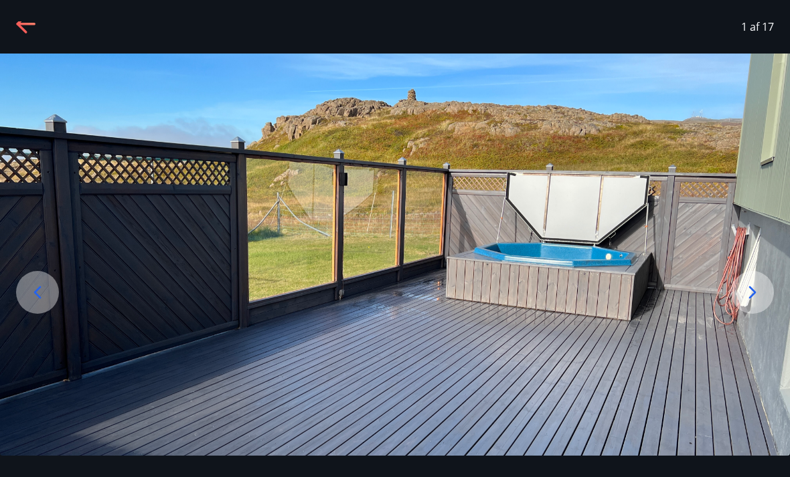
scroll to position [21, 0]
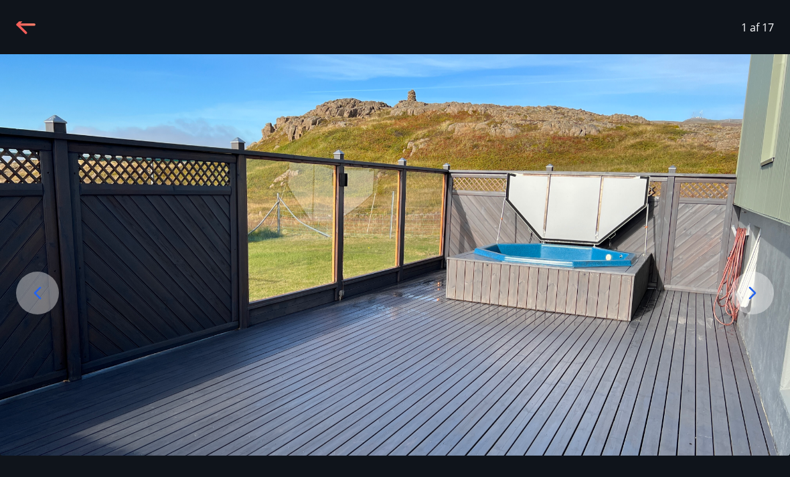
click at [745, 304] on icon at bounding box center [751, 292] width 21 height 21
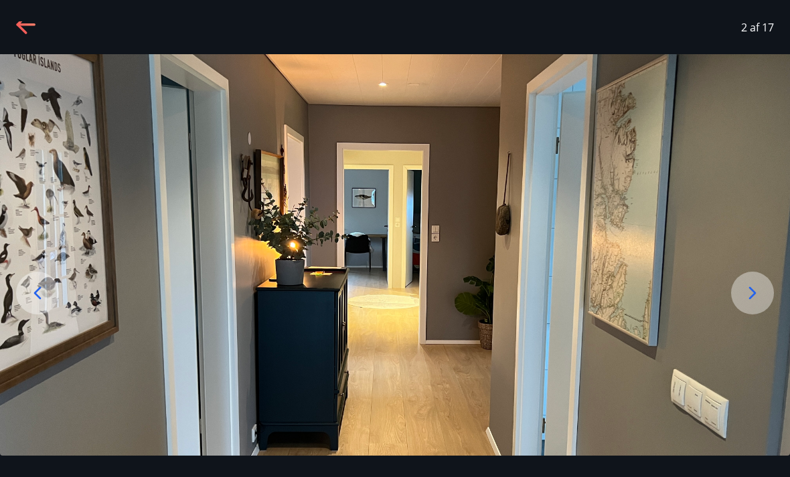
click at [751, 304] on icon at bounding box center [751, 292] width 21 height 21
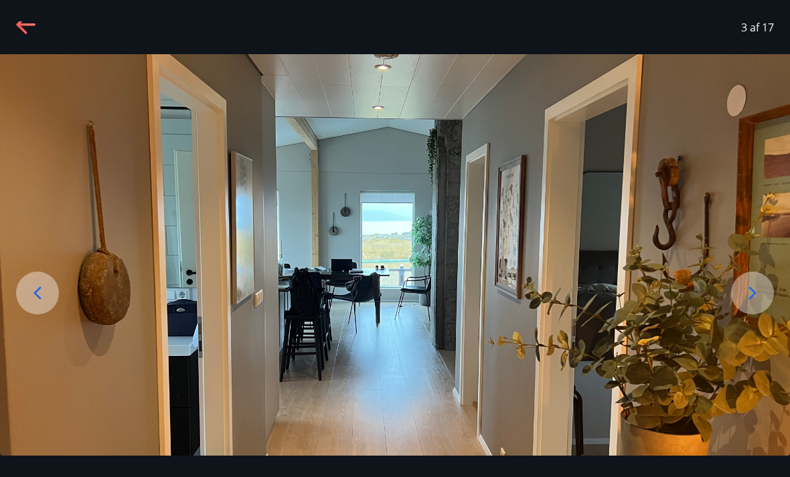
click at [752, 304] on icon at bounding box center [751, 292] width 21 height 21
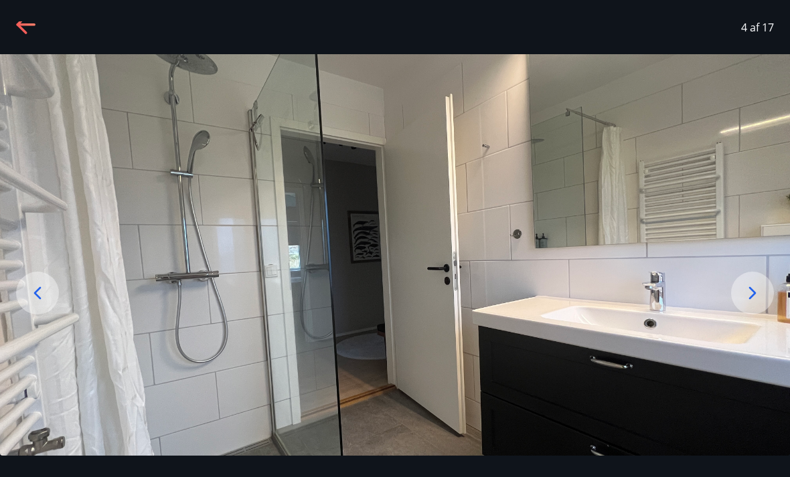
click at [751, 299] on icon at bounding box center [752, 292] width 7 height 13
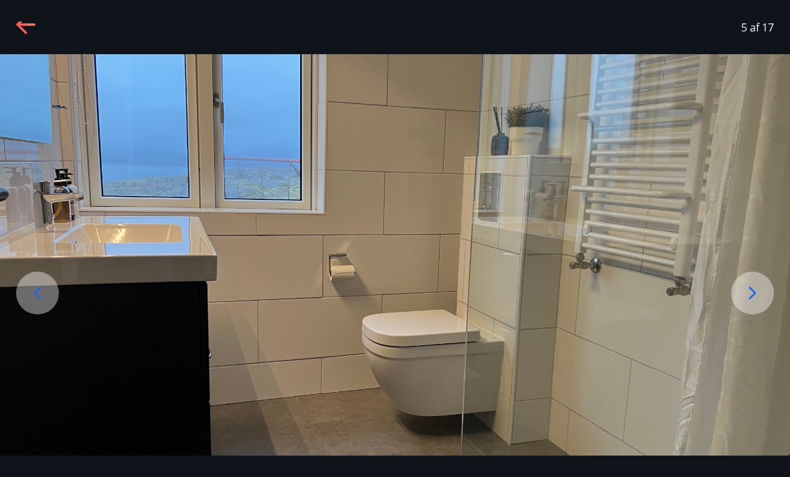
click at [751, 299] on icon at bounding box center [752, 292] width 7 height 13
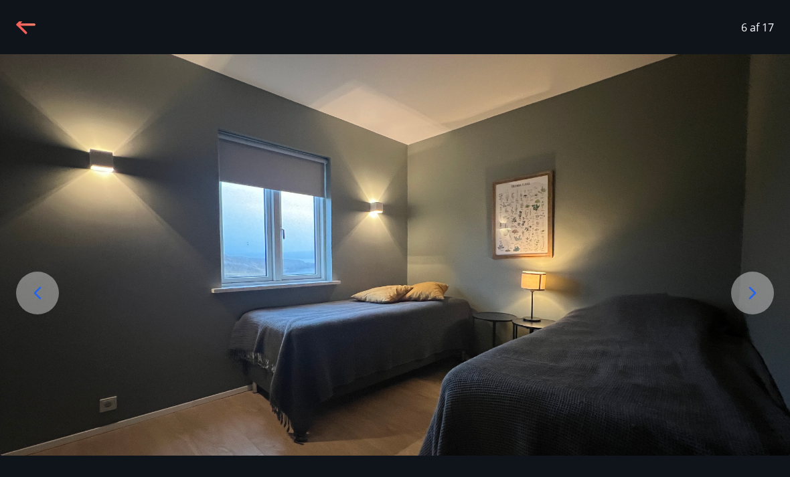
click at [36, 24] on icon at bounding box center [26, 25] width 21 height 21
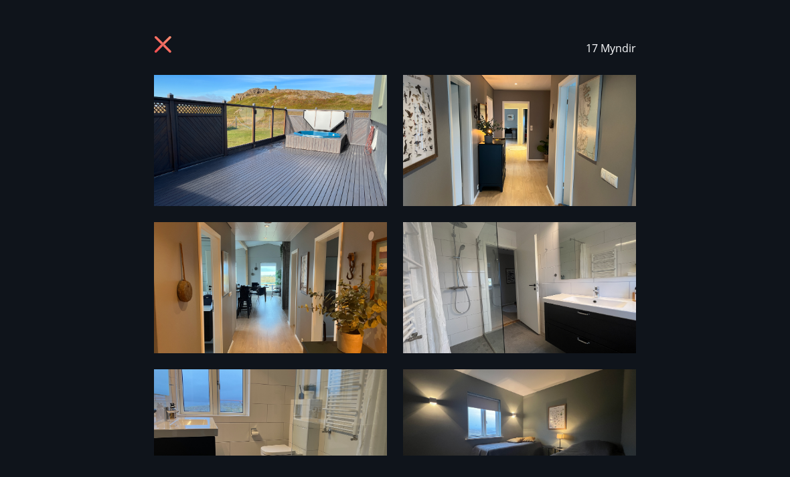
click at [163, 46] on icon at bounding box center [163, 44] width 17 height 17
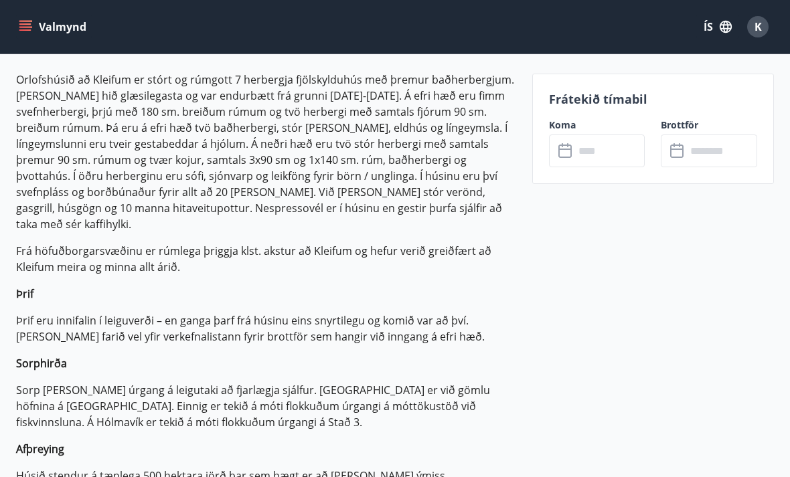
scroll to position [428, 0]
